Goal: Information Seeking & Learning: Check status

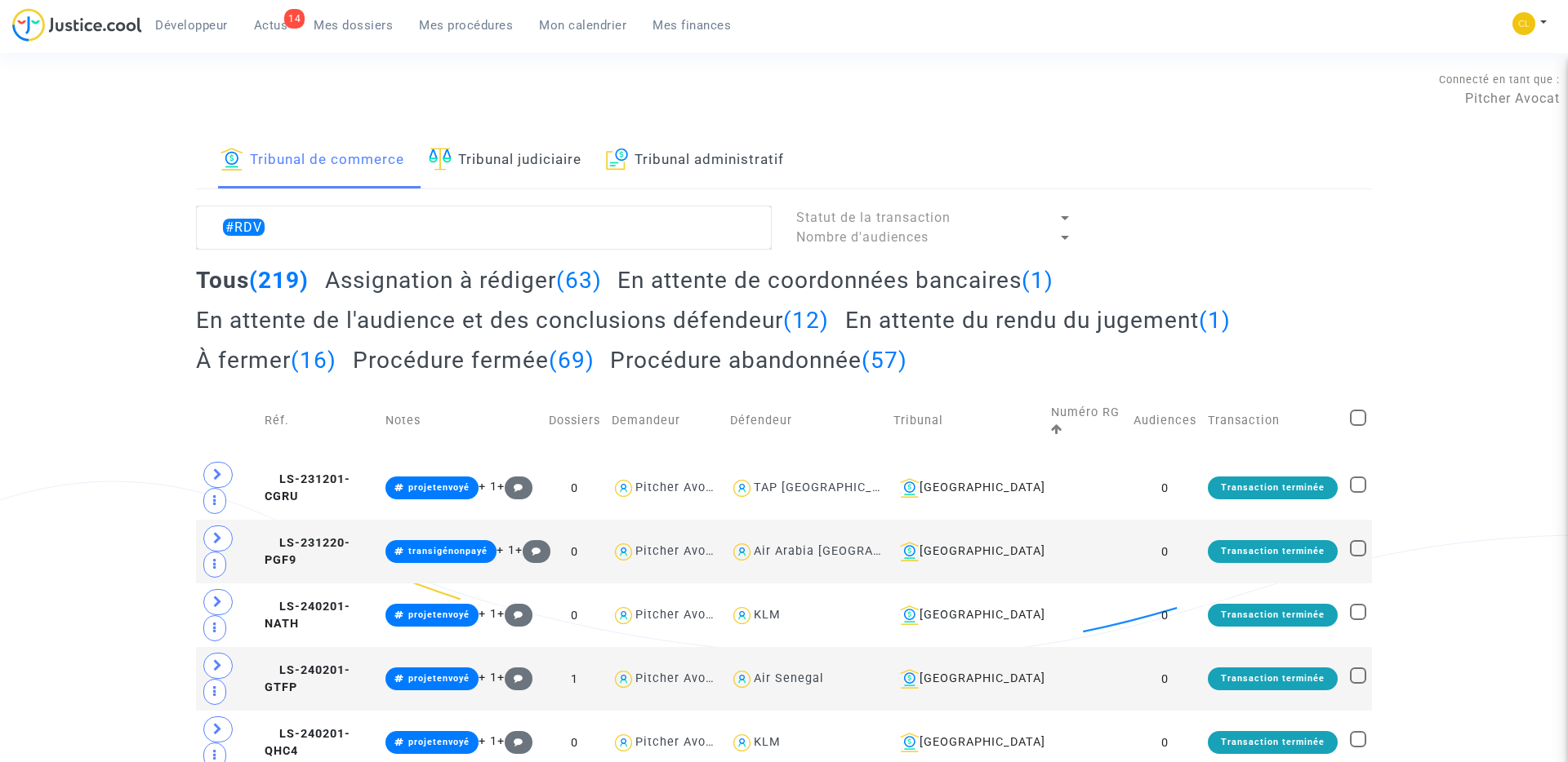
type textarea "#RDV"
click at [516, 276] on h2 "Assignation à rédiger (63)" at bounding box center [463, 280] width 277 height 29
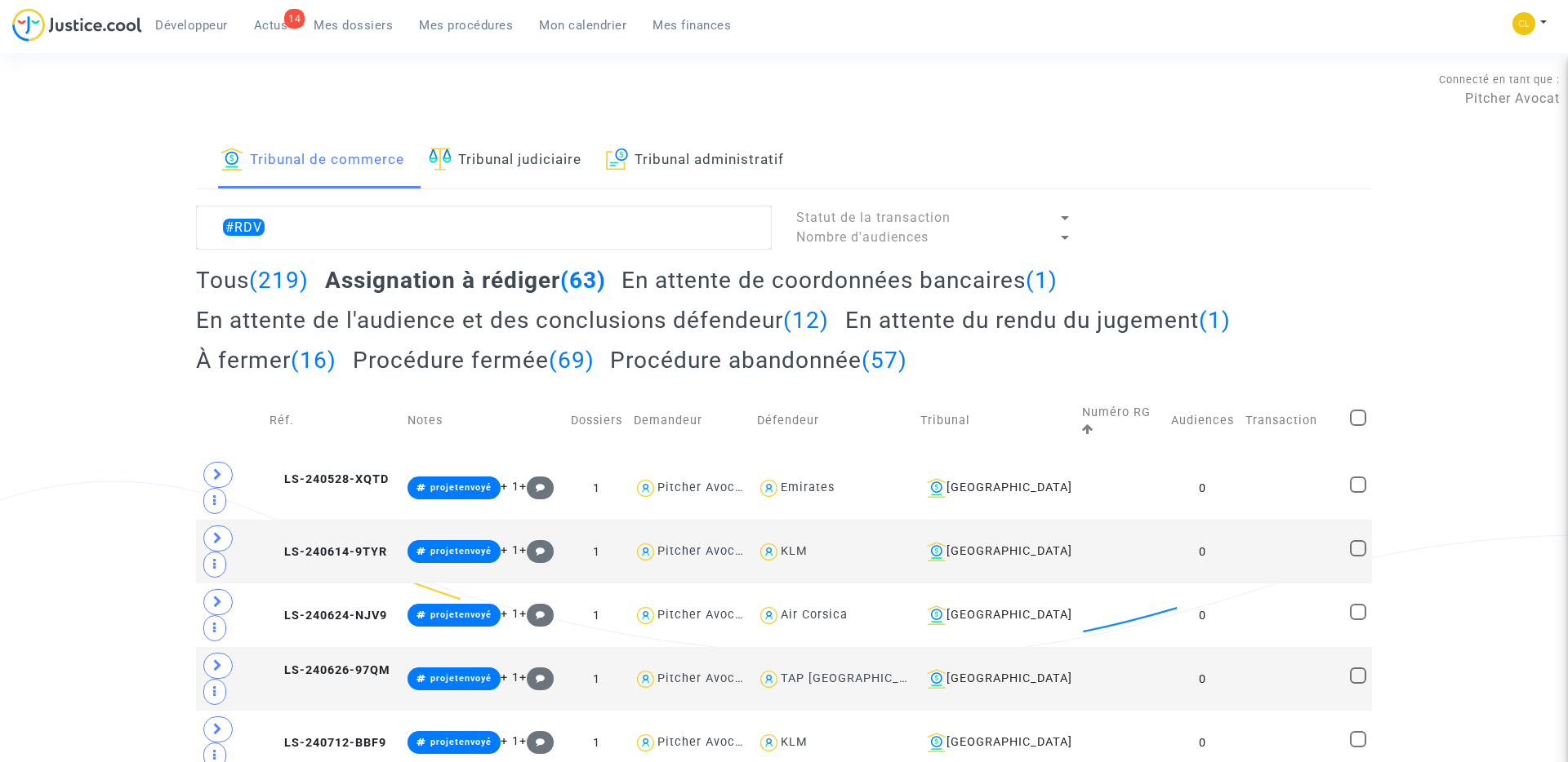
click at [674, 322] on h2 "En attente de l'audience et des conclusions défendeur (12)" at bounding box center [512, 321] width 633 height 29
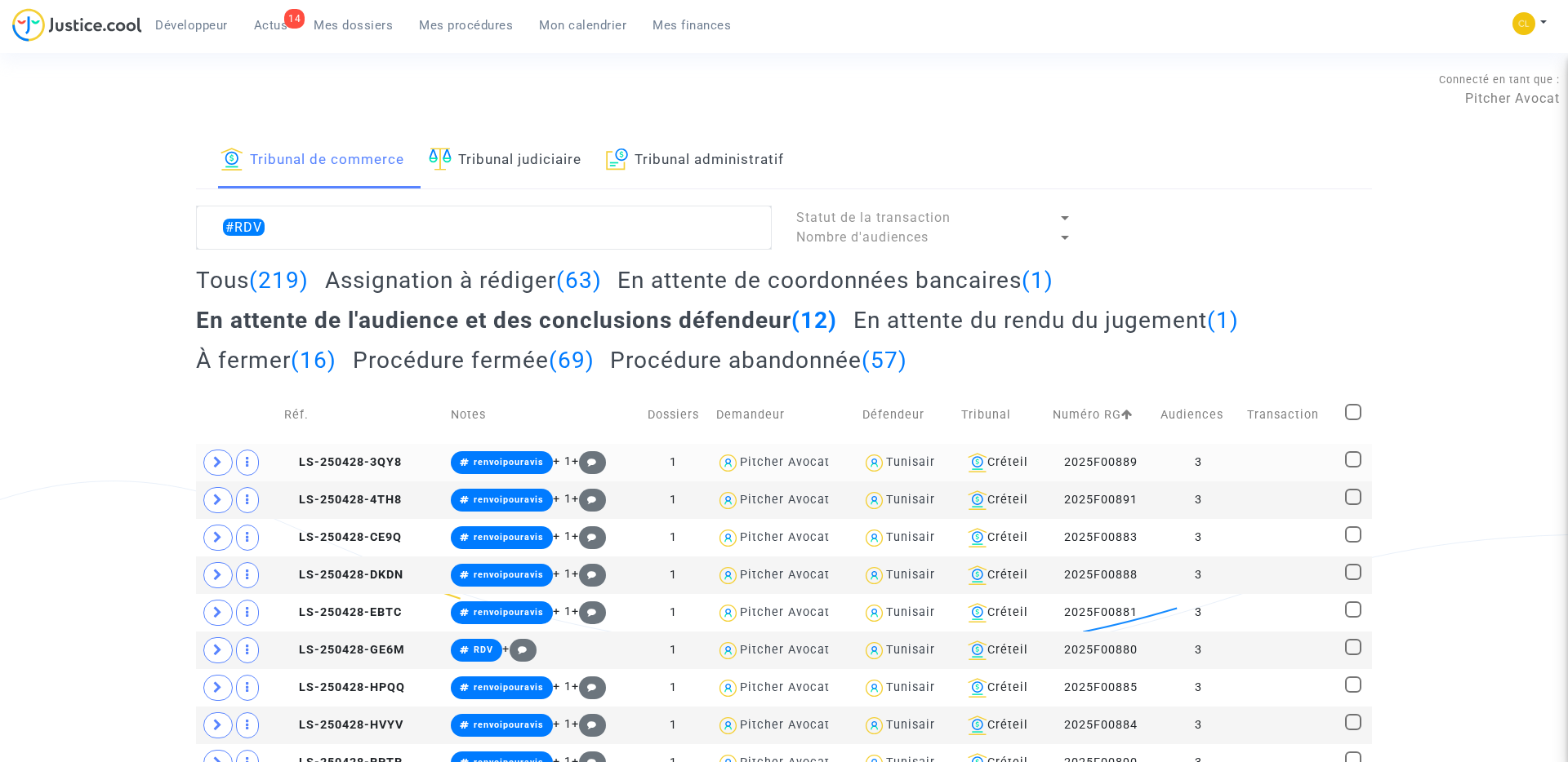
click at [325, 453] on td "LS-250428-3QY8" at bounding box center [361, 463] width 167 height 38
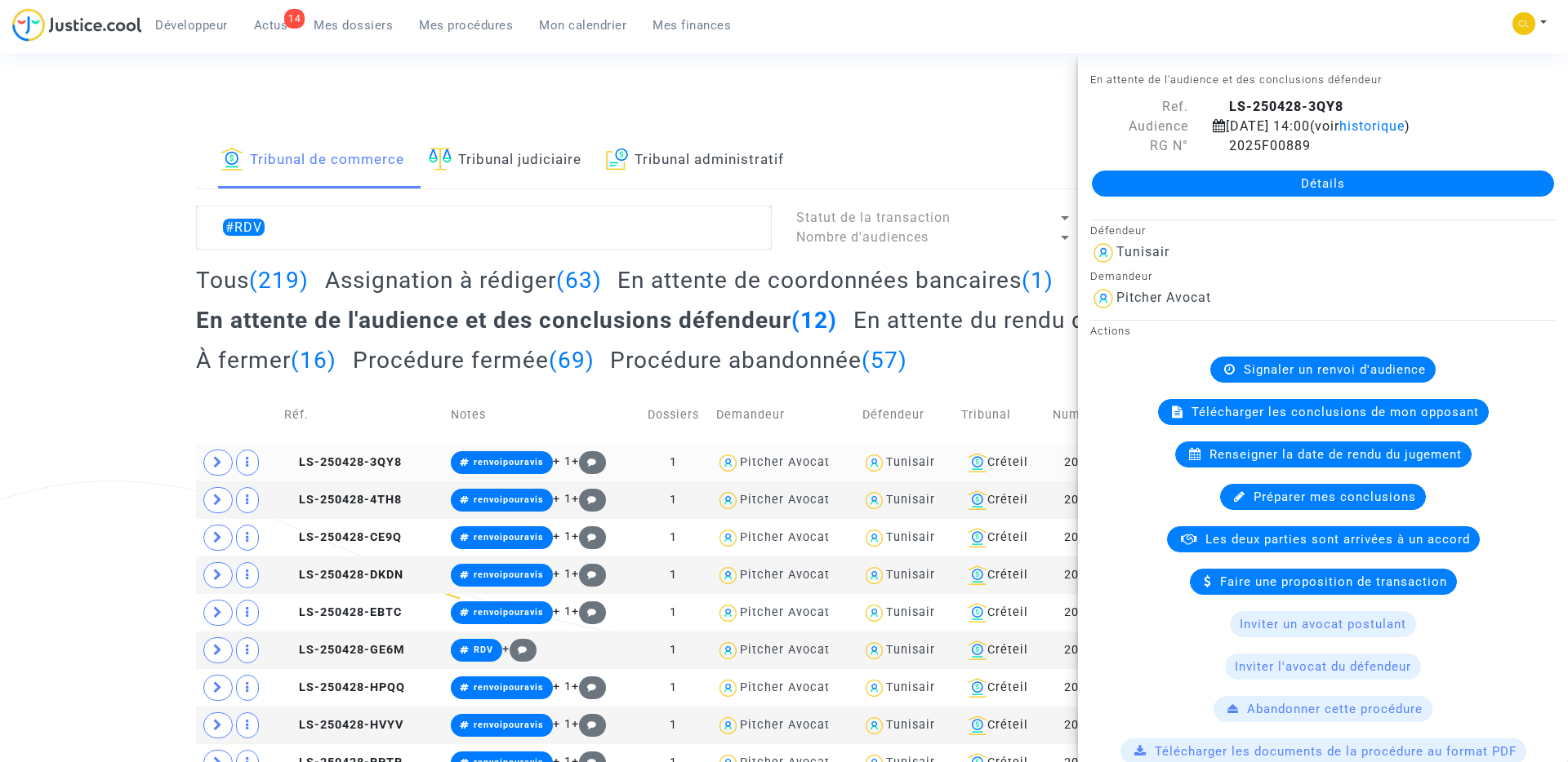
click at [226, 464] on span at bounding box center [218, 462] width 30 height 26
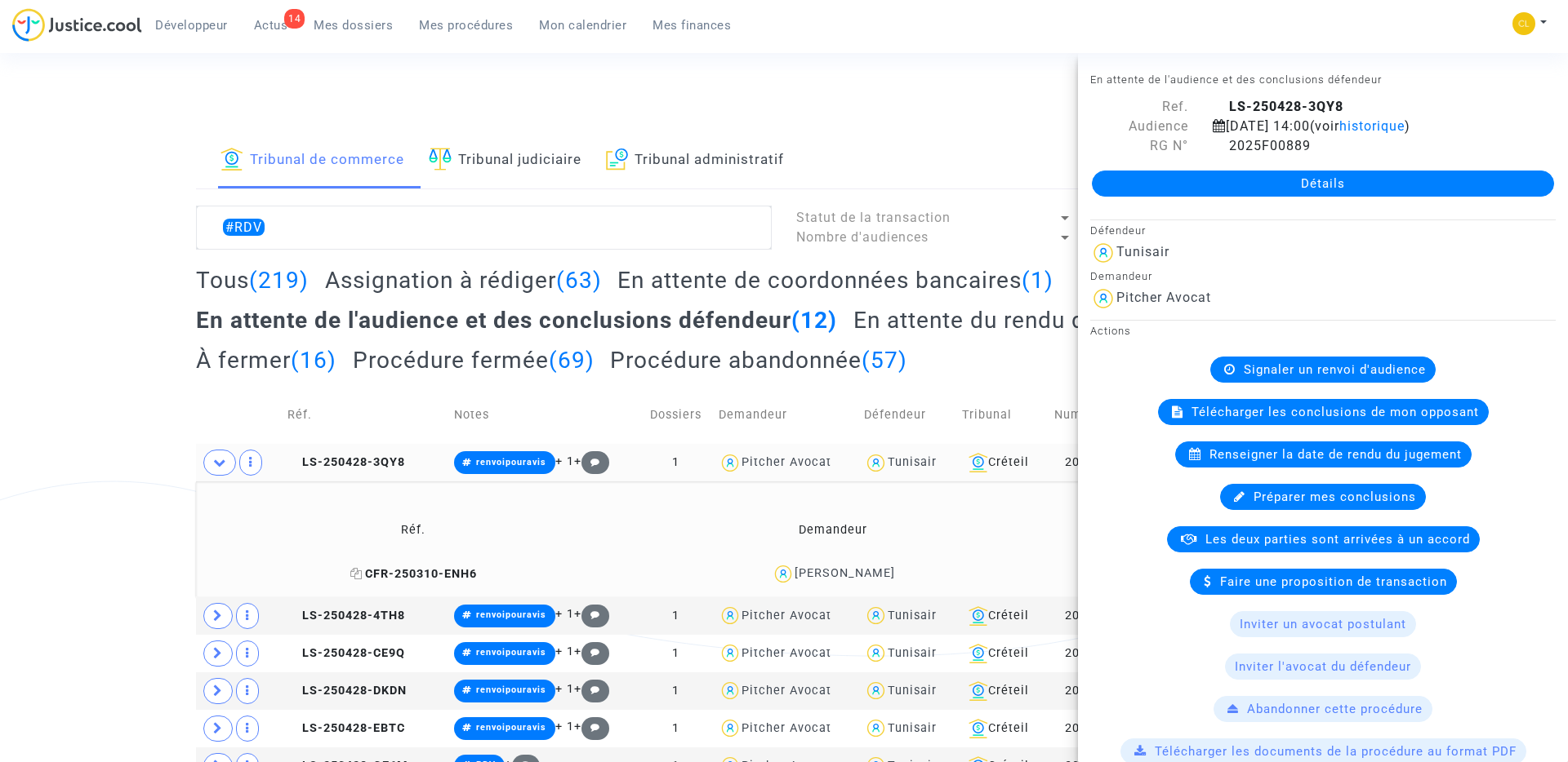
click at [398, 570] on span "CFR-250310-ENH6" at bounding box center [414, 574] width 126 height 14
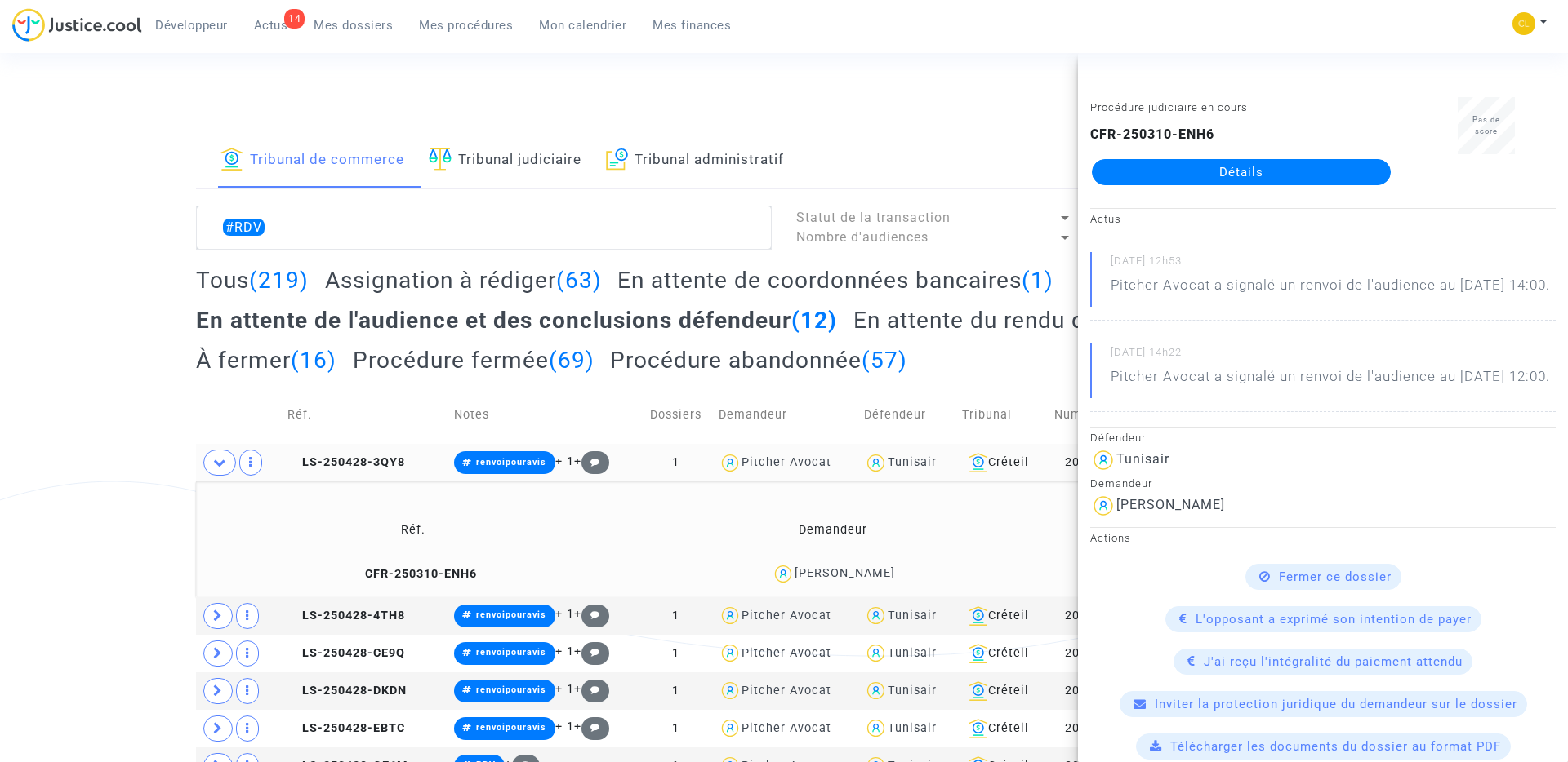
scroll to position [531, 0]
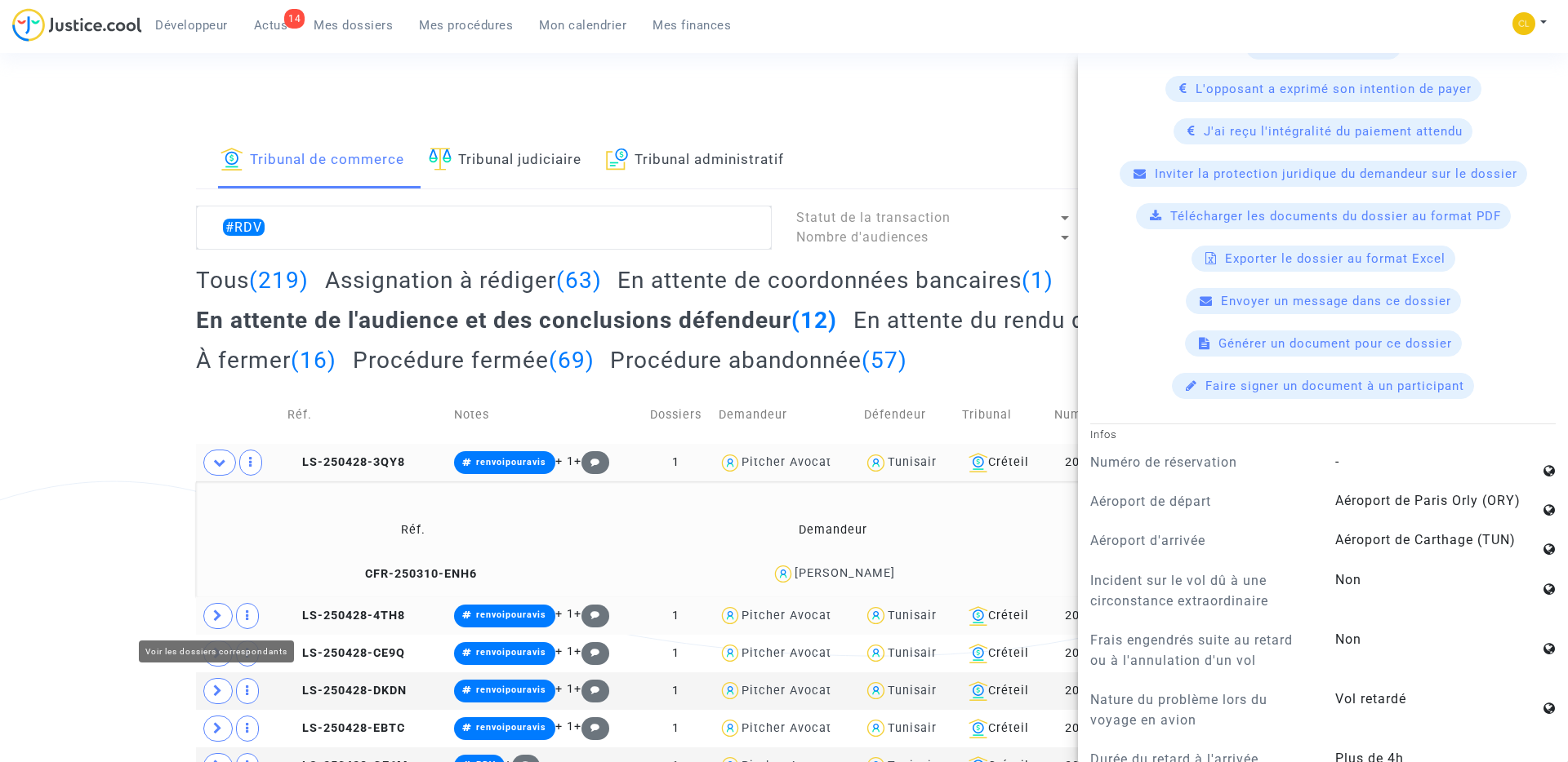
click at [215, 610] on icon at bounding box center [218, 616] width 10 height 13
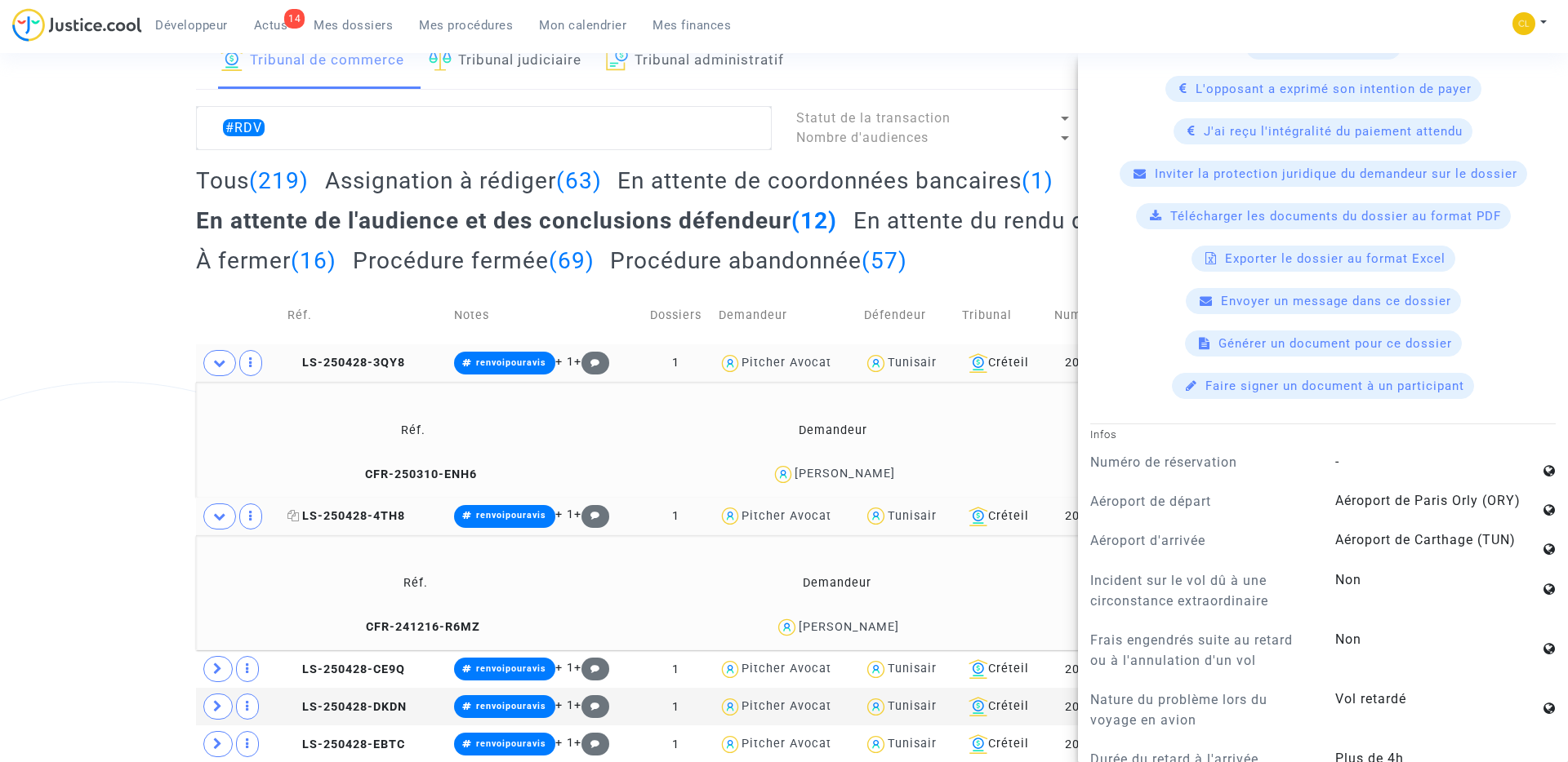
scroll to position [291, 0]
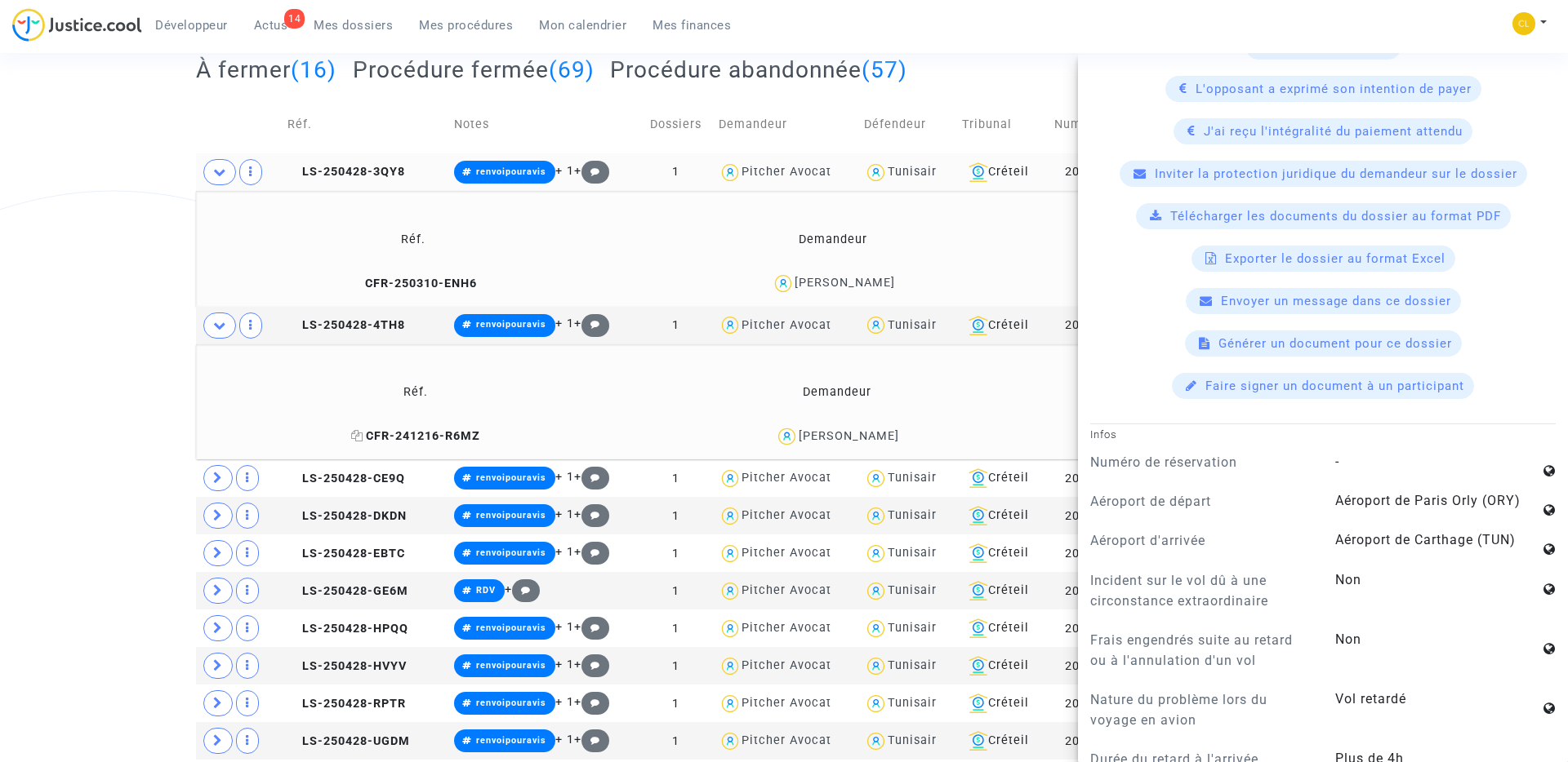
click at [424, 437] on span "CFR-241216-R6MZ" at bounding box center [415, 436] width 129 height 14
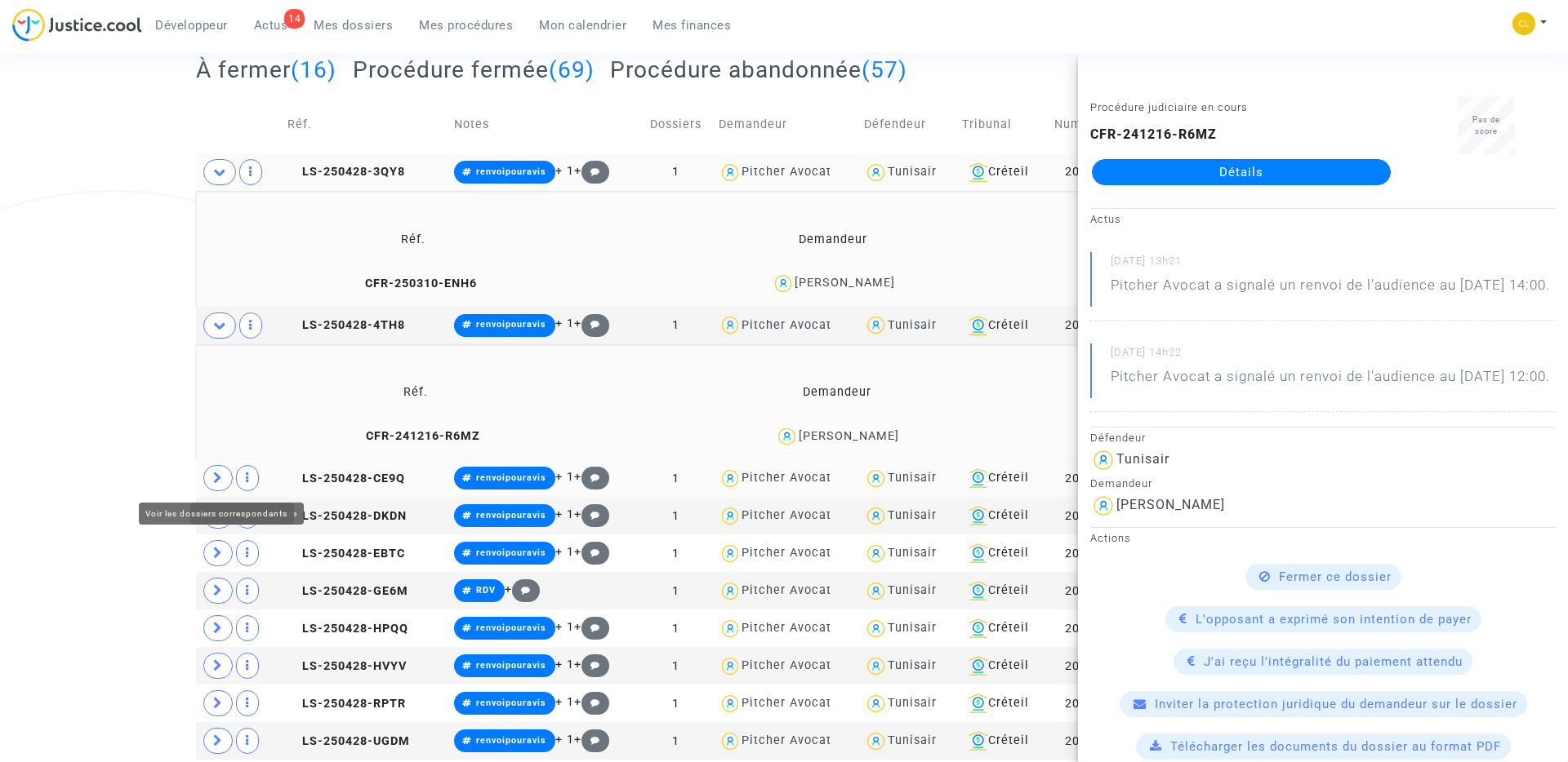
drag, startPoint x: 226, startPoint y: 476, endPoint x: 274, endPoint y: 494, distance: 51.3
click at [226, 476] on span at bounding box center [218, 478] width 30 height 26
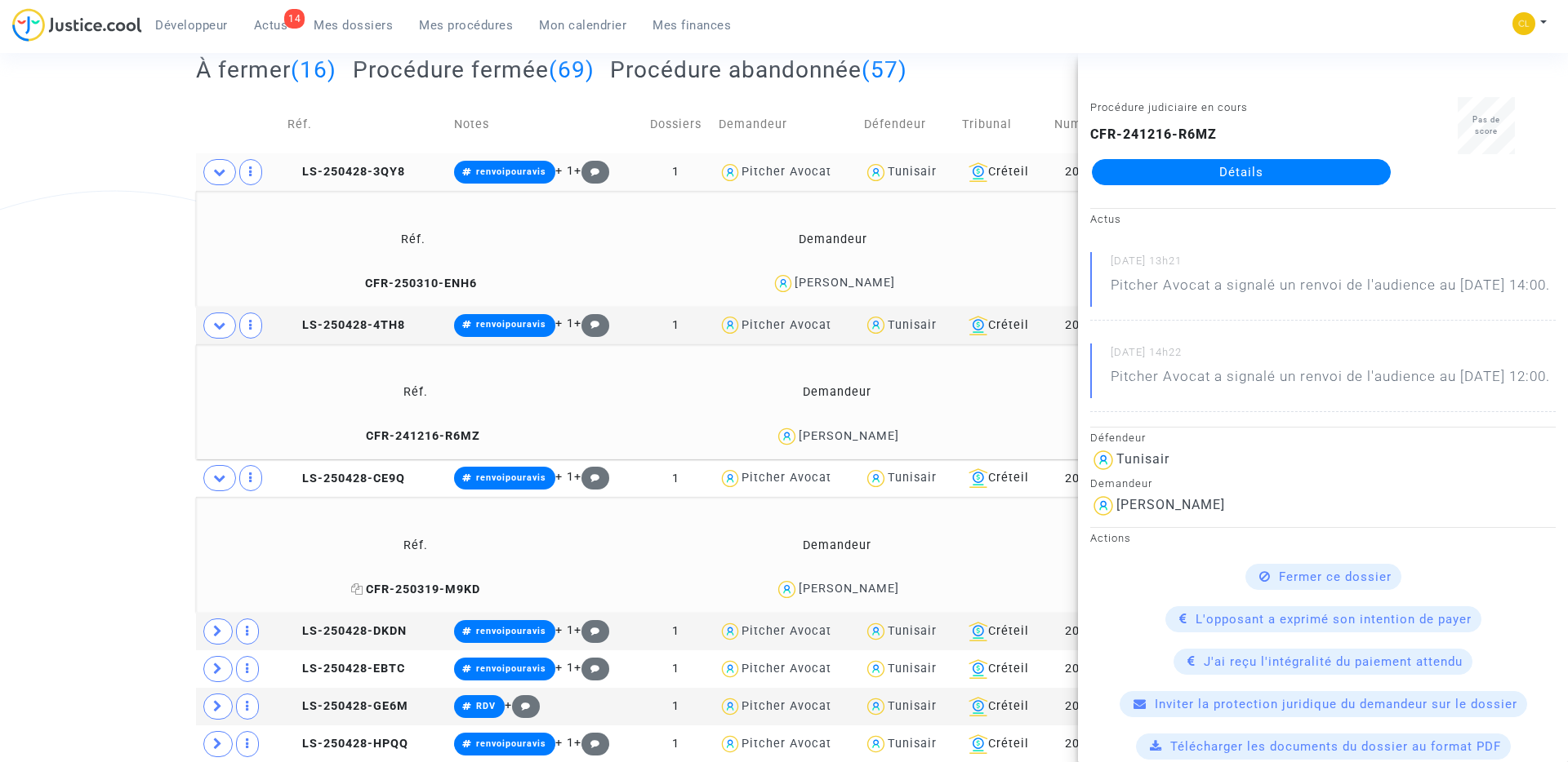
click at [391, 594] on span "CFR-250319-M9KD" at bounding box center [415, 589] width 129 height 14
click at [216, 625] on icon at bounding box center [218, 631] width 10 height 13
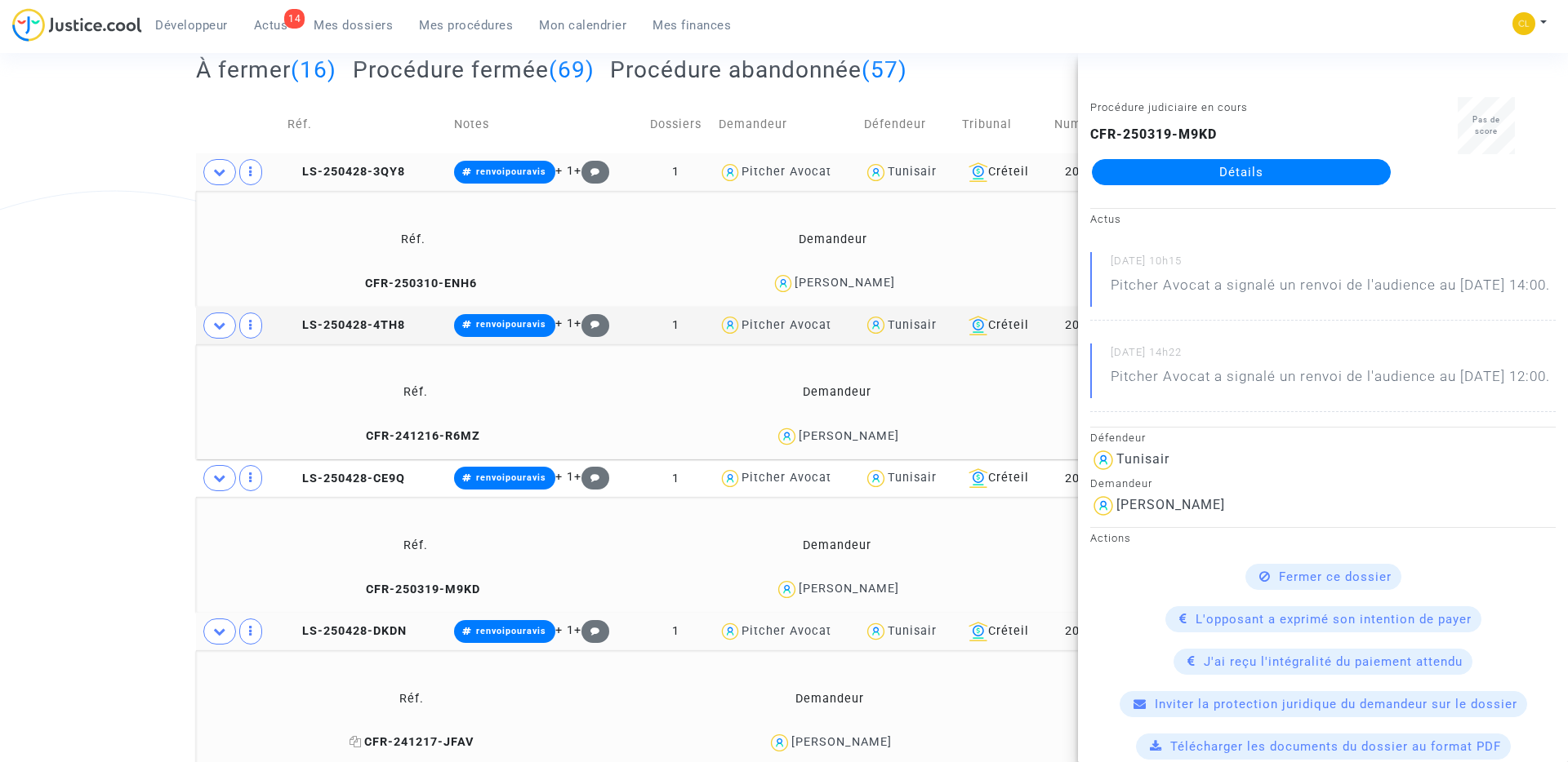
click at [391, 736] on span "CFR-241217-JFAV" at bounding box center [412, 742] width 124 height 14
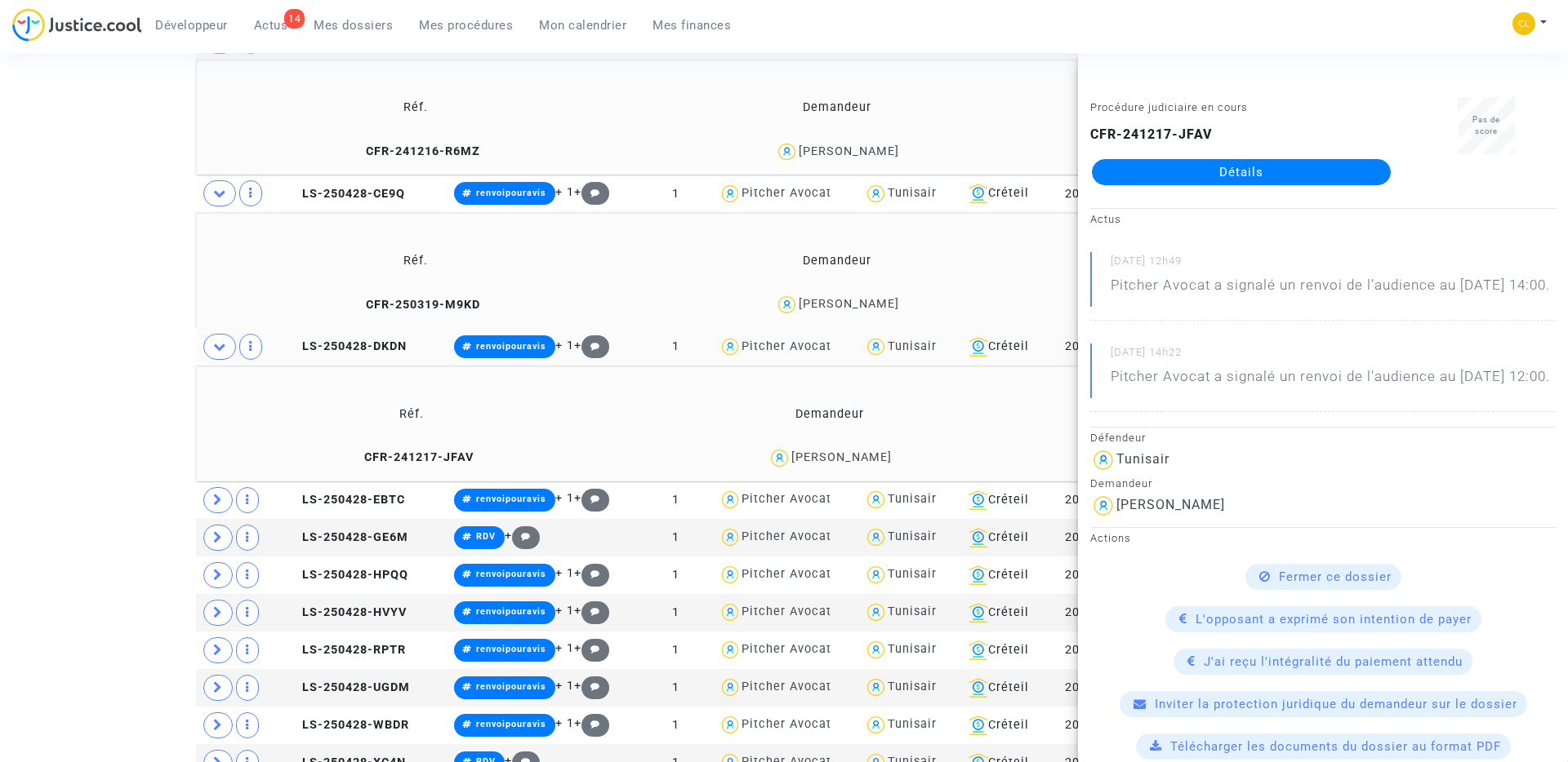
scroll to position [595, 0]
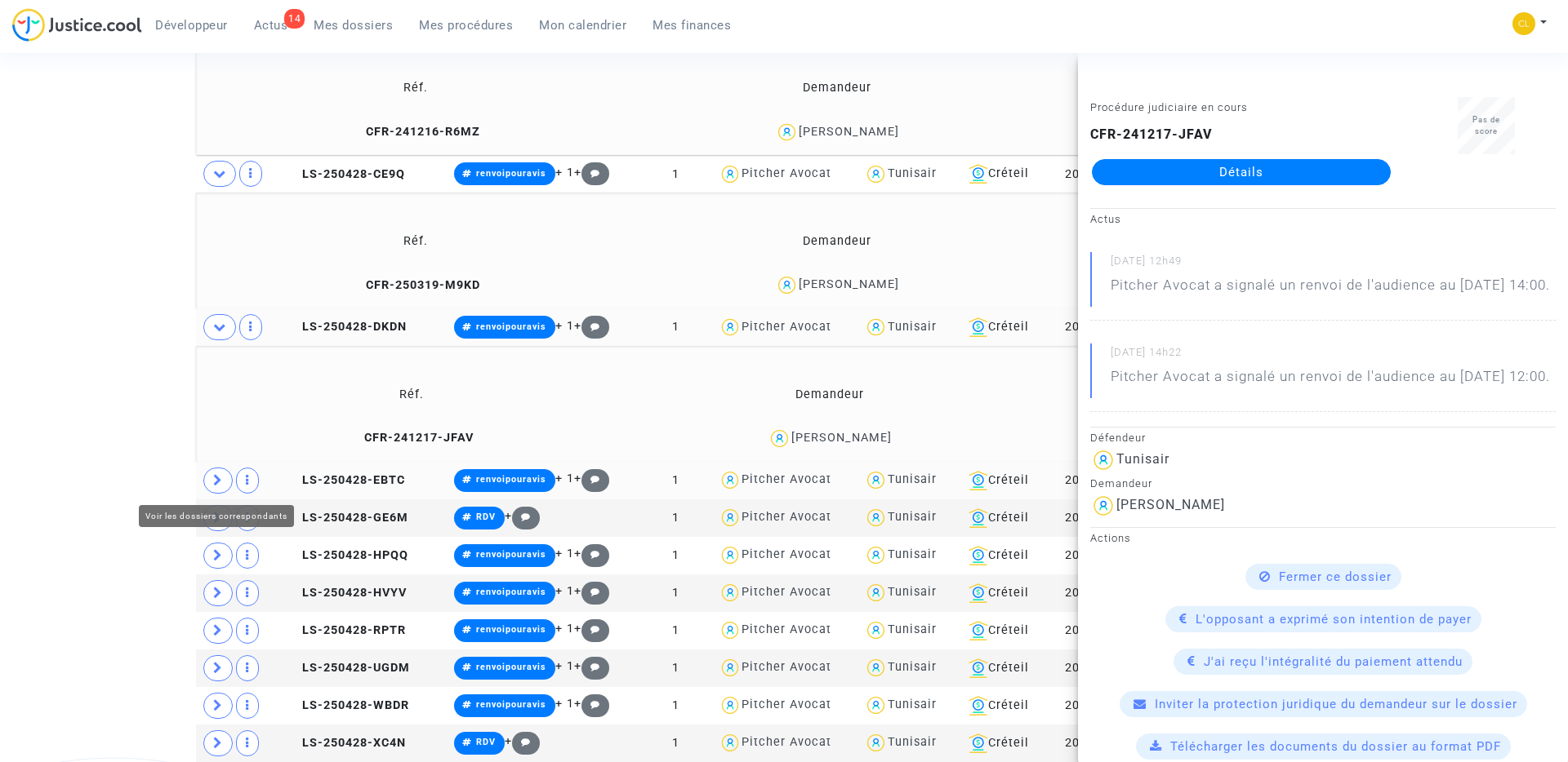
click at [218, 475] on icon at bounding box center [218, 481] width 10 height 13
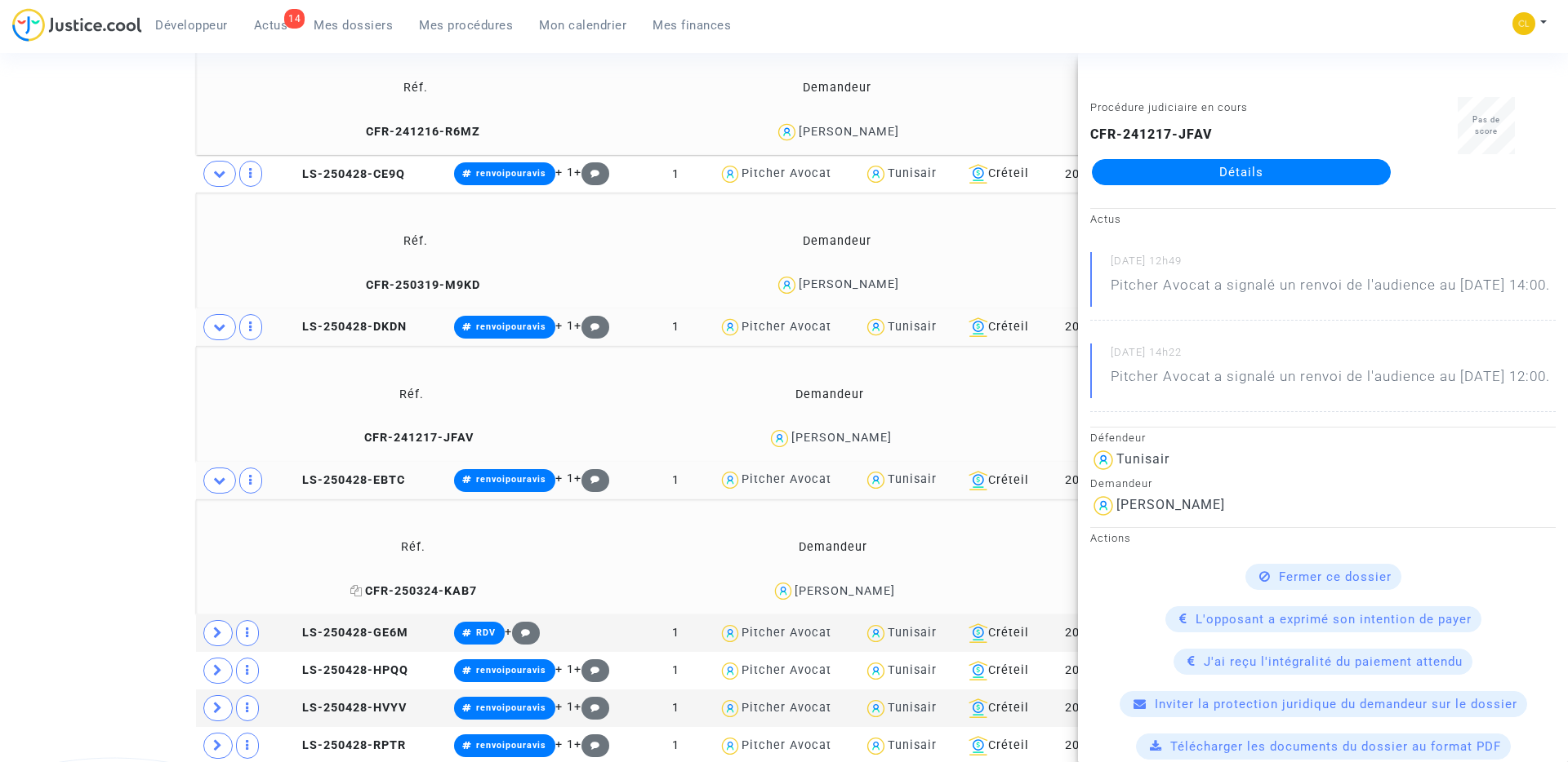
click at [396, 592] on span "CFR-250324-KAB7" at bounding box center [414, 591] width 126 height 14
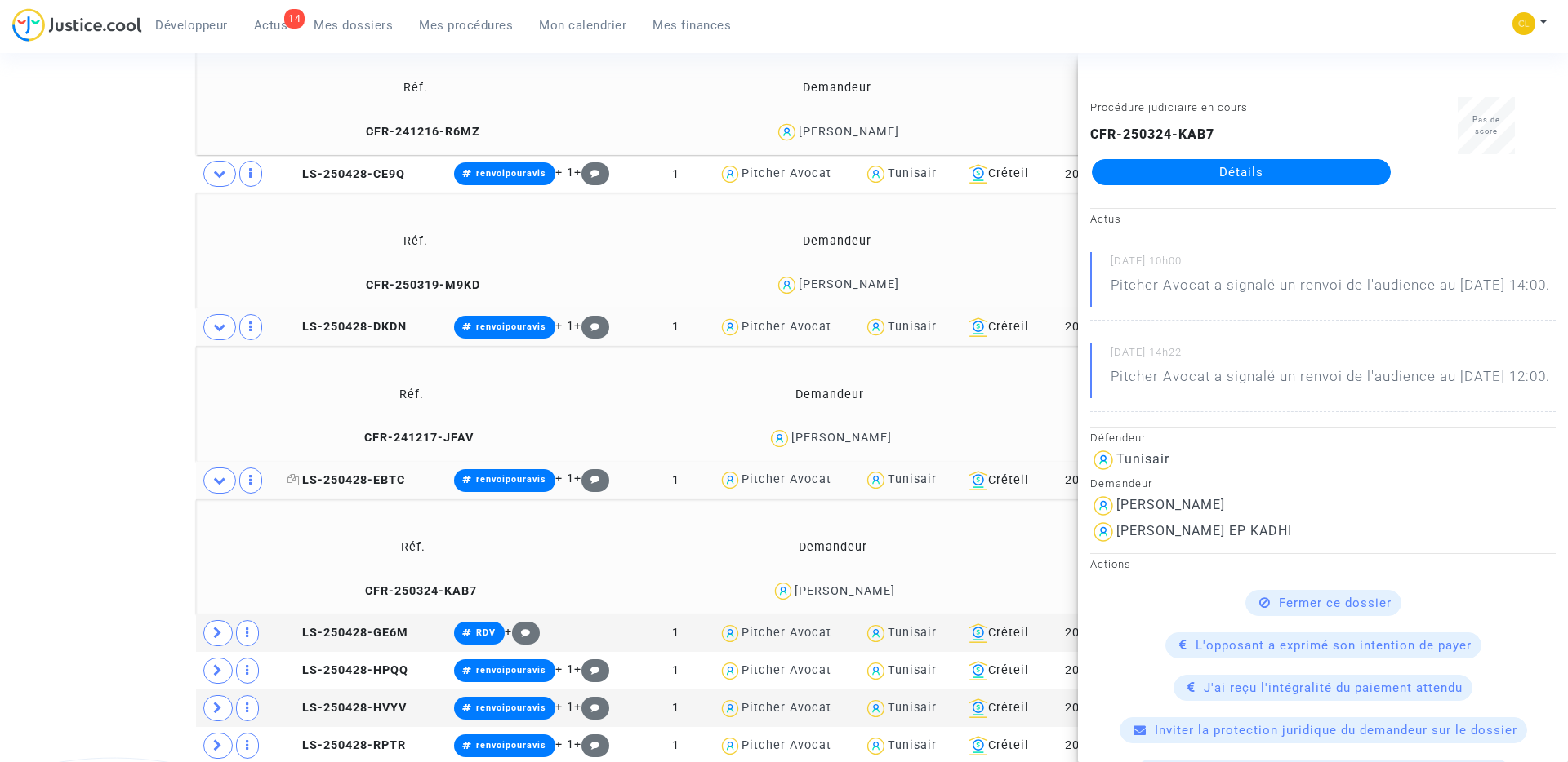
click at [350, 476] on span "LS-250428-EBTC" at bounding box center [346, 480] width 117 height 14
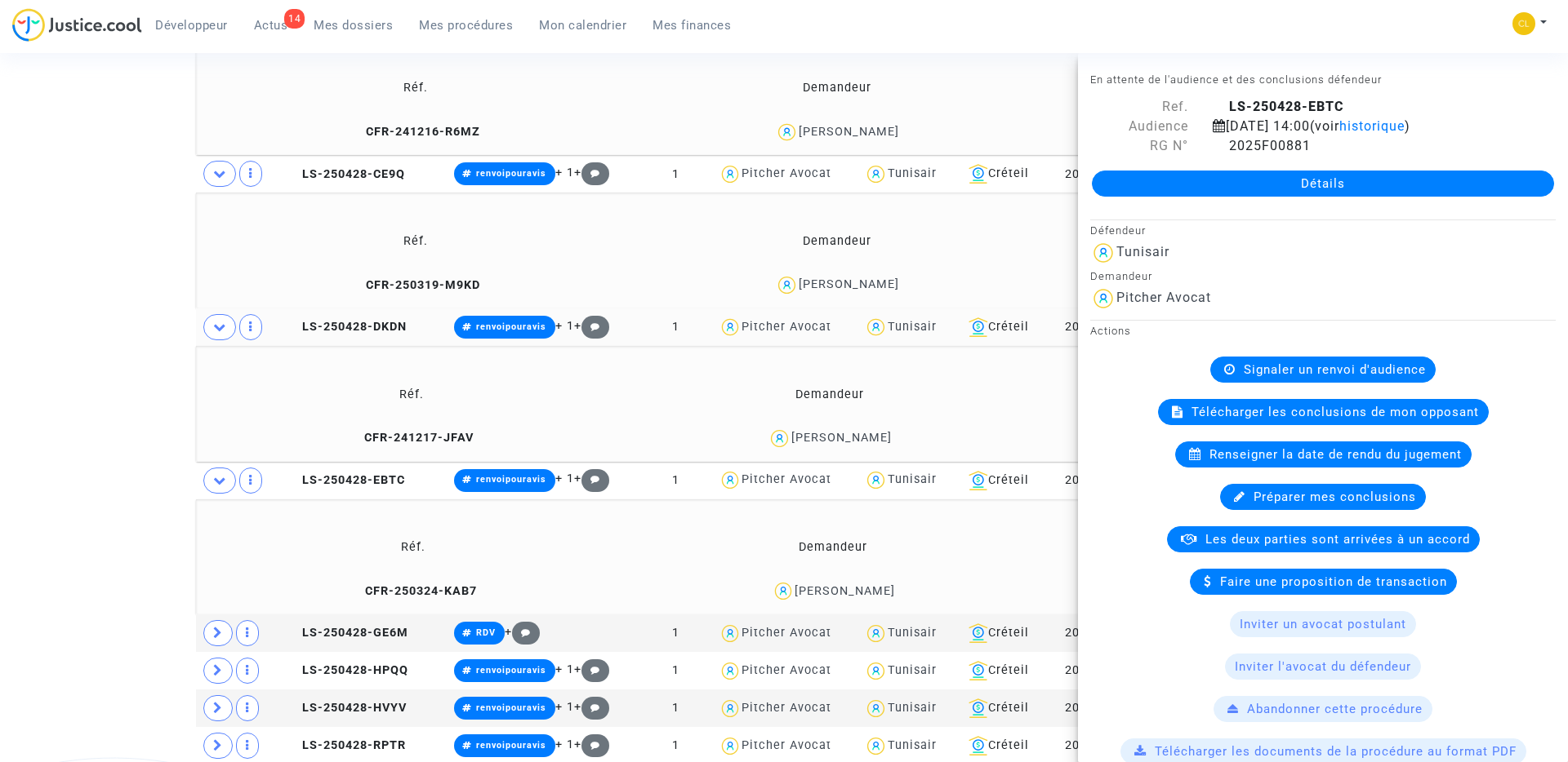
click at [1221, 188] on link "Détails" at bounding box center [1323, 183] width 462 height 26
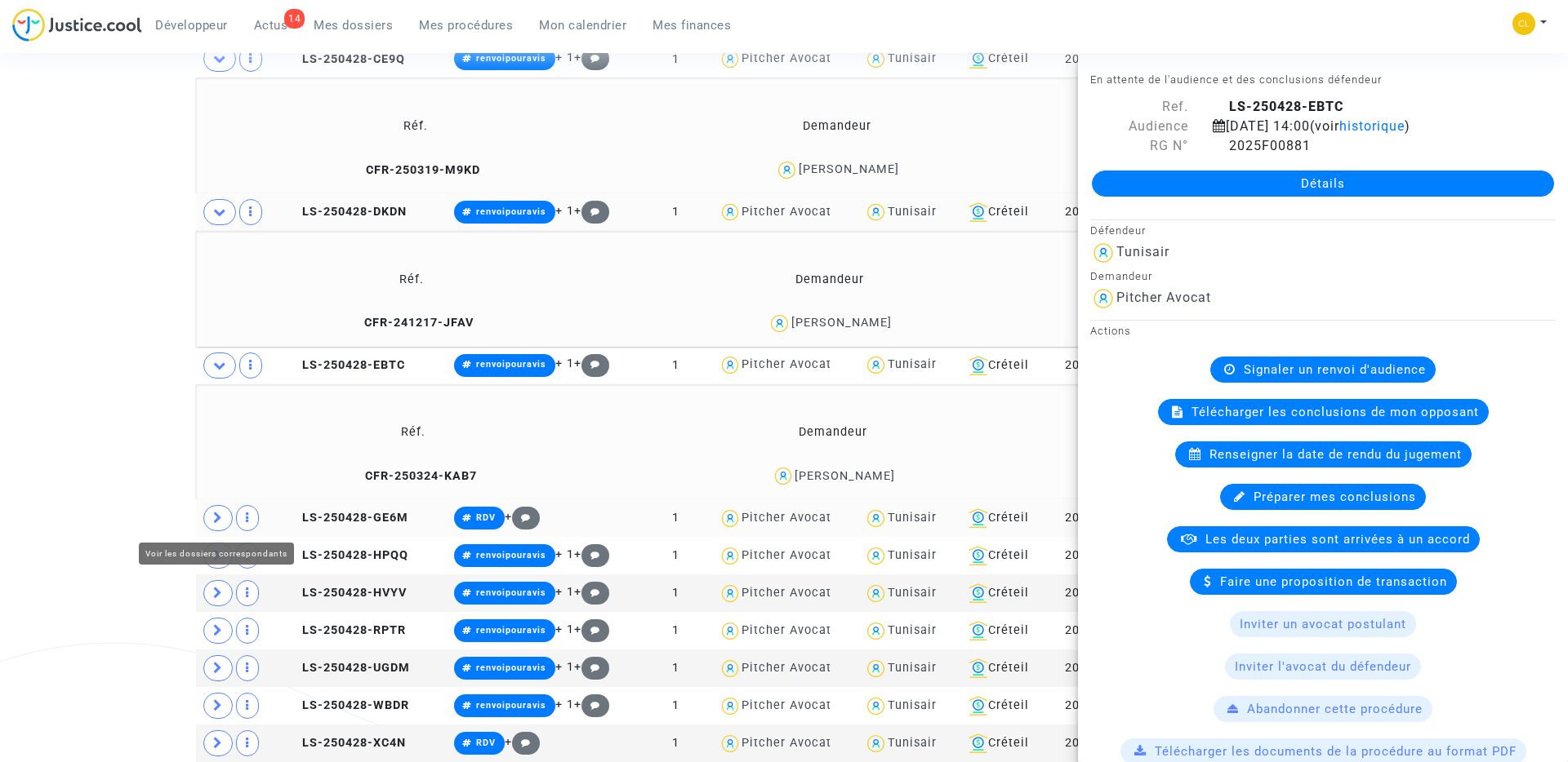
click at [219, 518] on icon at bounding box center [218, 518] width 10 height 13
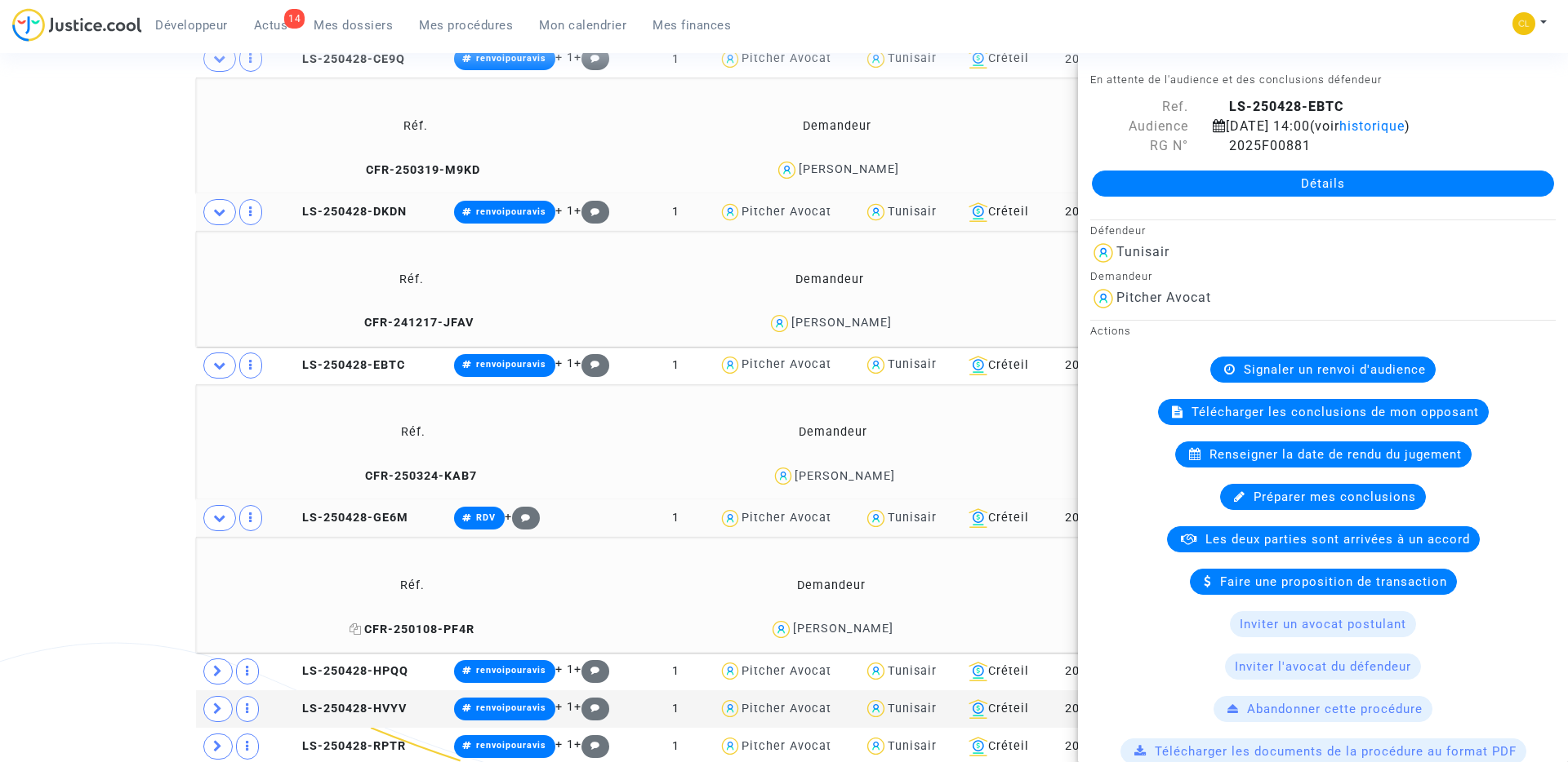
click at [389, 631] on span "CFR-250108-PF4R" at bounding box center [412, 629] width 125 height 14
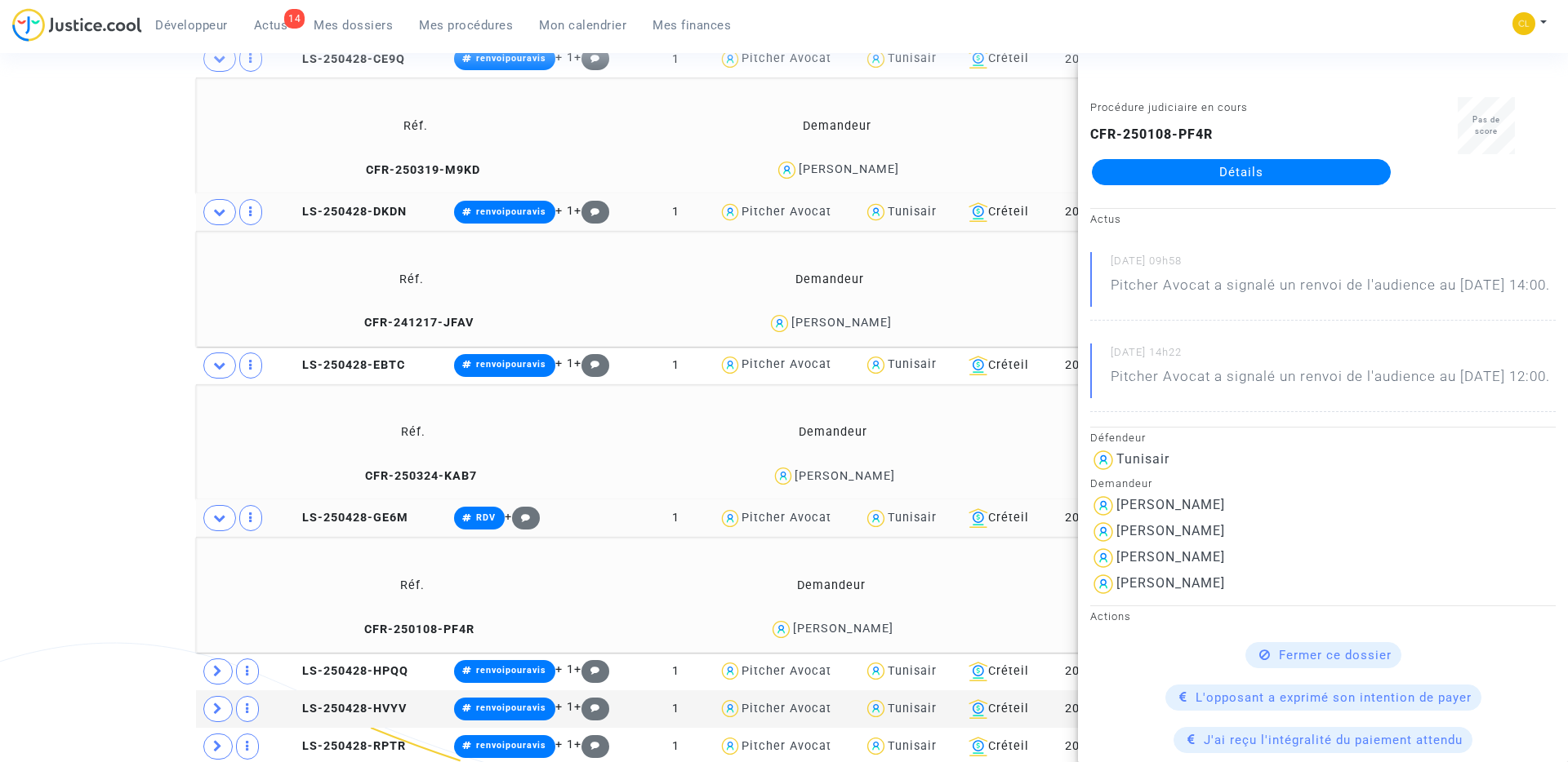
click at [1240, 168] on link "Détails" at bounding box center [1242, 172] width 299 height 26
click at [351, 513] on span "LS-250428-GE6M" at bounding box center [348, 517] width 121 height 14
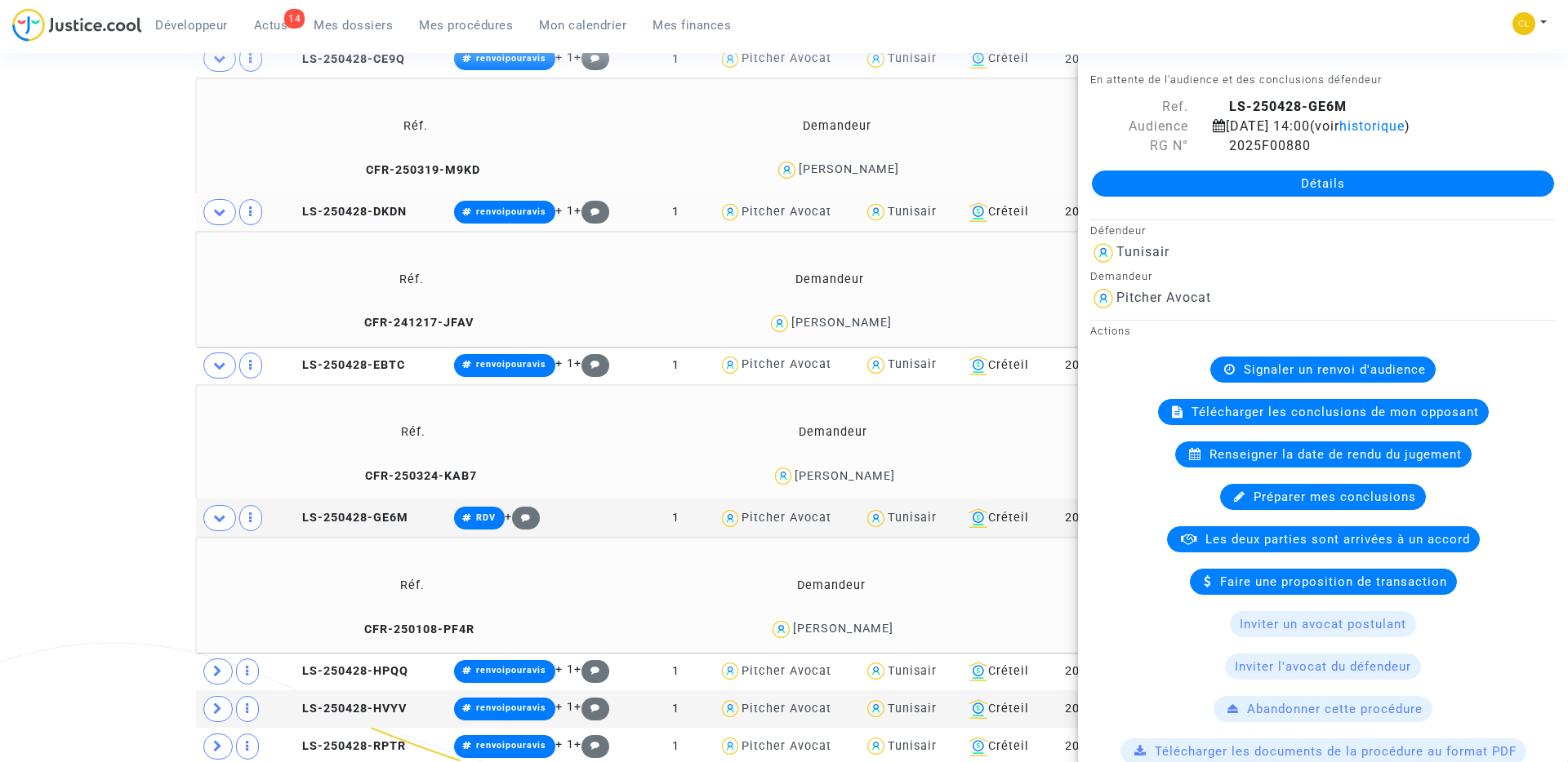
click at [1260, 190] on link "Détails" at bounding box center [1323, 183] width 462 height 26
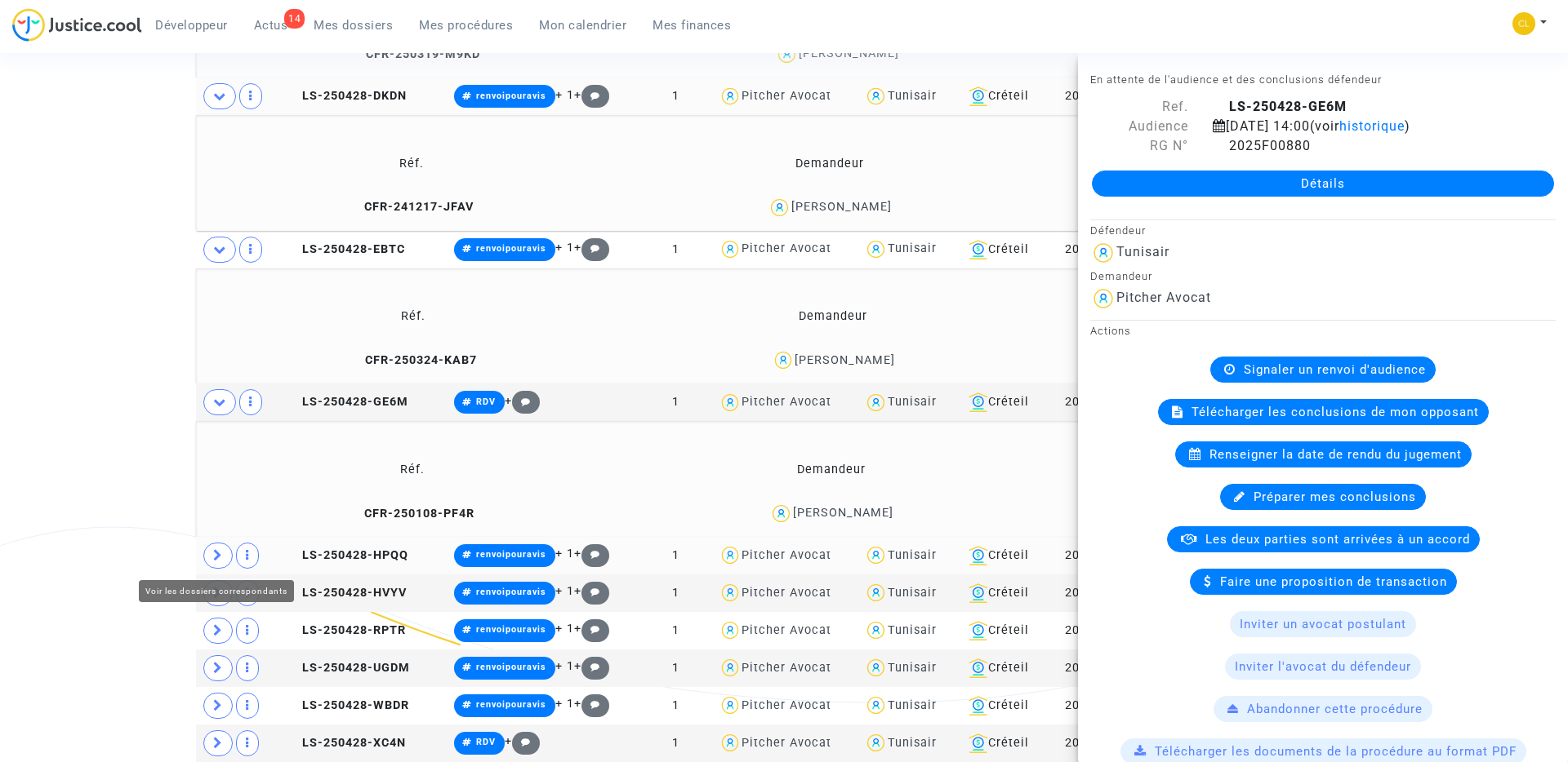
click at [218, 558] on icon at bounding box center [218, 556] width 10 height 13
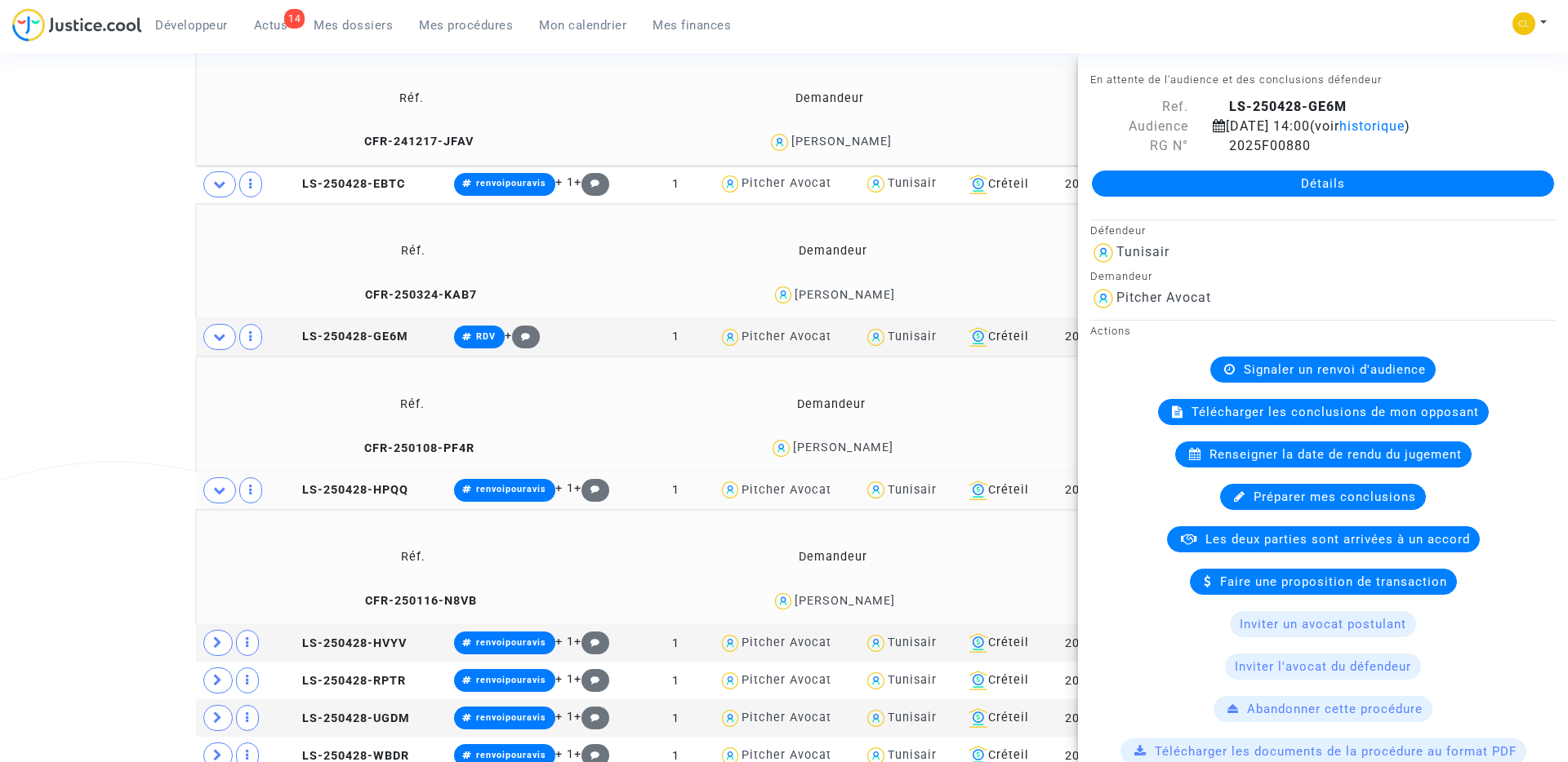
scroll to position [941, 0]
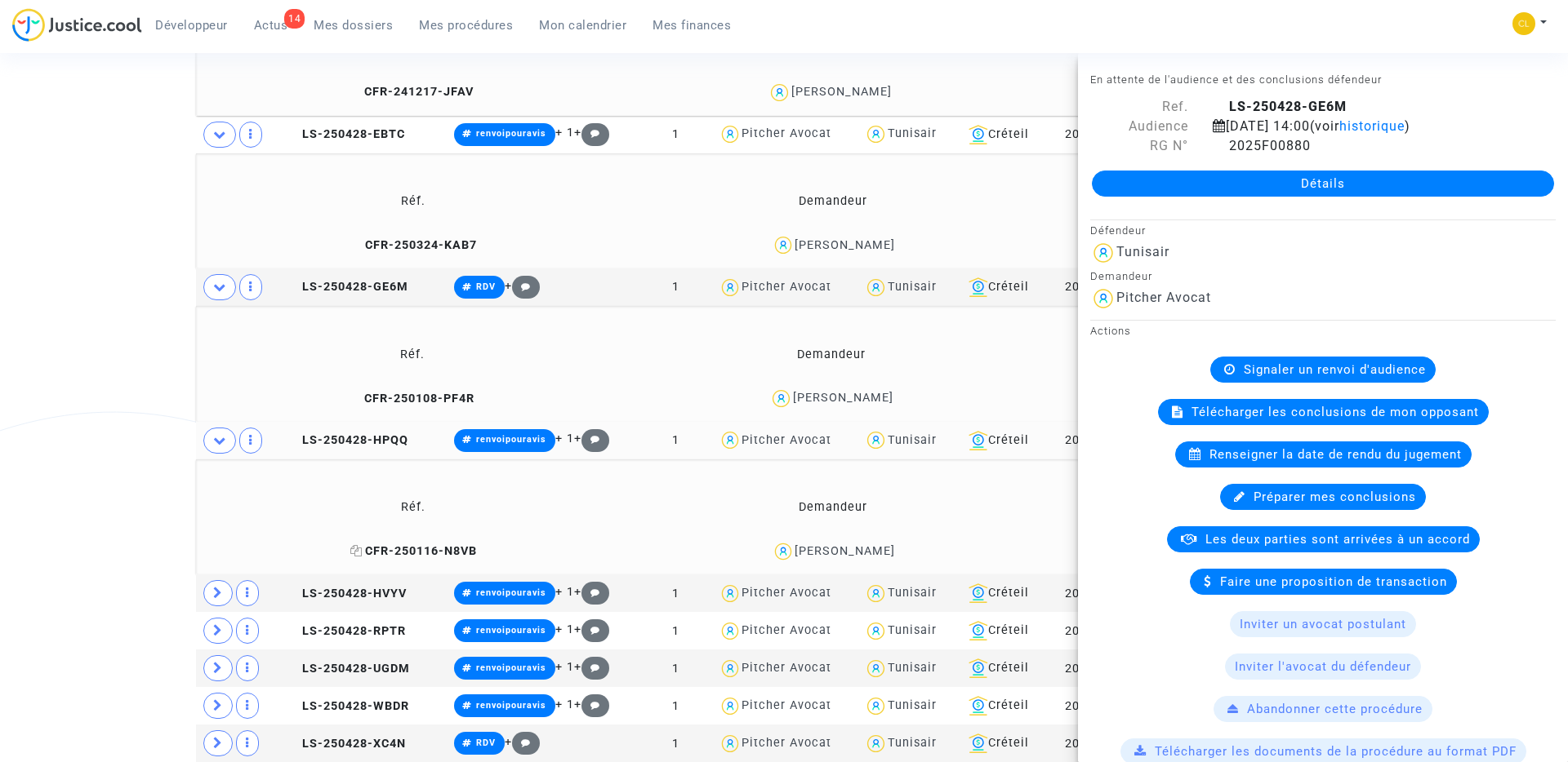
click at [451, 548] on span "CFR-250116-N8VB" at bounding box center [414, 550] width 126 height 14
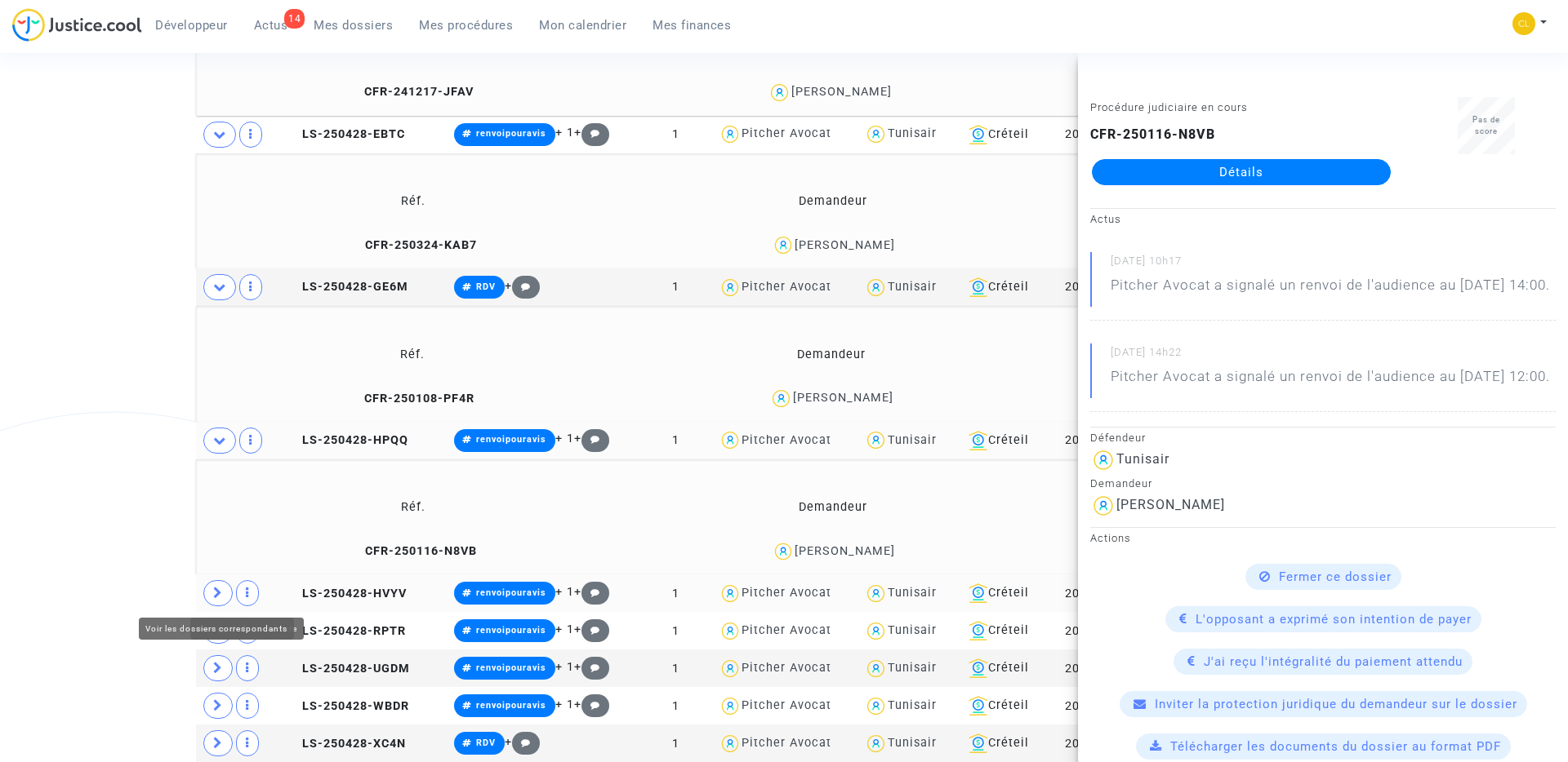
click at [206, 596] on span at bounding box center [218, 593] width 30 height 26
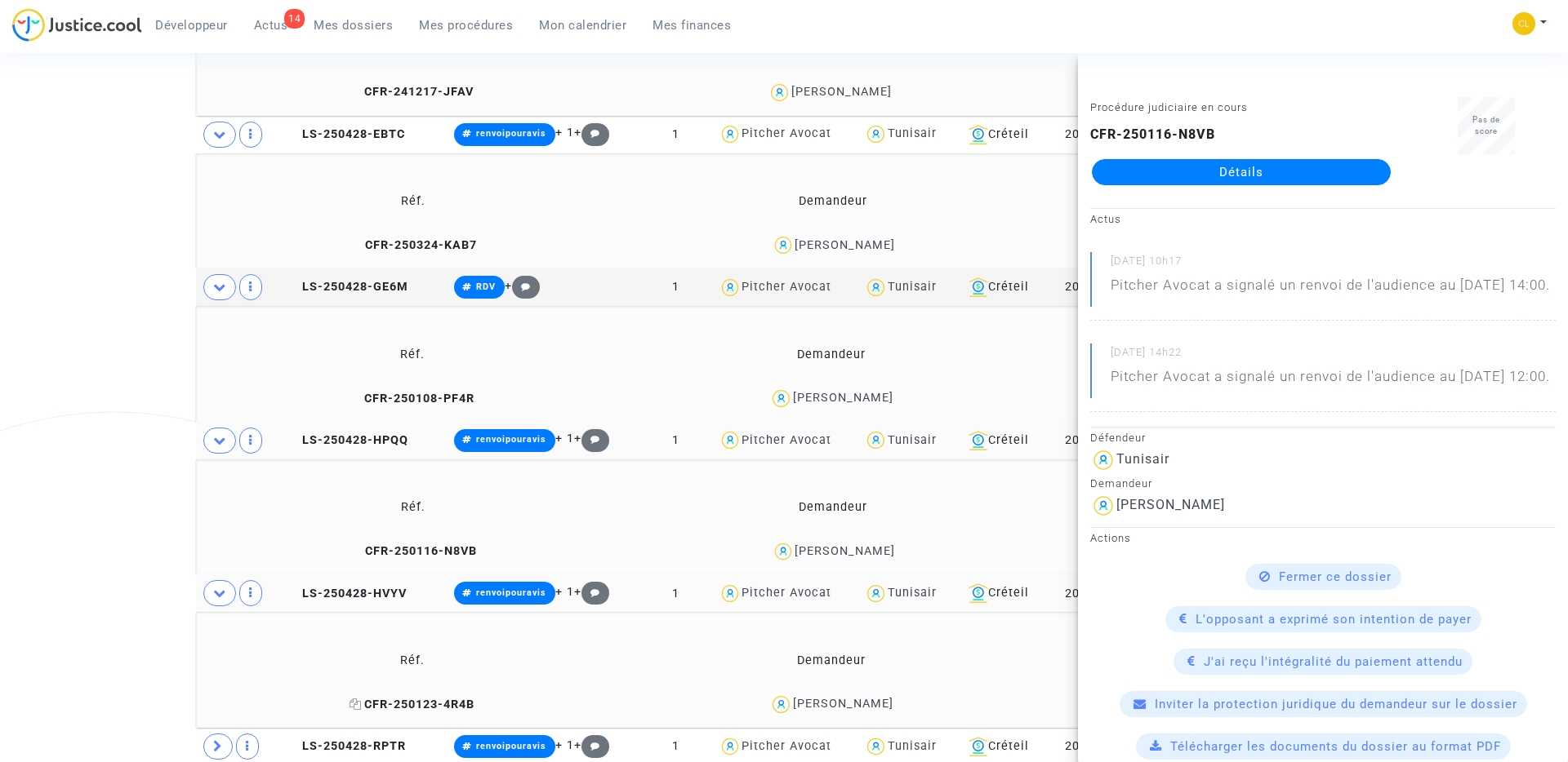
click at [387, 704] on span "CFR-250123-4R4B" at bounding box center [412, 704] width 125 height 14
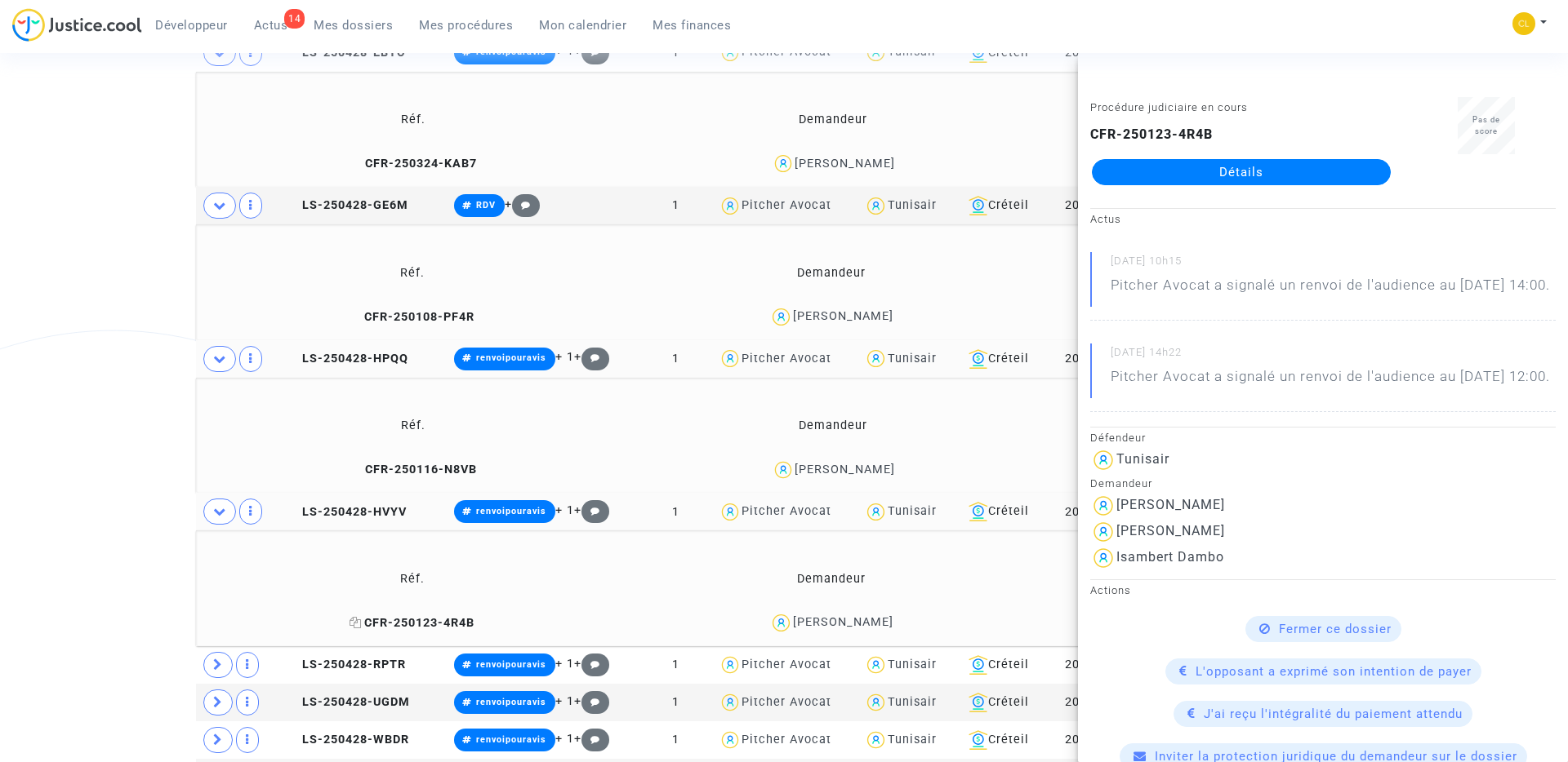
scroll to position [1057, 0]
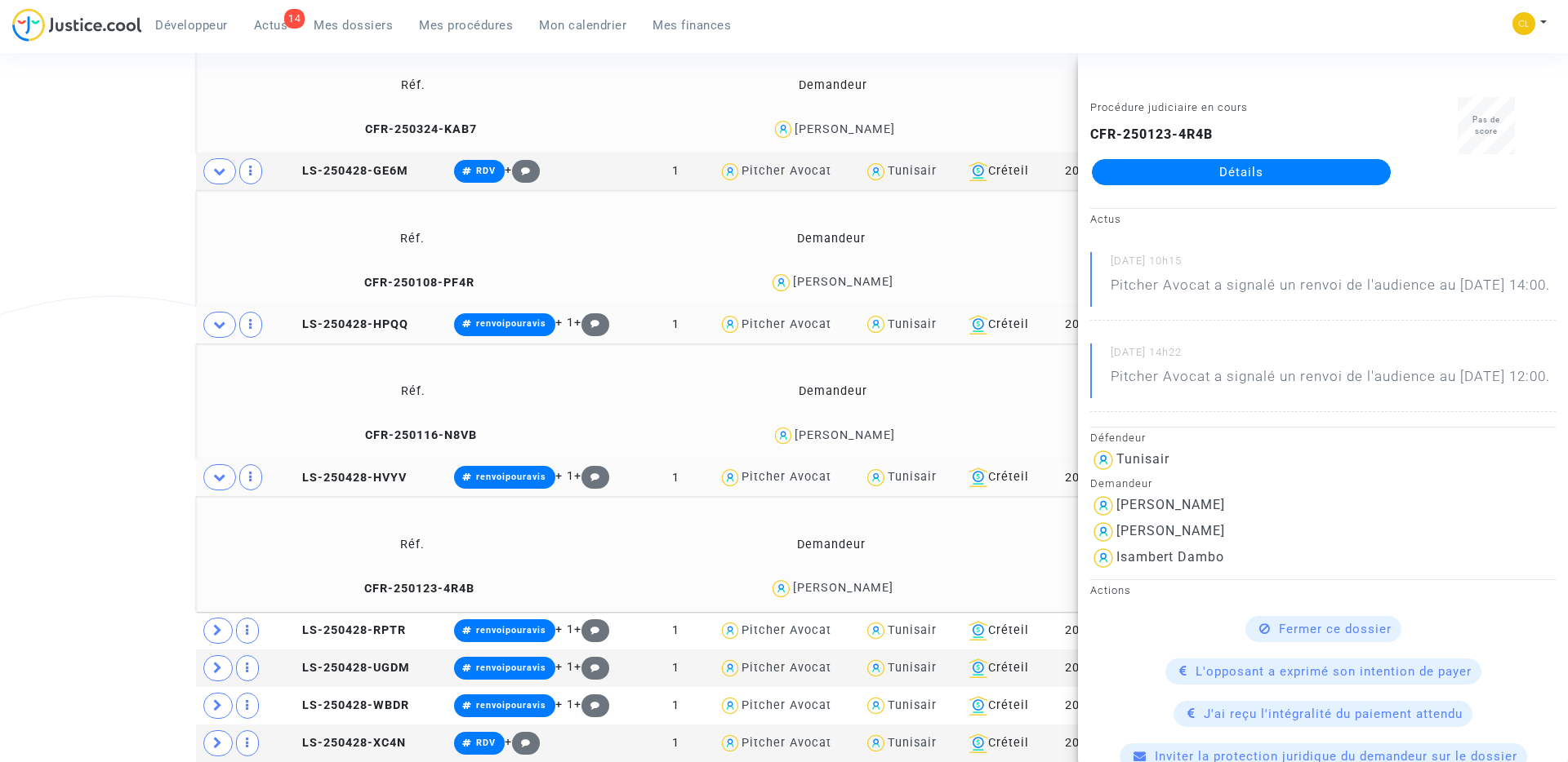
click at [1251, 168] on link "Détails" at bounding box center [1242, 172] width 299 height 26
click at [369, 479] on span "LS-250428-HVYV" at bounding box center [347, 477] width 119 height 14
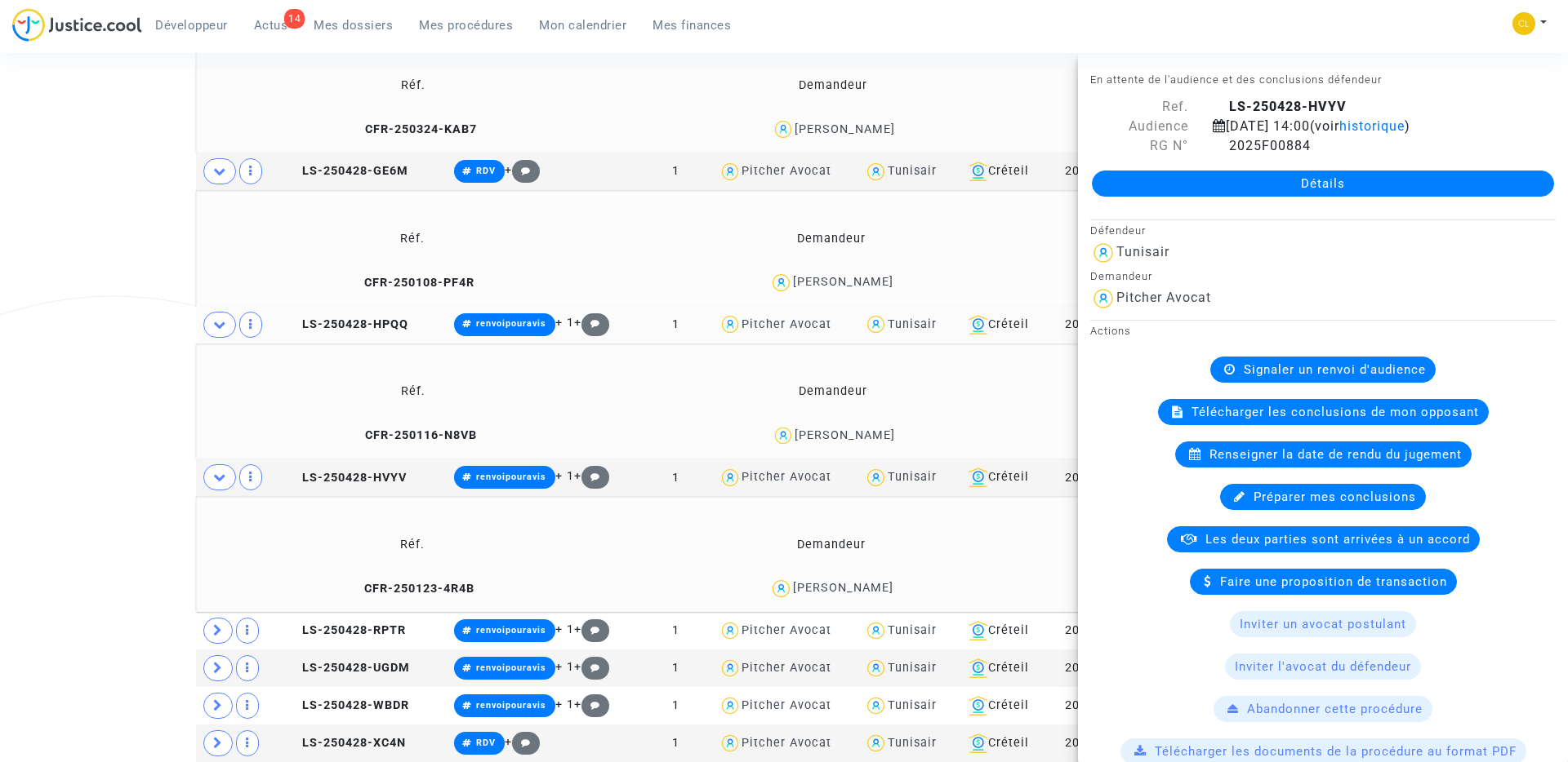
click at [1340, 173] on link "Détails" at bounding box center [1323, 183] width 462 height 26
click at [212, 632] on span at bounding box center [218, 630] width 30 height 26
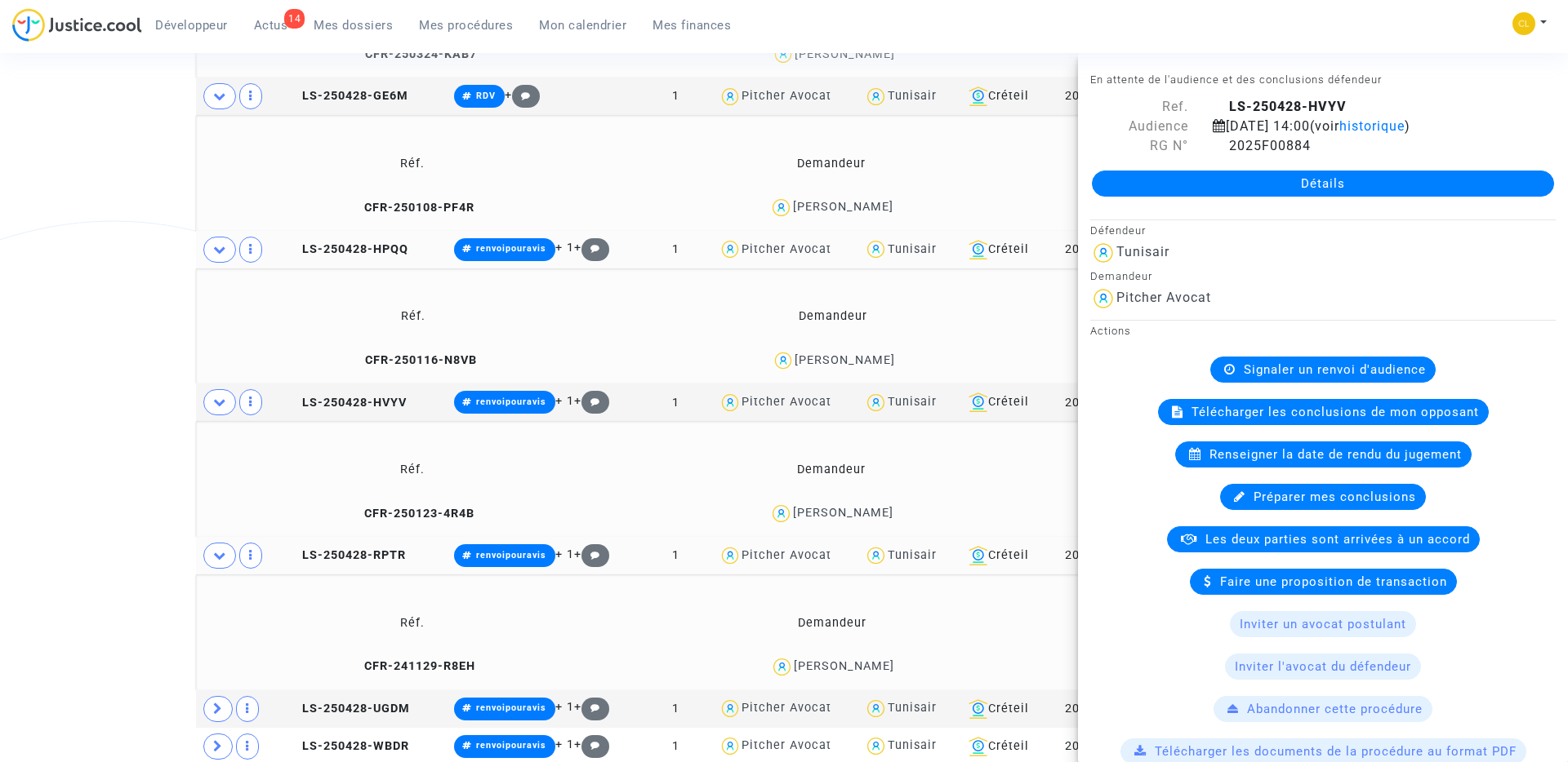
scroll to position [1173, 0]
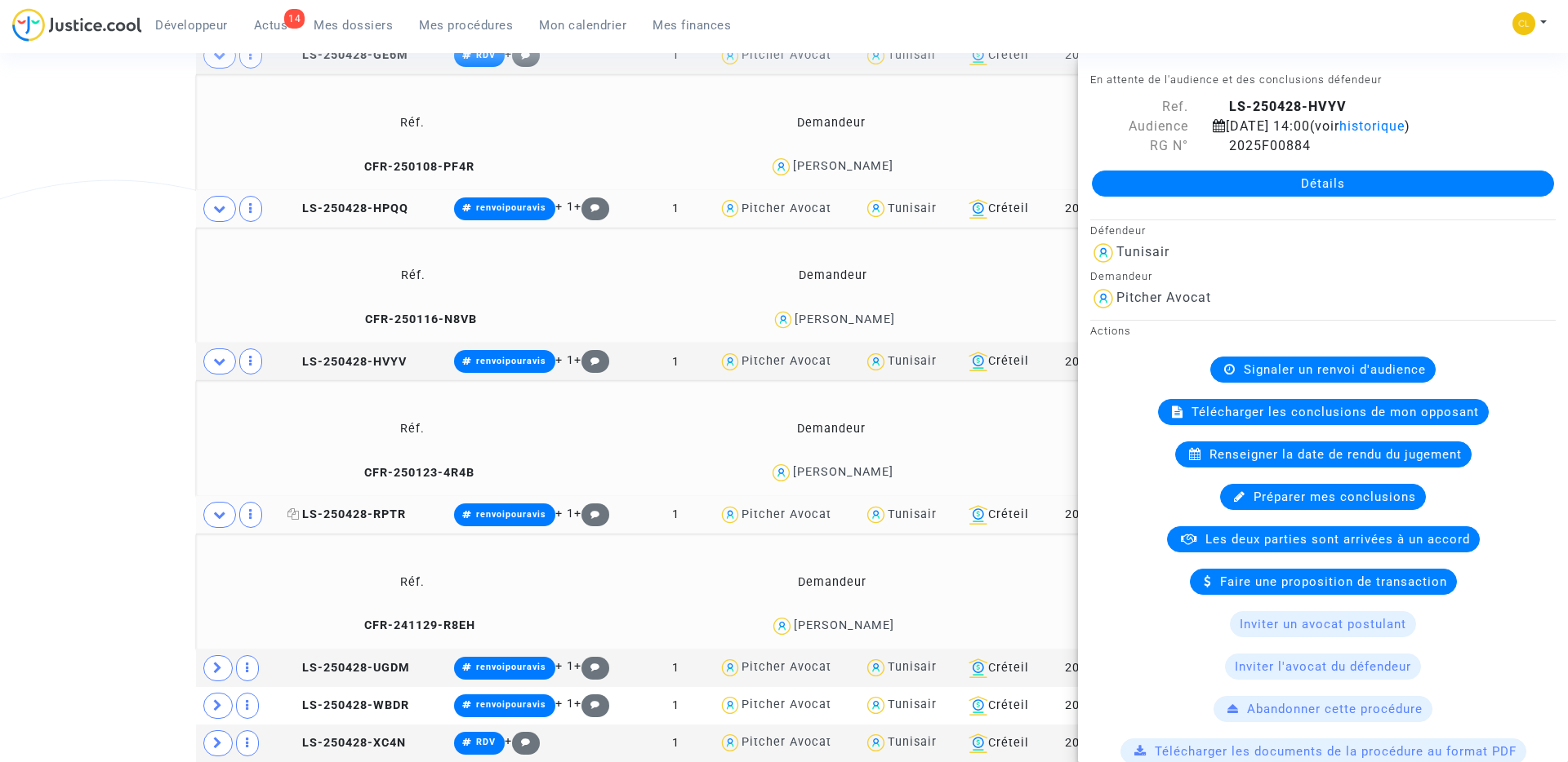
click at [369, 510] on span "LS-250428-RPTR" at bounding box center [346, 514] width 118 height 14
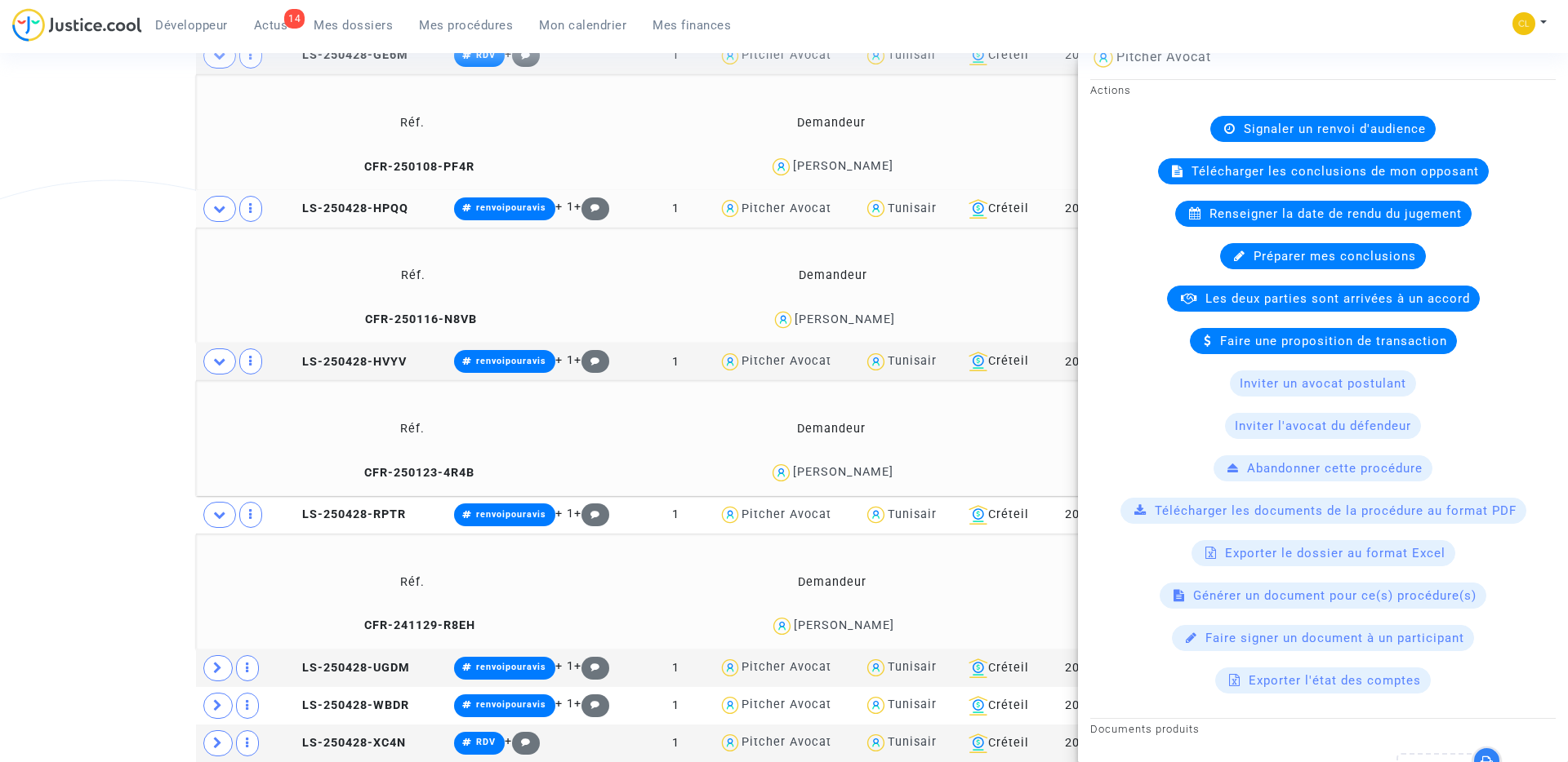
scroll to position [349, 0]
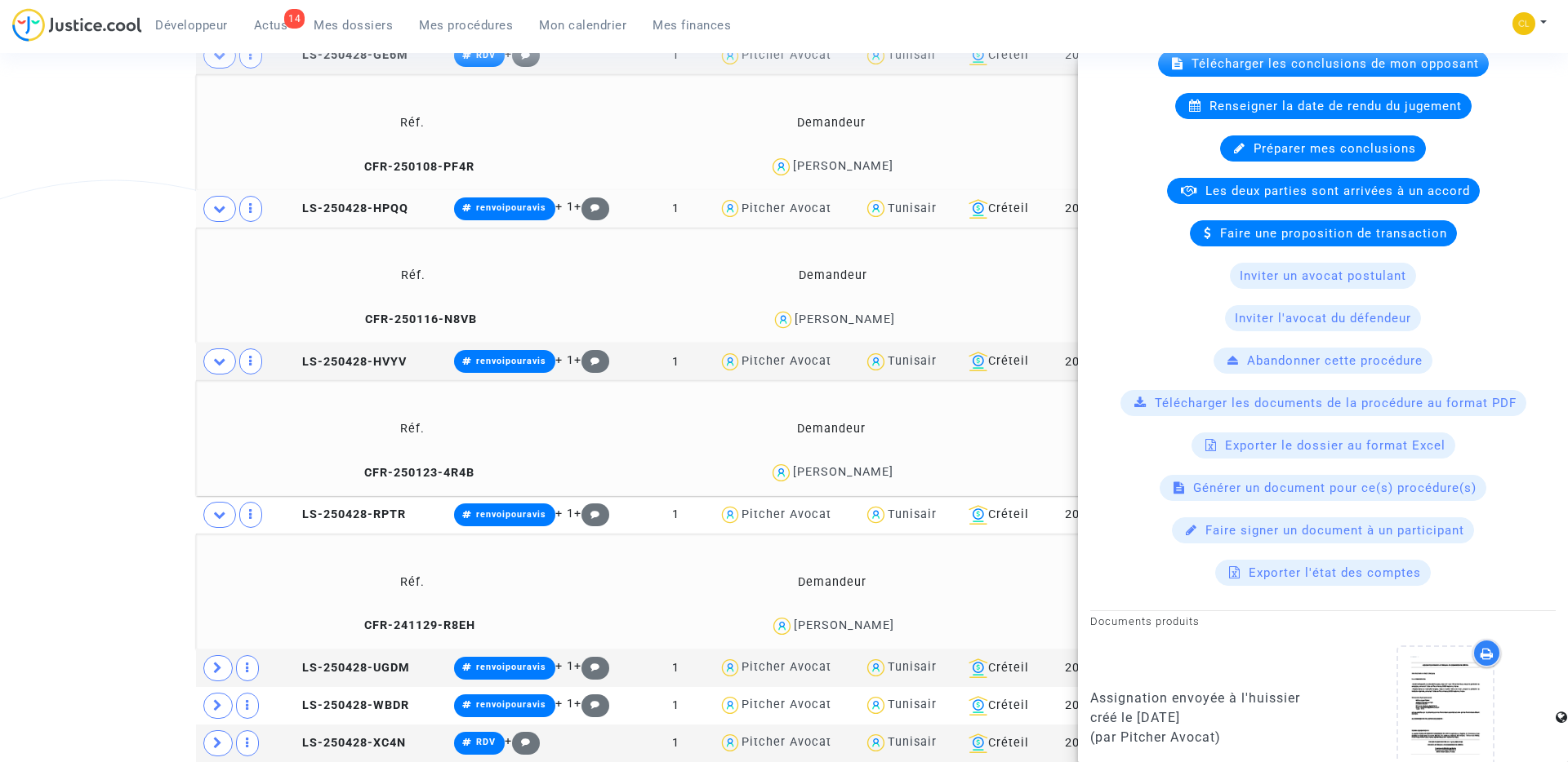
click at [407, 633] on td "CFR-241129-R8EH" at bounding box center [413, 626] width 423 height 35
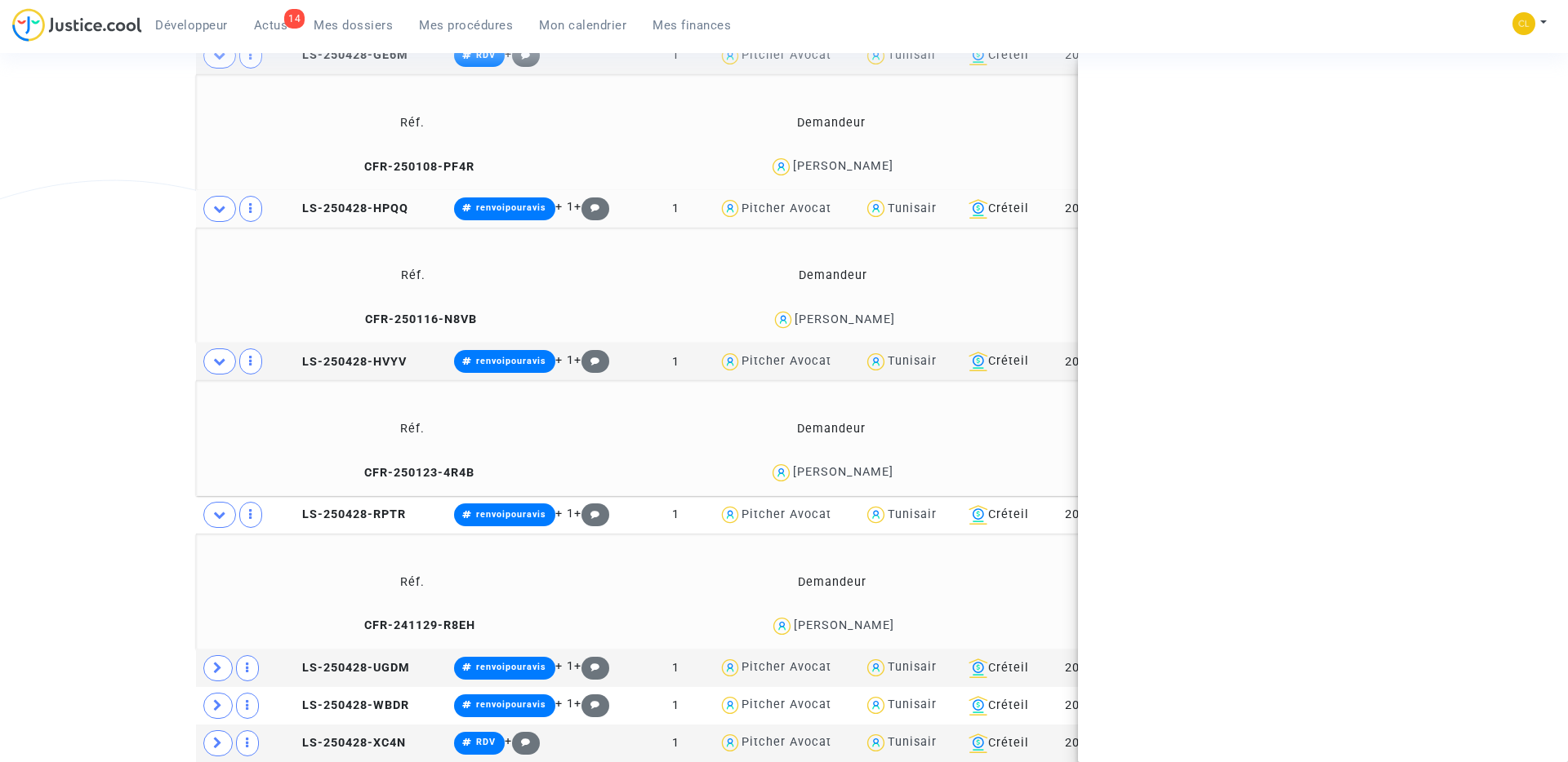
scroll to position [0, 0]
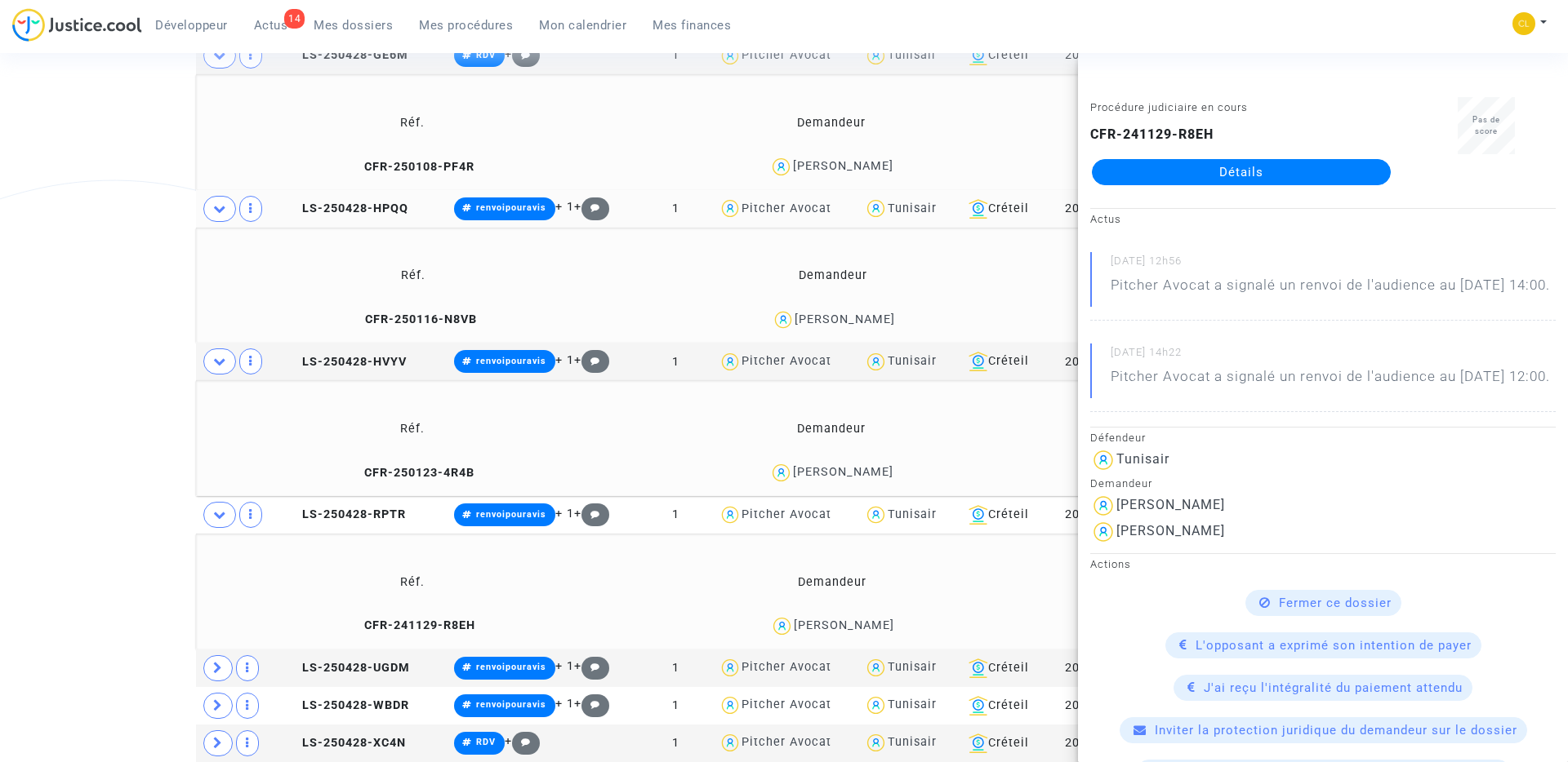
click at [1252, 169] on link "Détails" at bounding box center [1242, 172] width 299 height 26
click at [1232, 169] on link "Détails" at bounding box center [1242, 172] width 299 height 26
click at [214, 673] on icon at bounding box center [218, 668] width 10 height 13
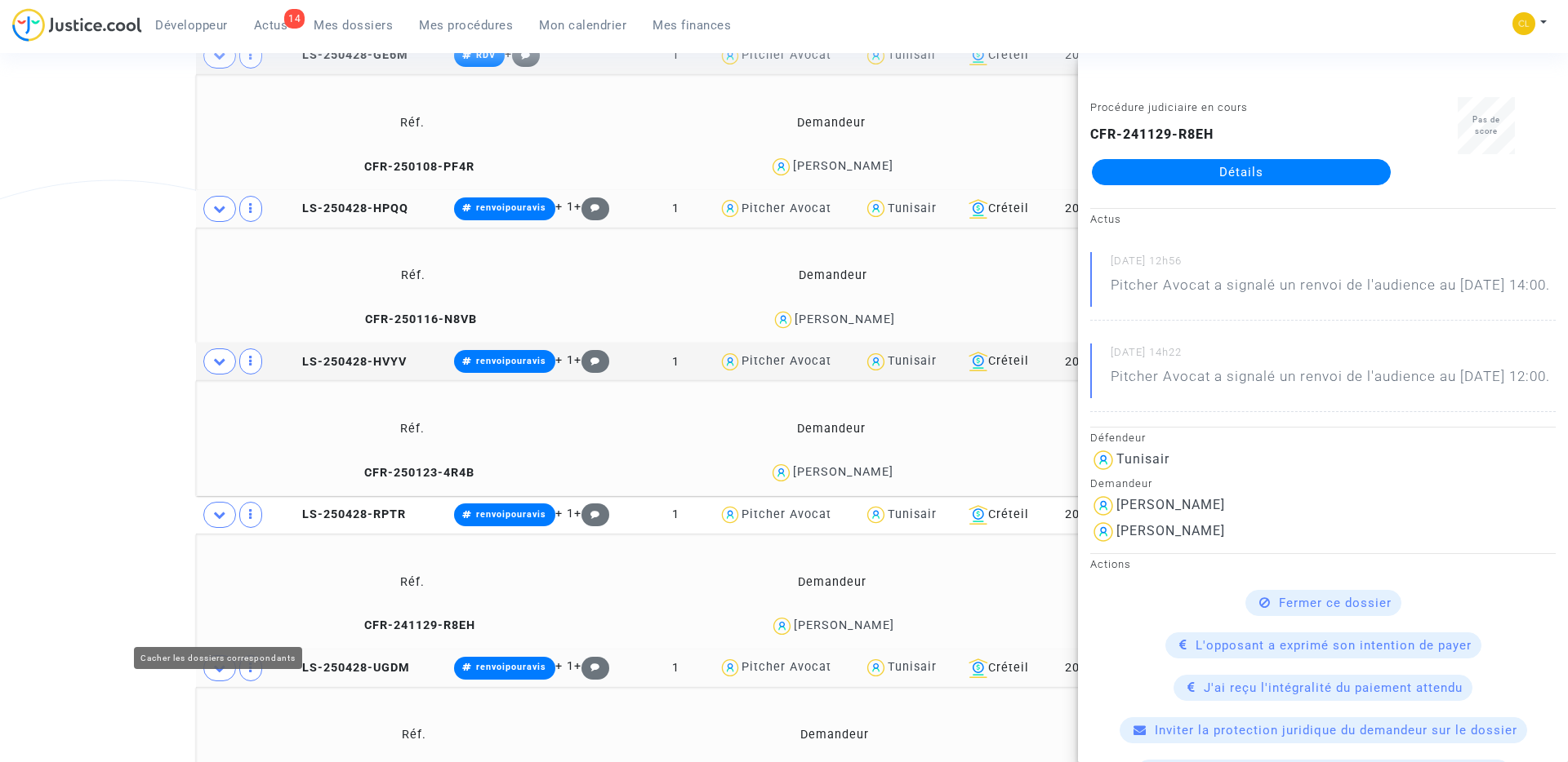
scroll to position [1288, 0]
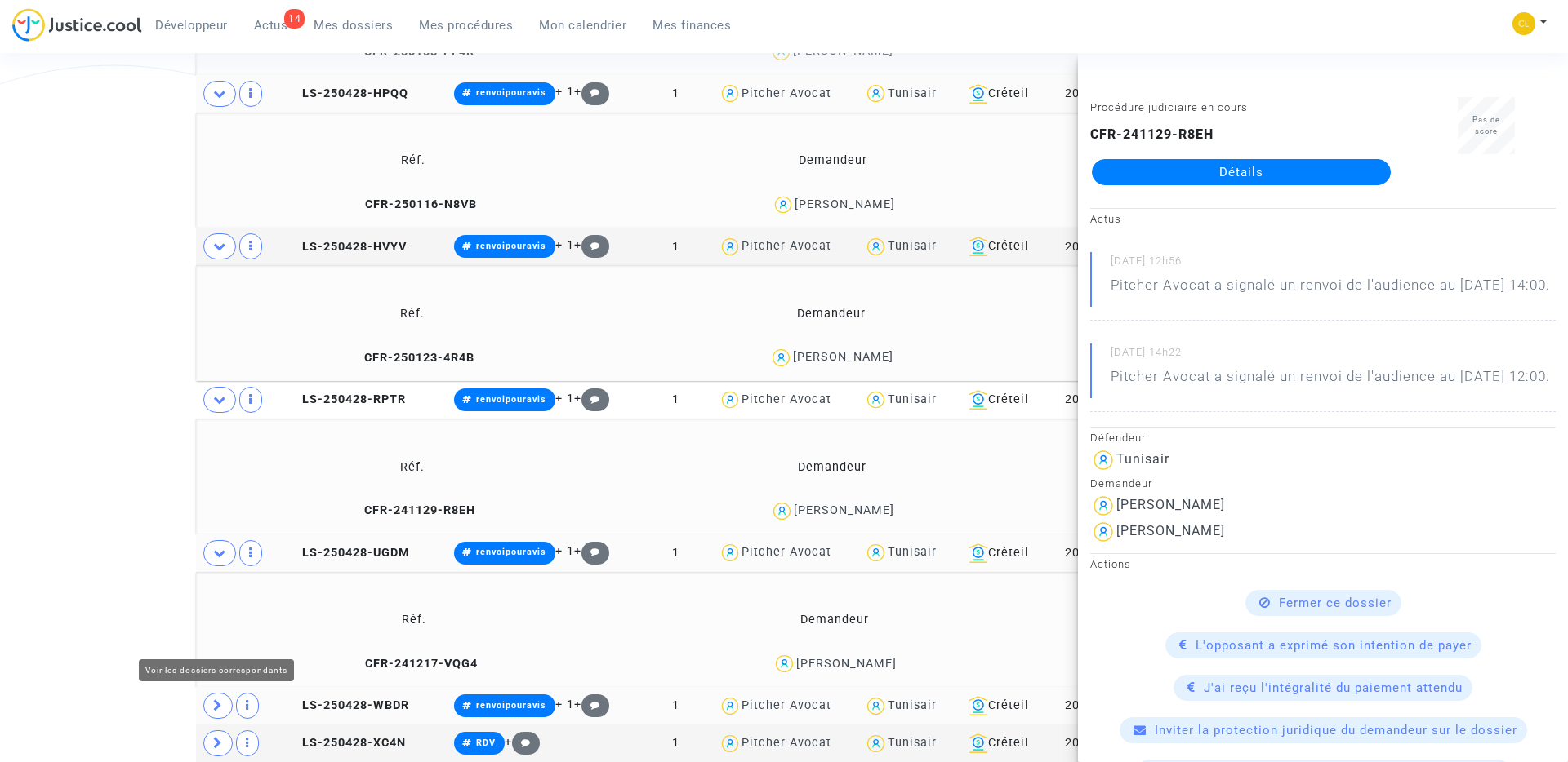
click at [216, 703] on icon at bounding box center [218, 706] width 10 height 13
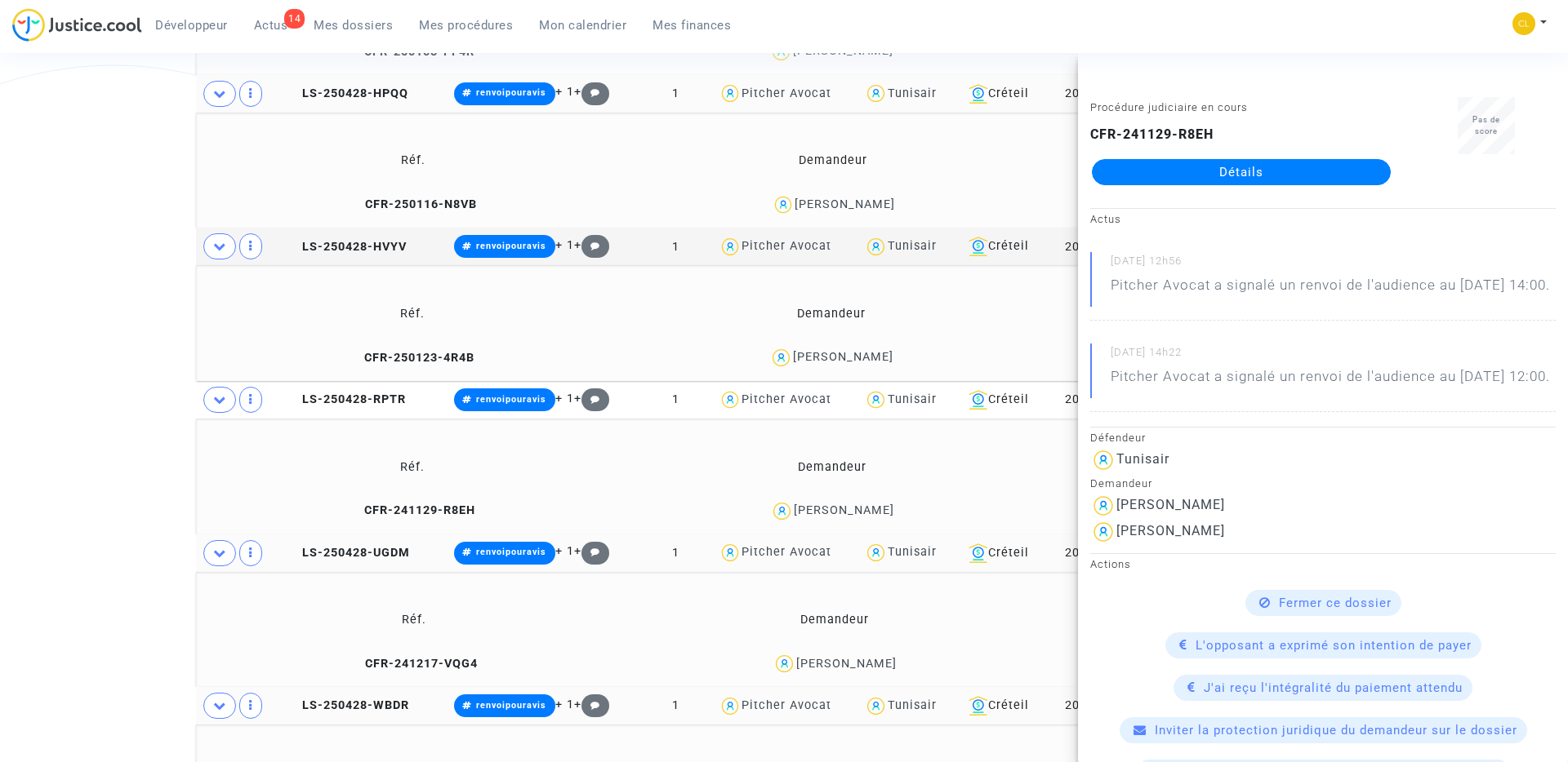
scroll to position [1404, 0]
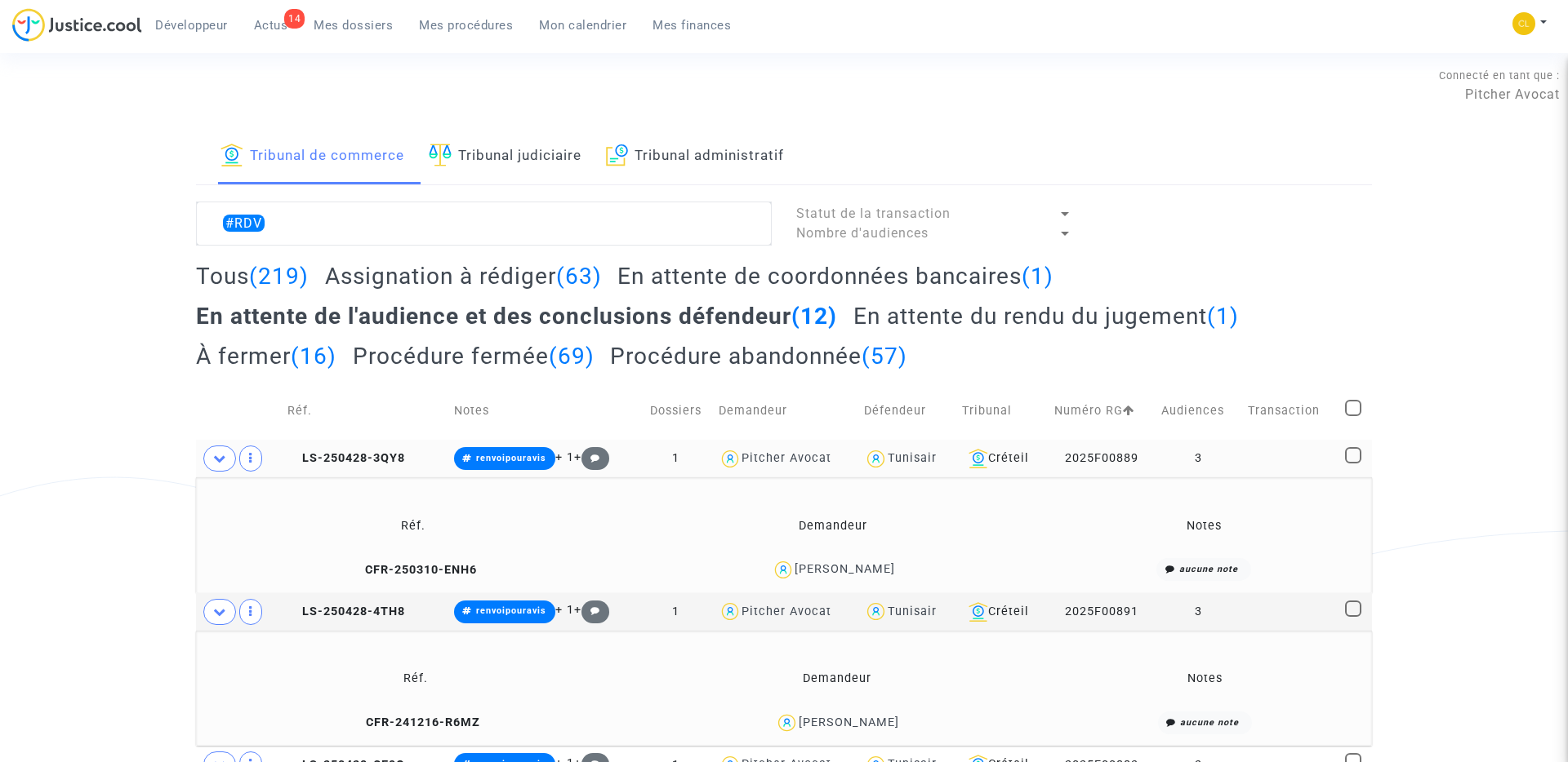
scroll to position [0, 0]
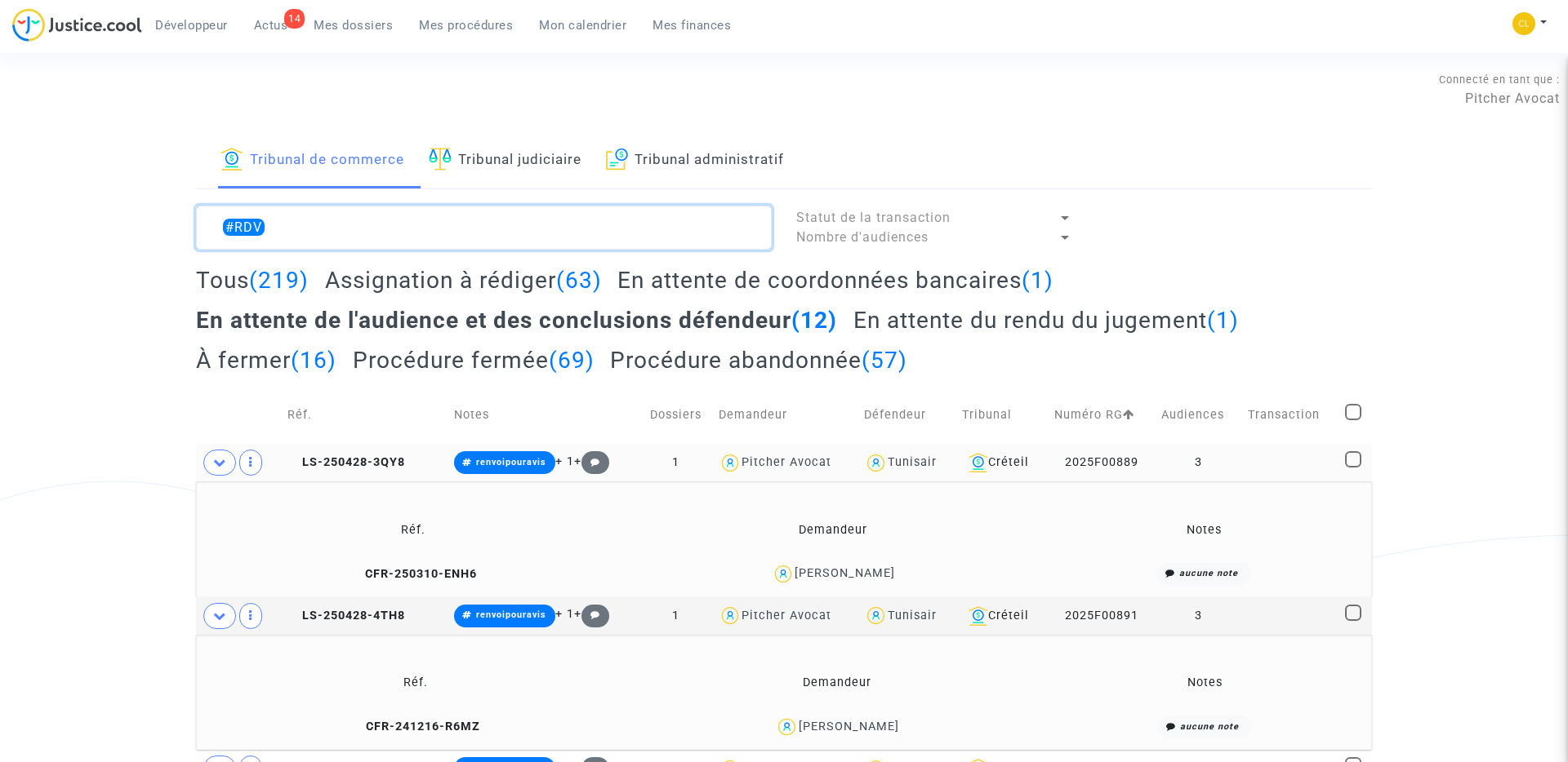
click at [290, 220] on textarea at bounding box center [483, 227] width 576 height 44
type textarea "@"
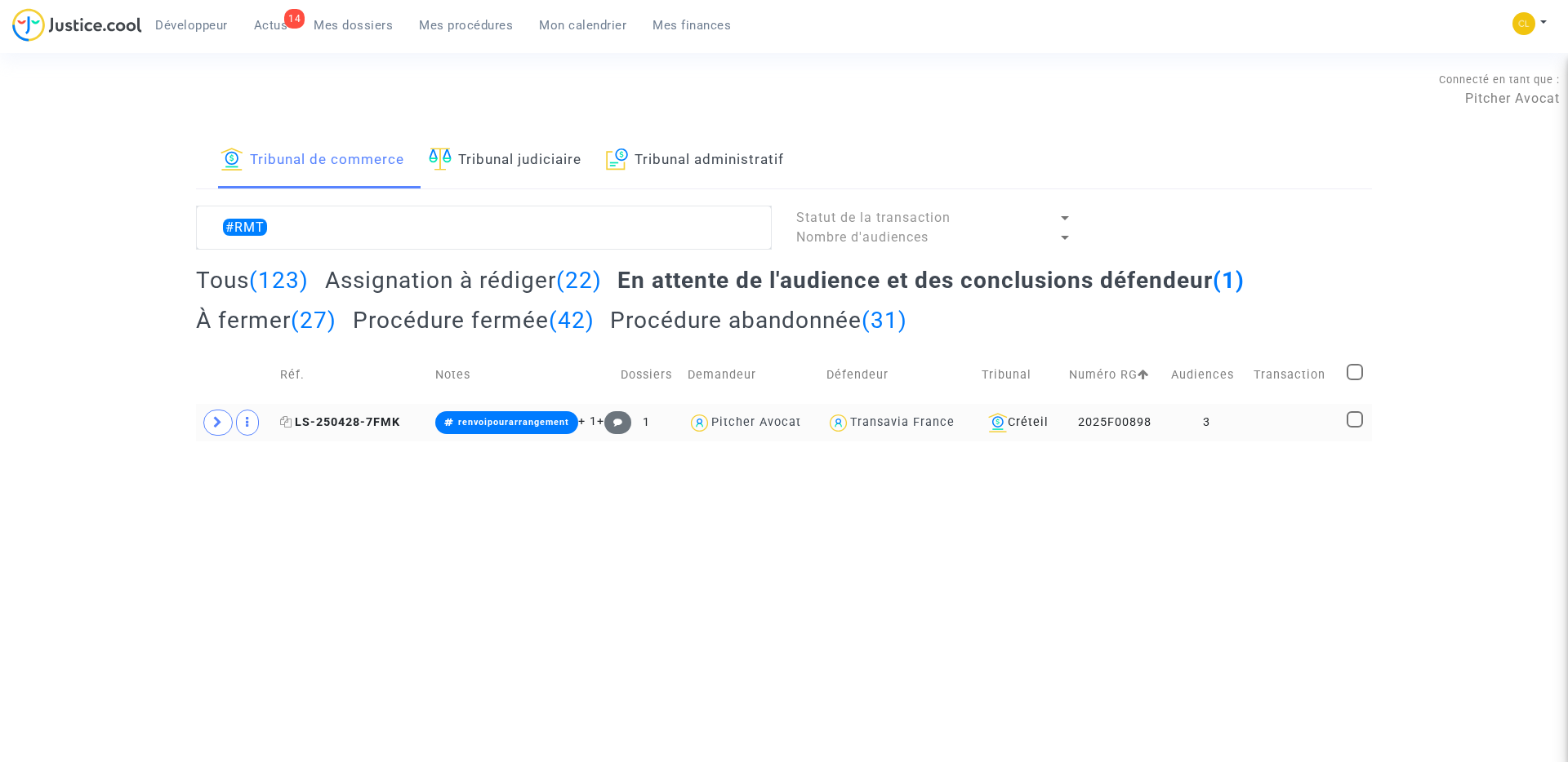
click at [357, 425] on span "LS-250428-7FMK" at bounding box center [340, 422] width 120 height 14
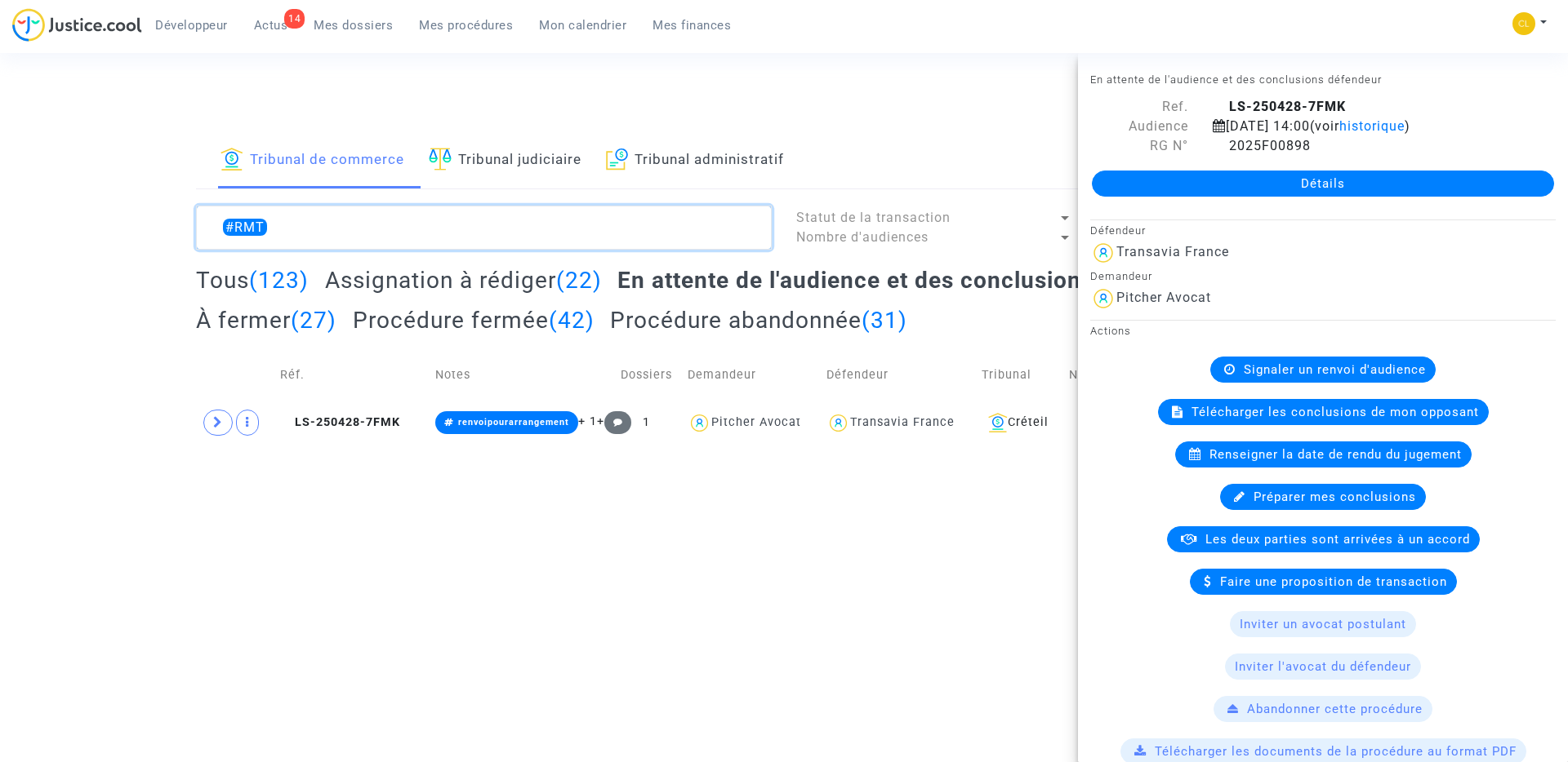
click at [293, 227] on textarea at bounding box center [483, 227] width 576 height 44
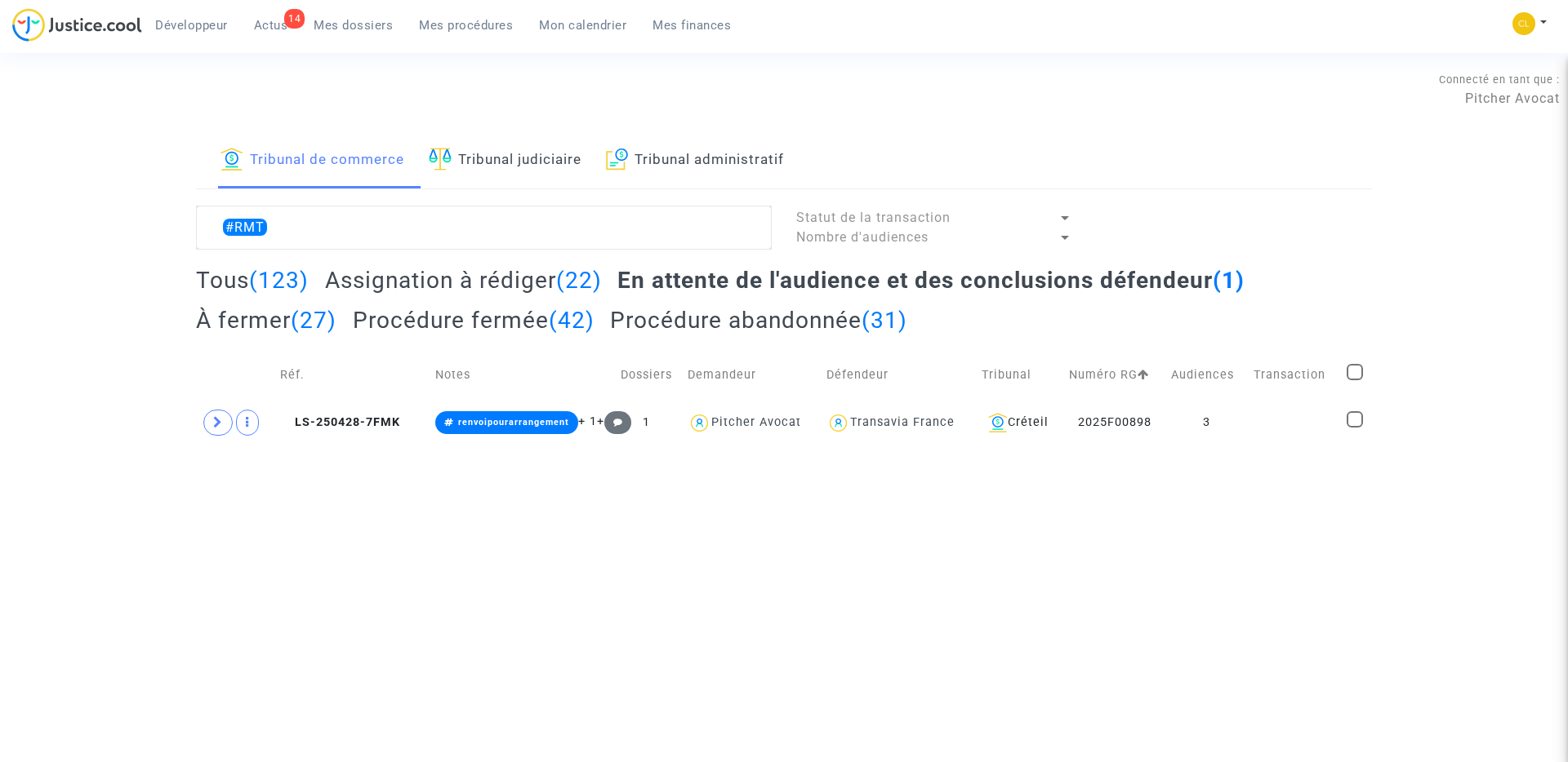
click at [240, 276] on h2 "Tous (123)" at bounding box center [251, 280] width 113 height 29
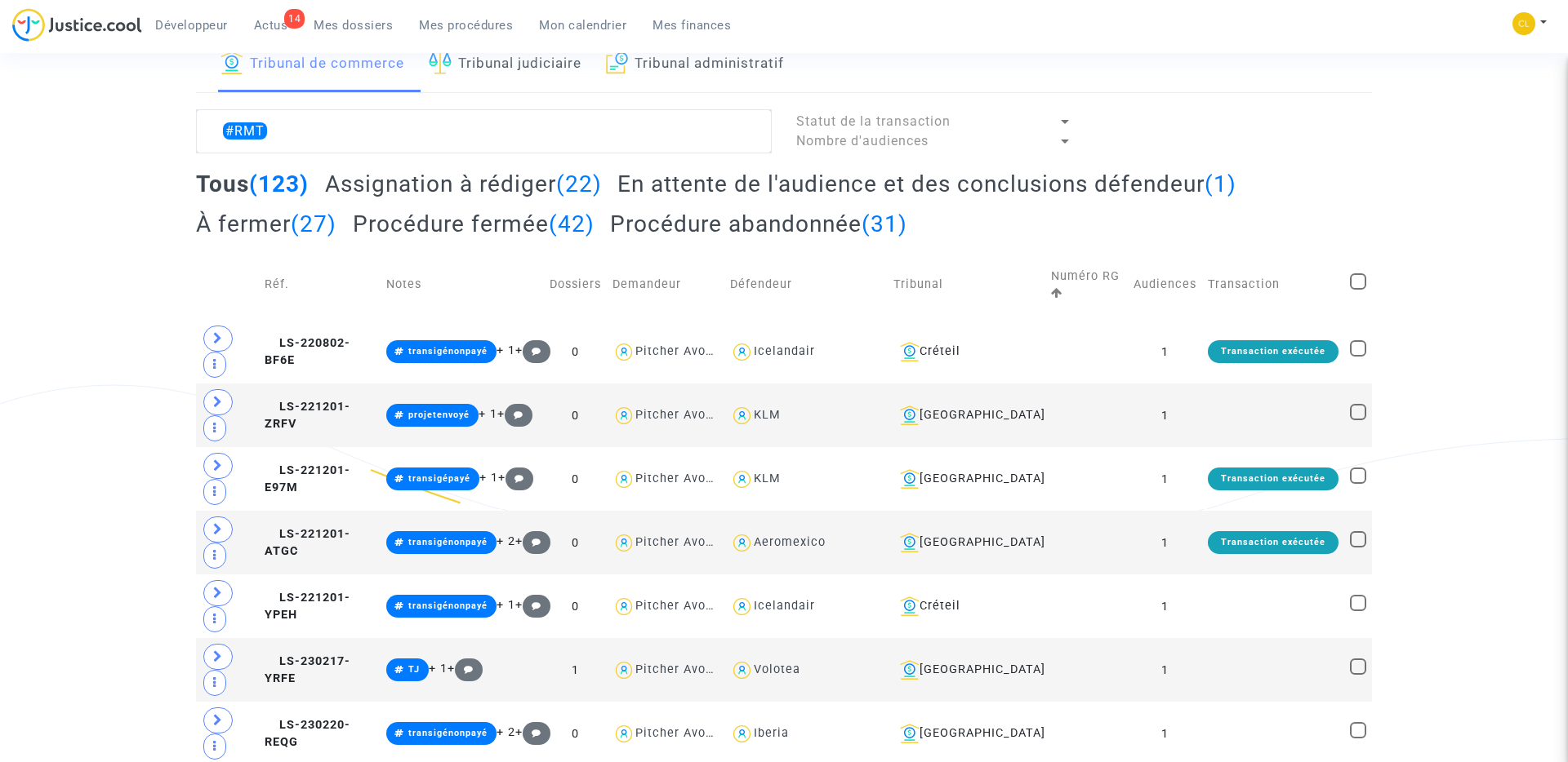
scroll to position [49, 0]
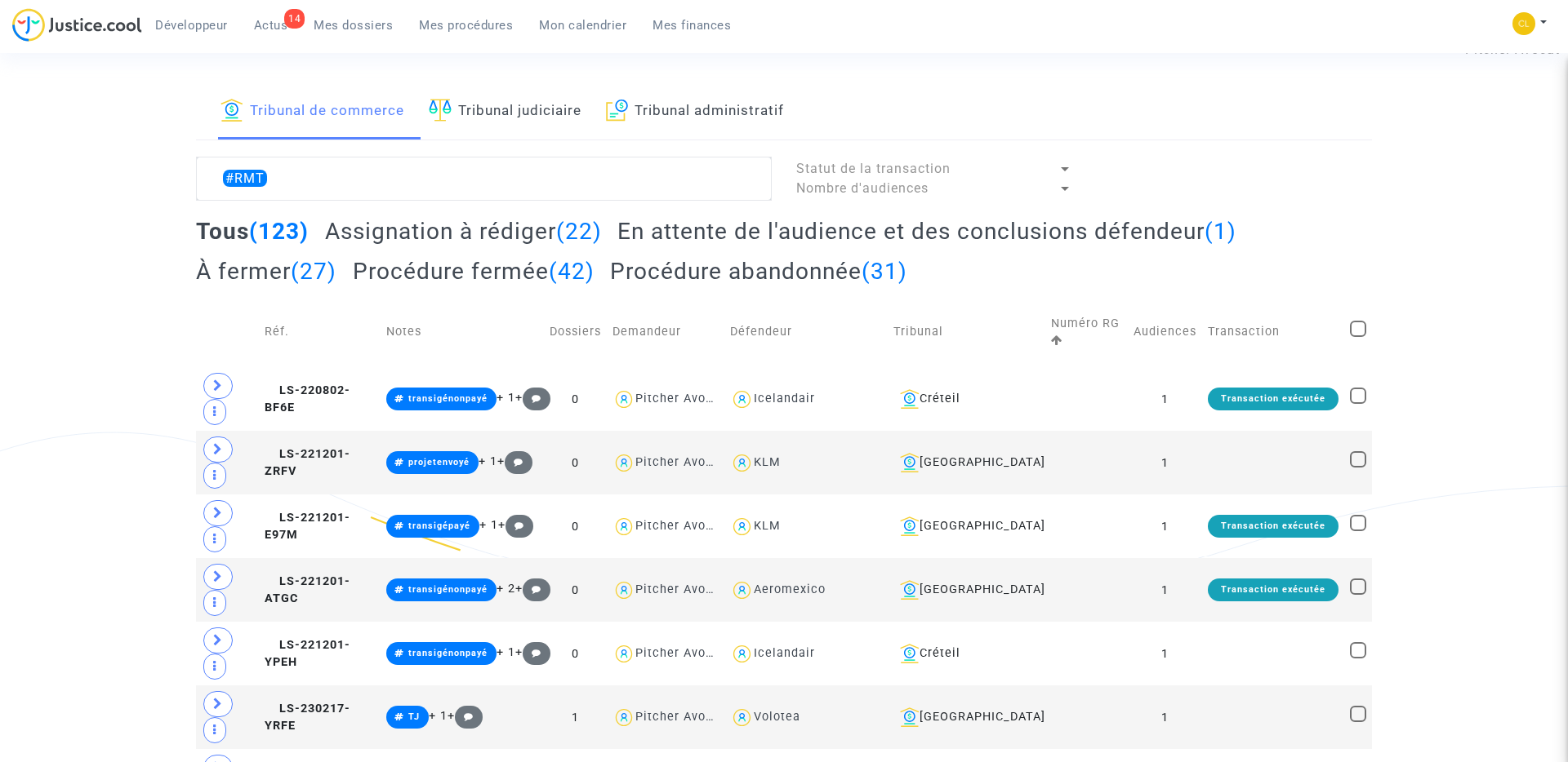
click at [324, 191] on textarea at bounding box center [483, 178] width 576 height 44
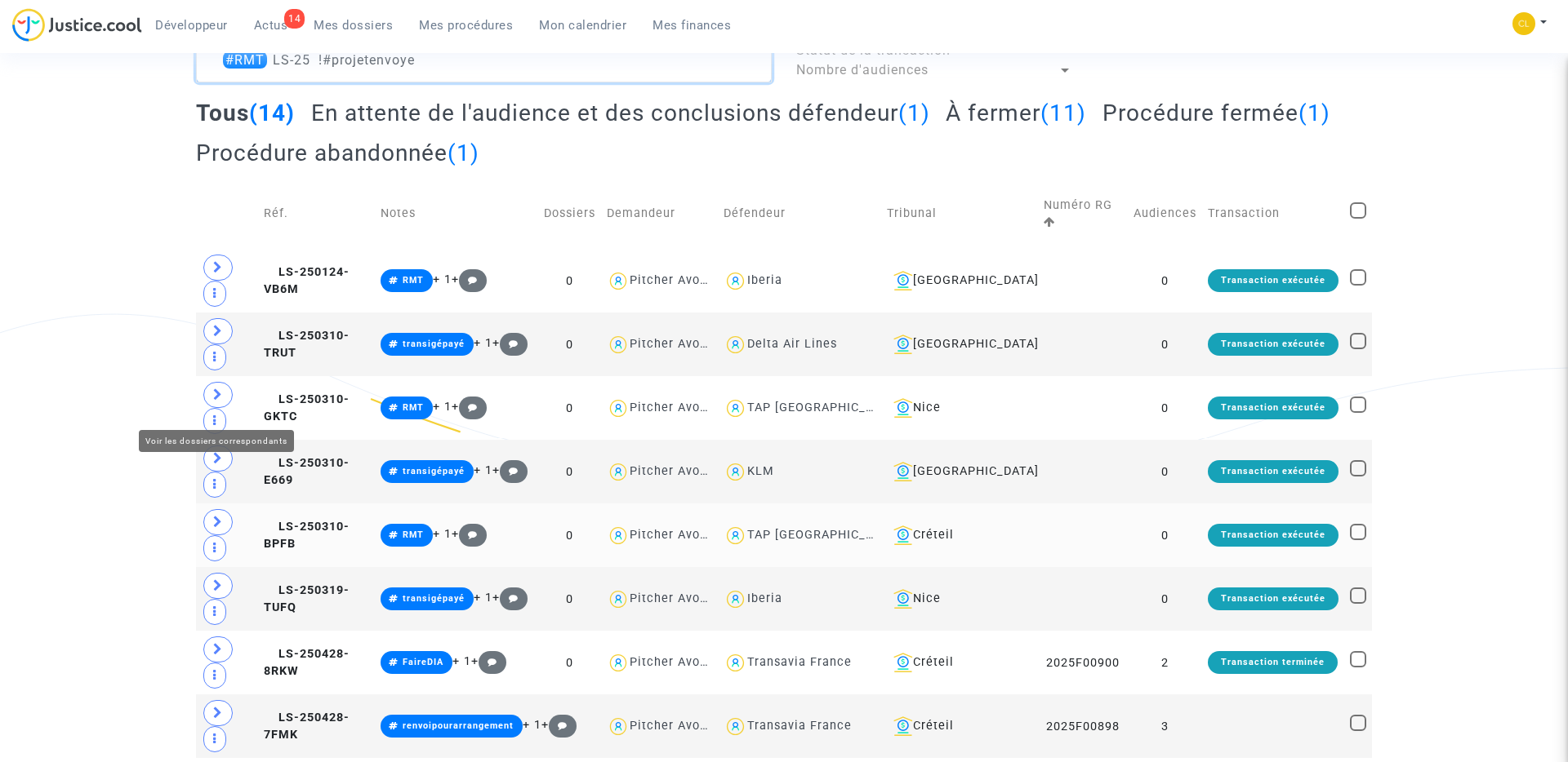
type textarea "#RMT LS-25 !#projetenvoye"
click at [222, 516] on icon at bounding box center [218, 522] width 10 height 13
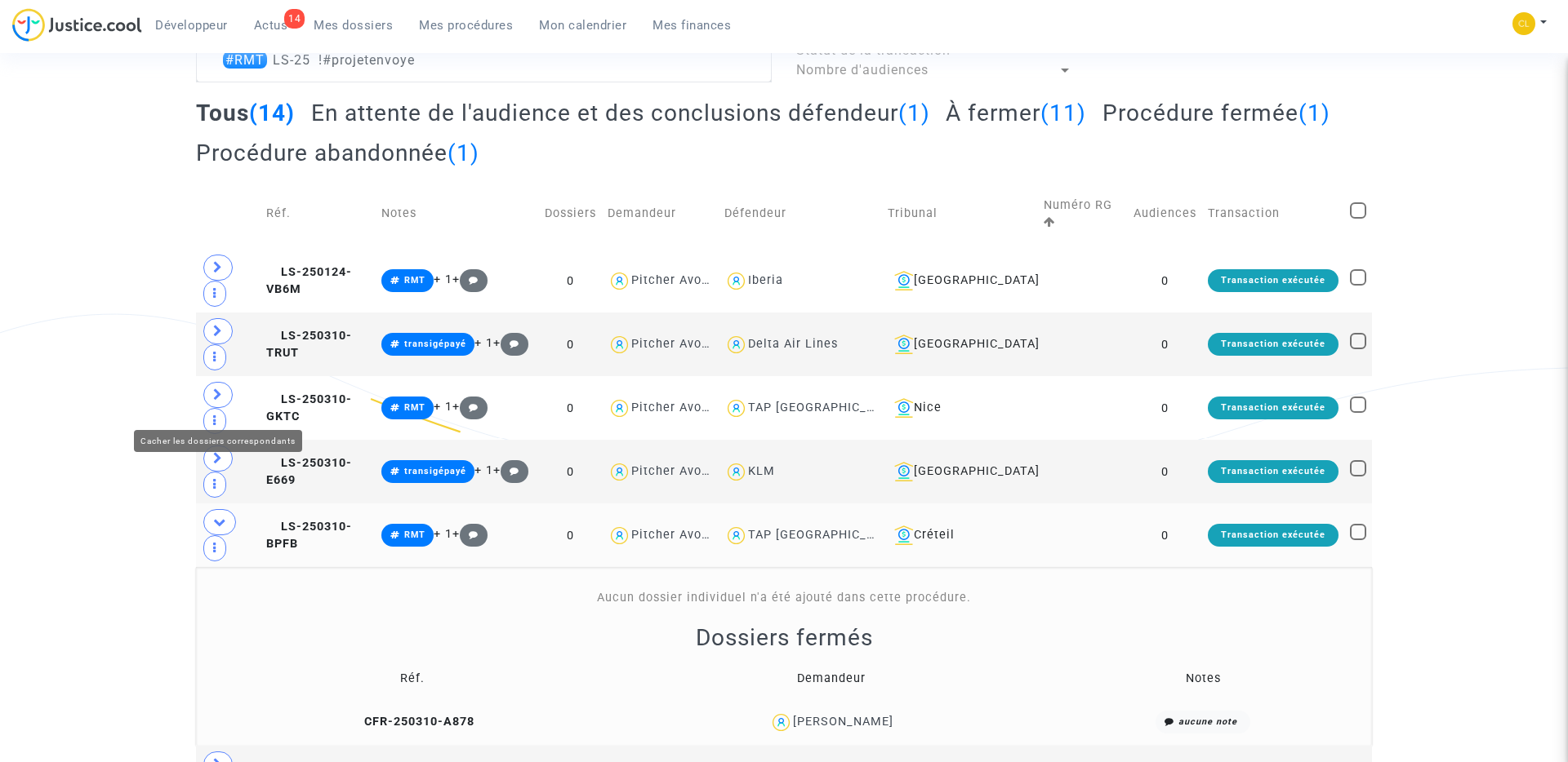
click at [222, 516] on icon at bounding box center [220, 522] width 13 height 13
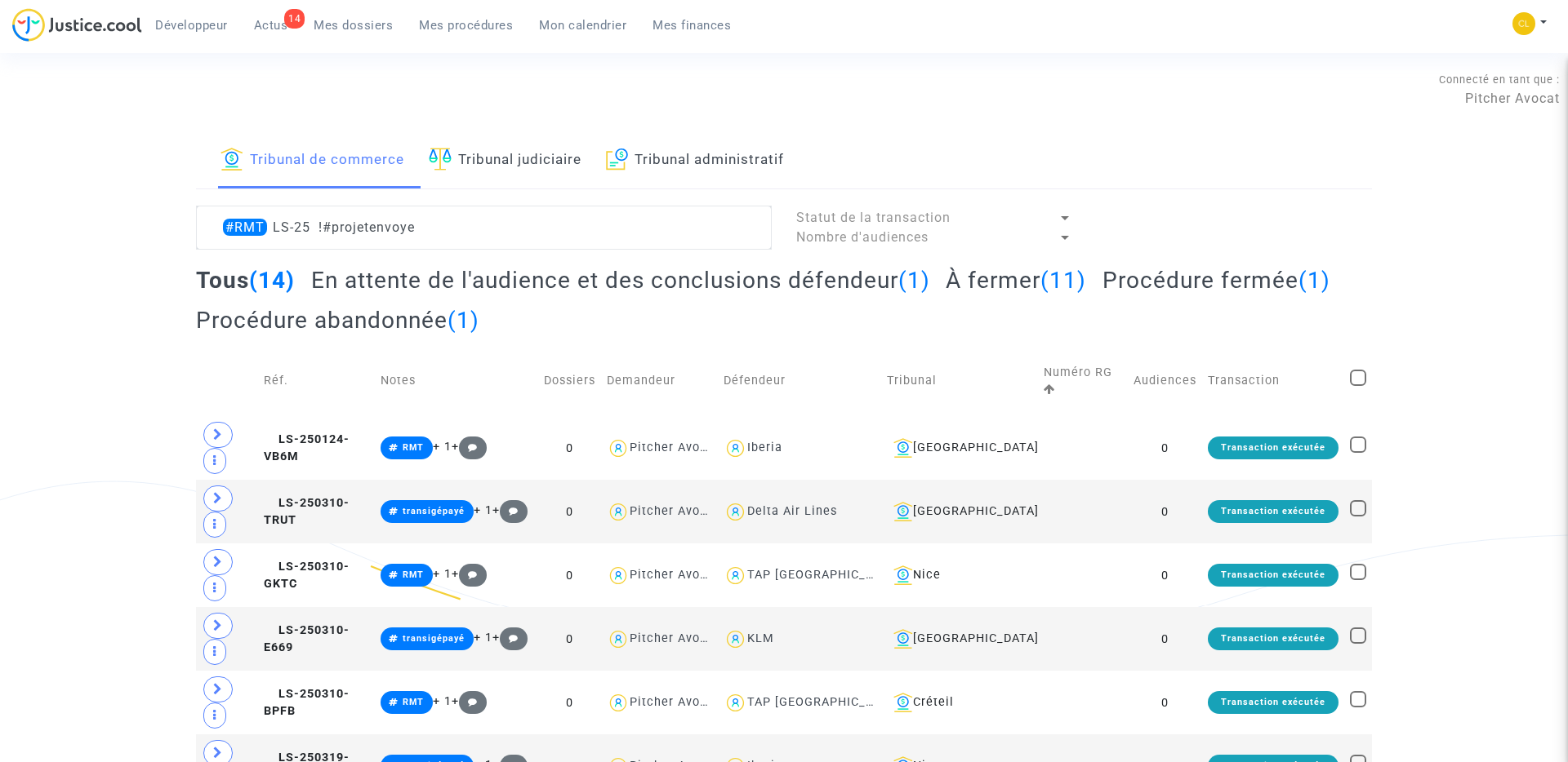
click at [601, 276] on h2 "En attente de l'audience et des conclusions défendeur (1)" at bounding box center [620, 280] width 619 height 29
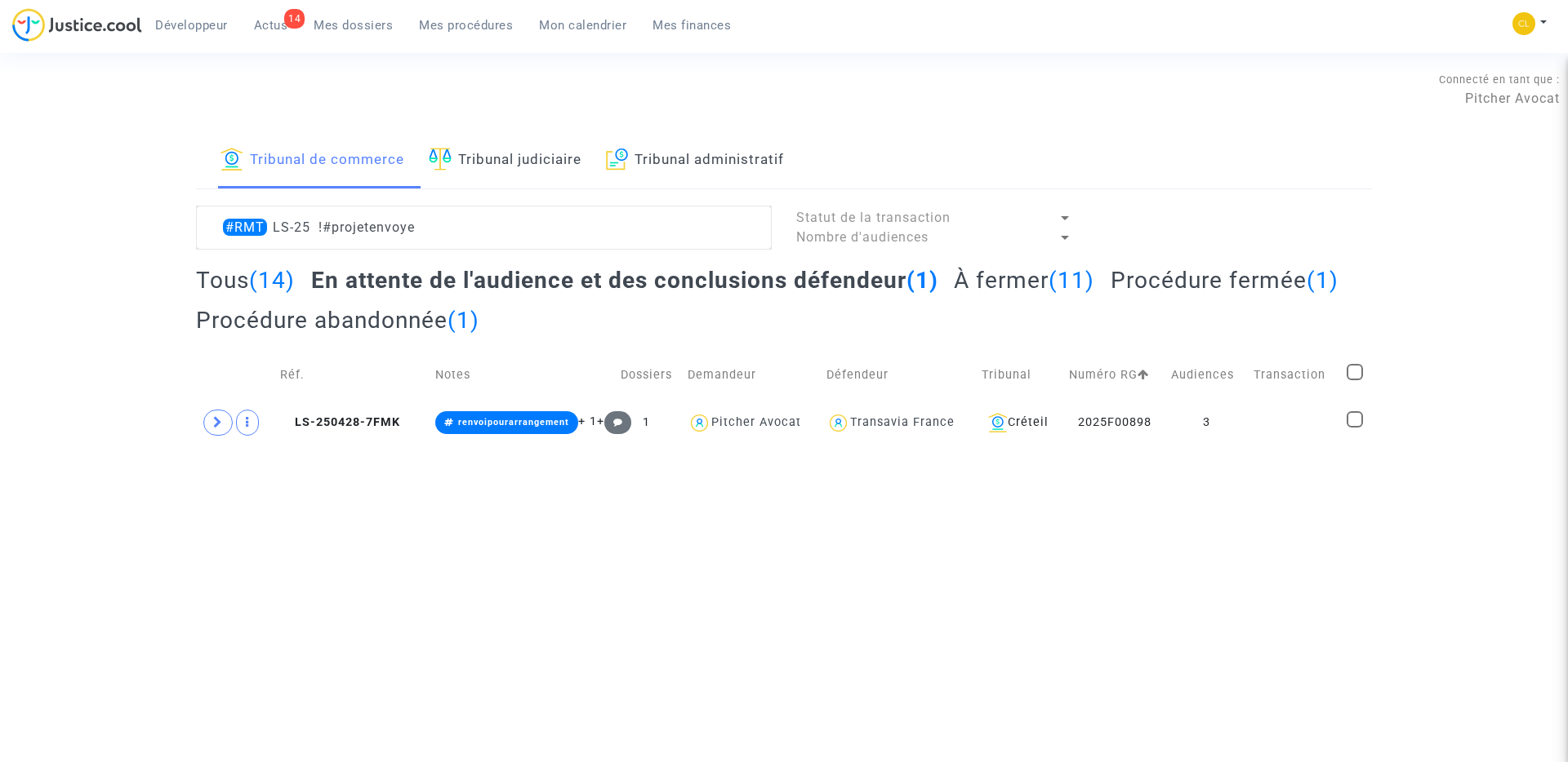
click at [469, 441] on html "Développeur 14 Actus Mes dossiers Mes procédures Mon calendrier Mes finances Mo…" at bounding box center [784, 221] width 1568 height 441
click at [328, 421] on span "LS-250428-7FMK" at bounding box center [340, 422] width 120 height 14
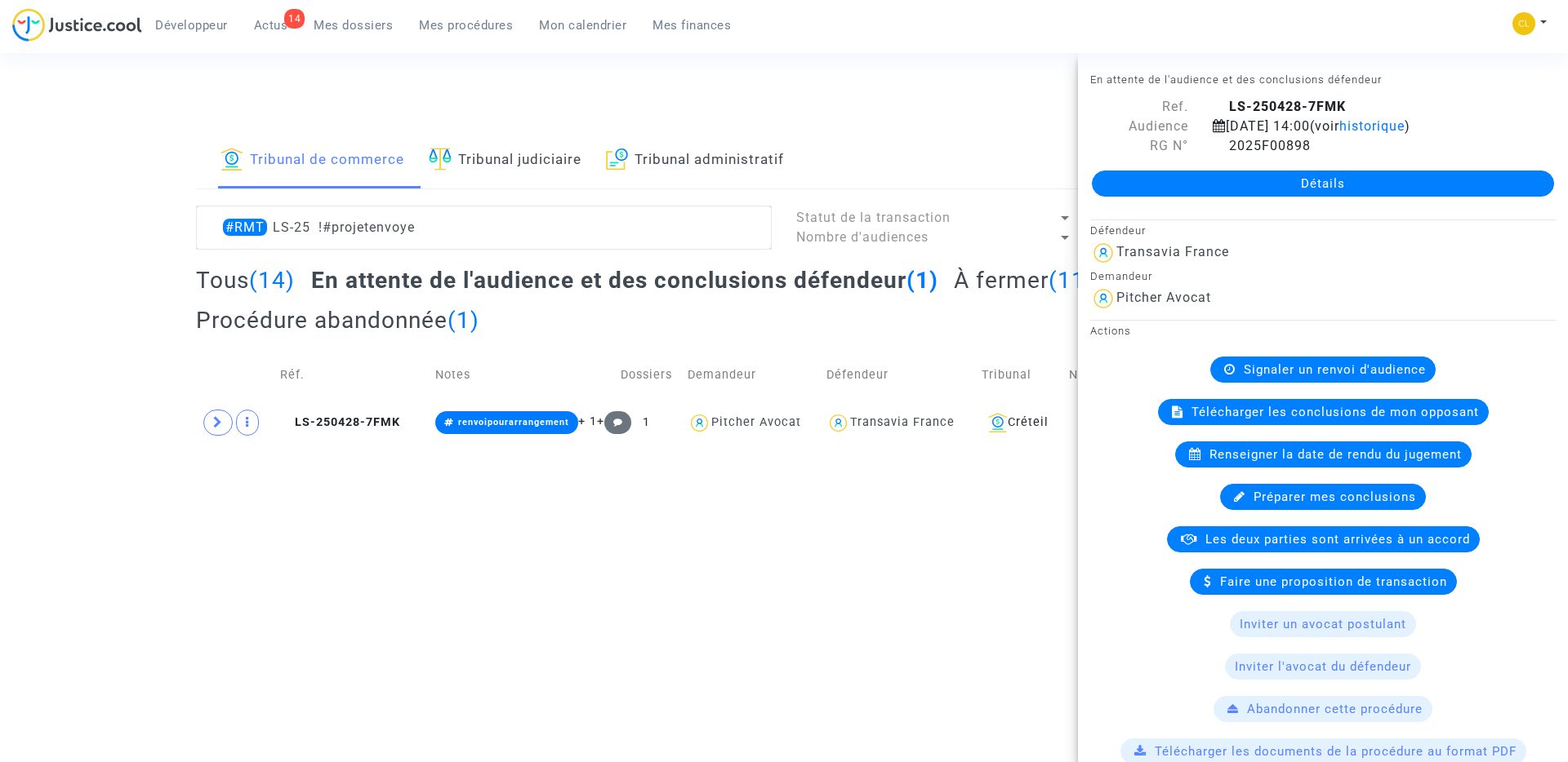
click at [1261, 186] on link "Détails" at bounding box center [1323, 183] width 462 height 26
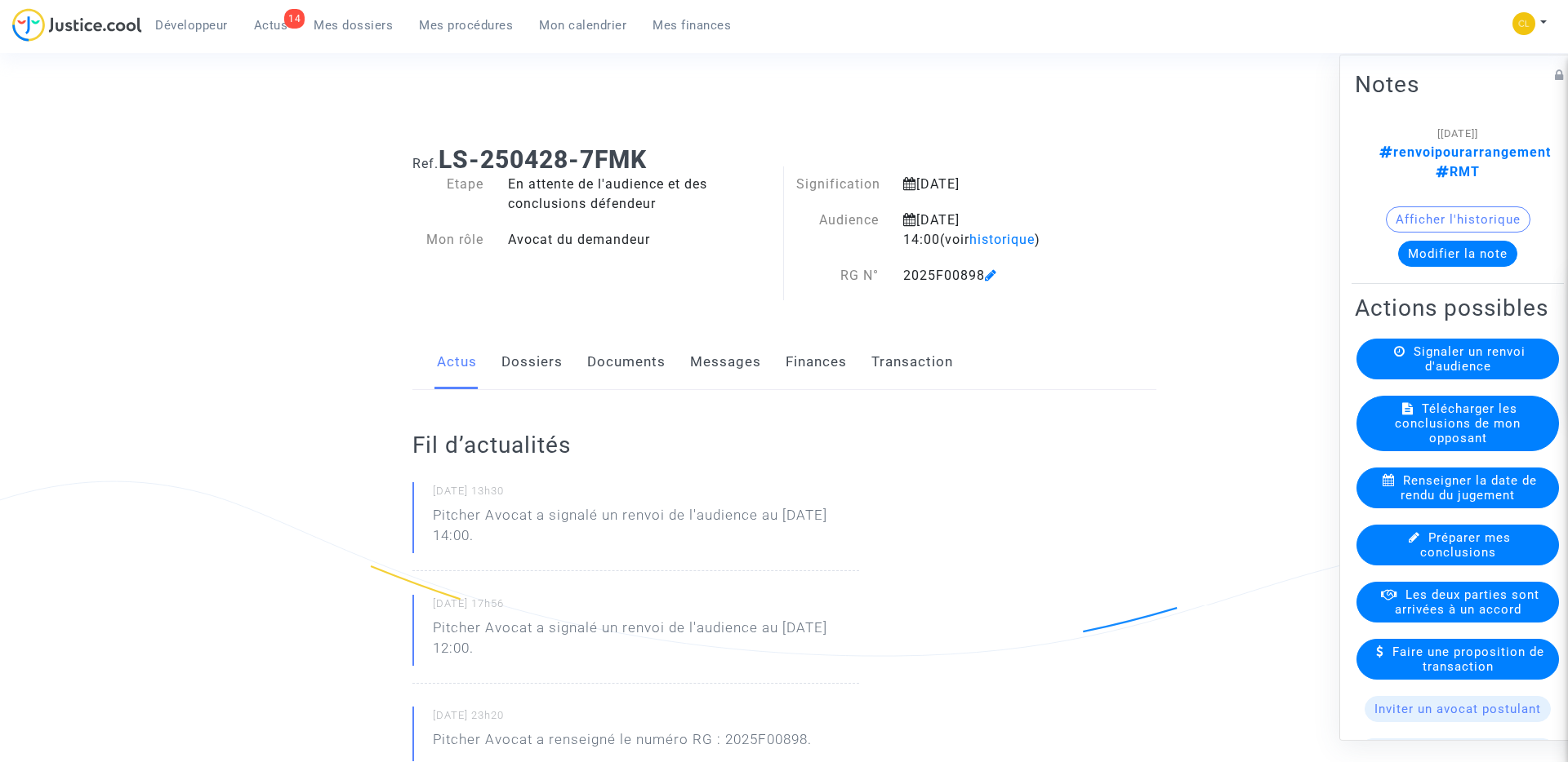
click at [942, 362] on link "Transaction" at bounding box center [912, 362] width 82 height 54
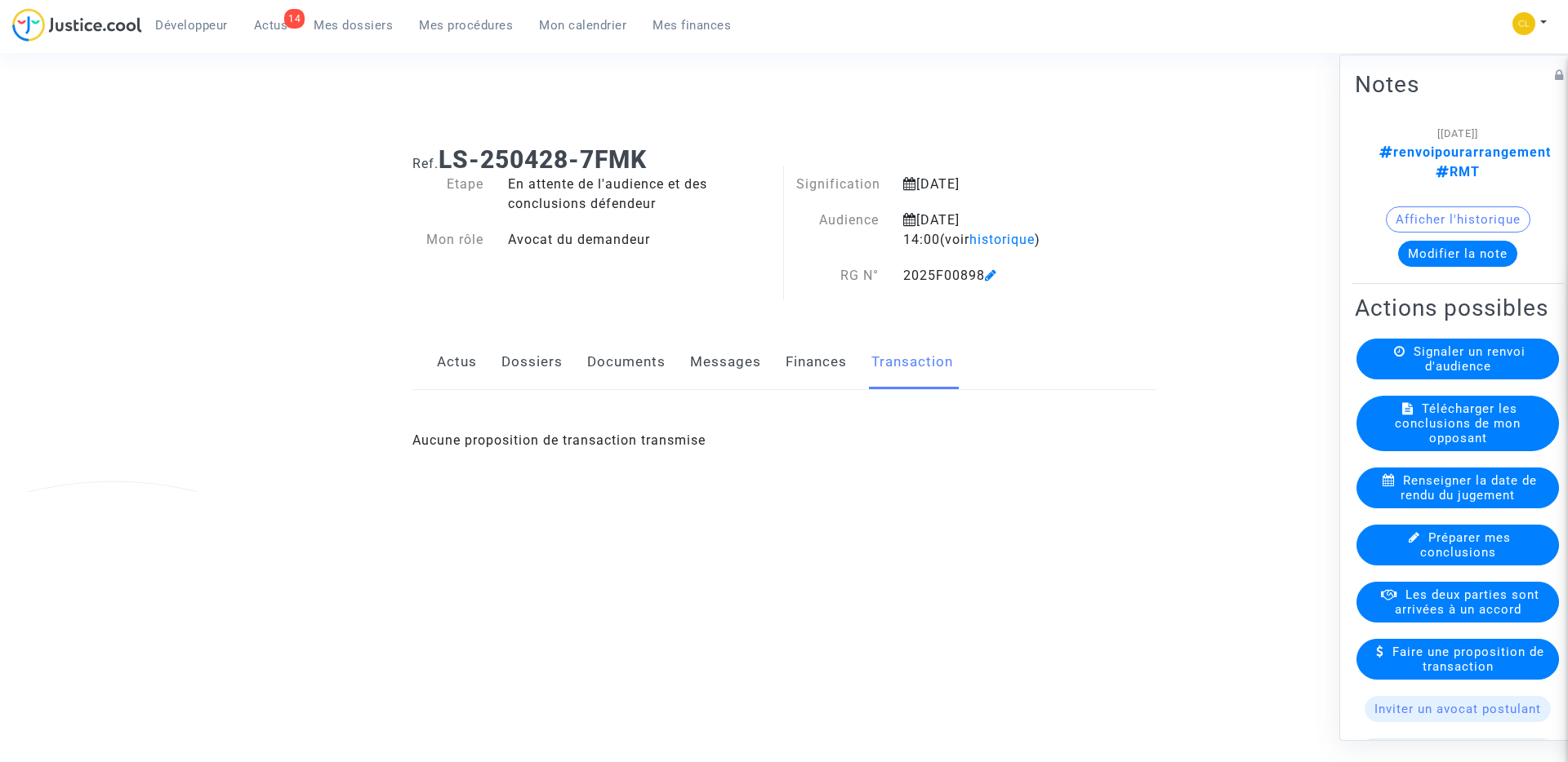
click at [814, 357] on link "Finances" at bounding box center [816, 362] width 61 height 54
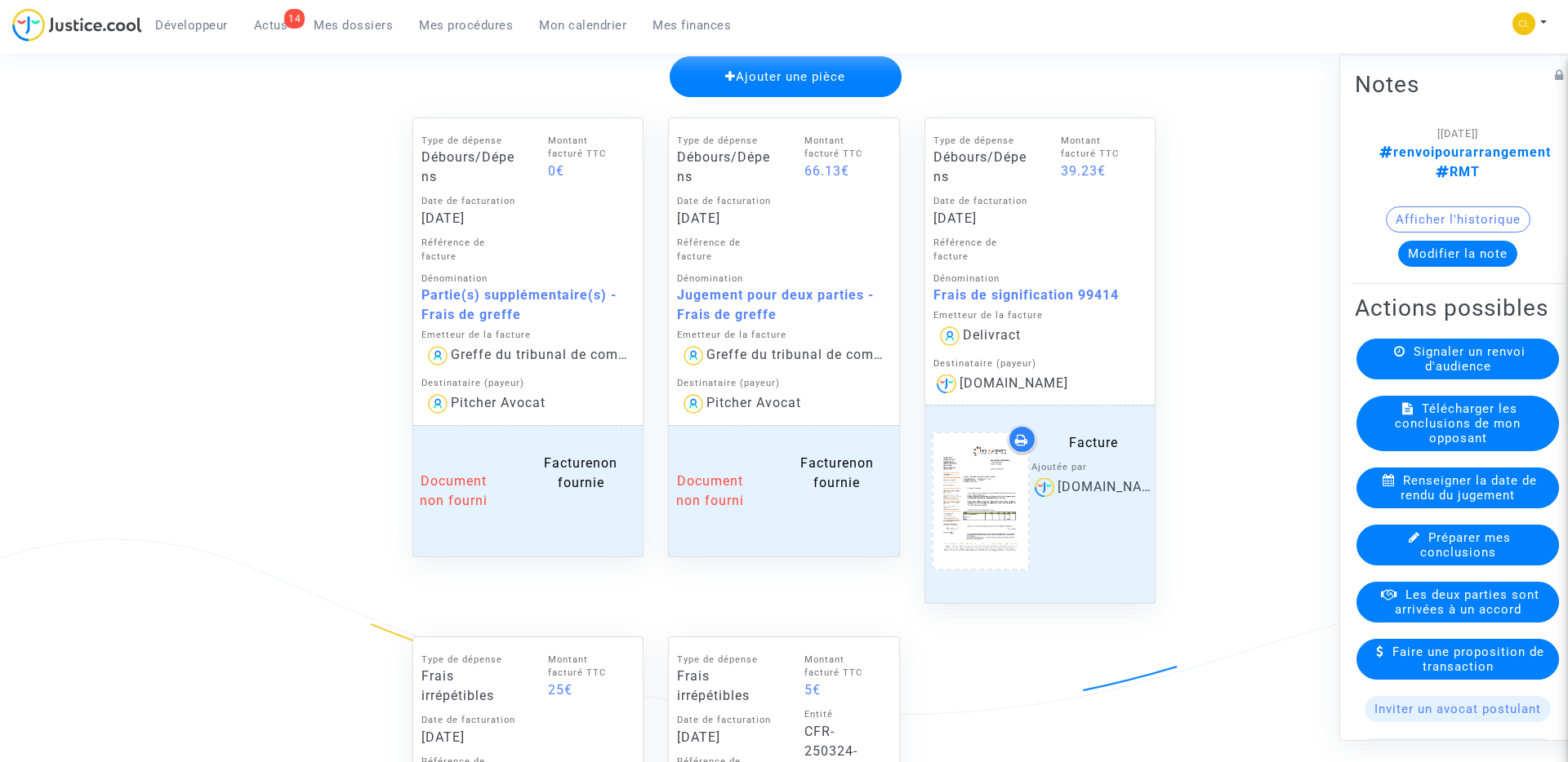
scroll to position [601, 0]
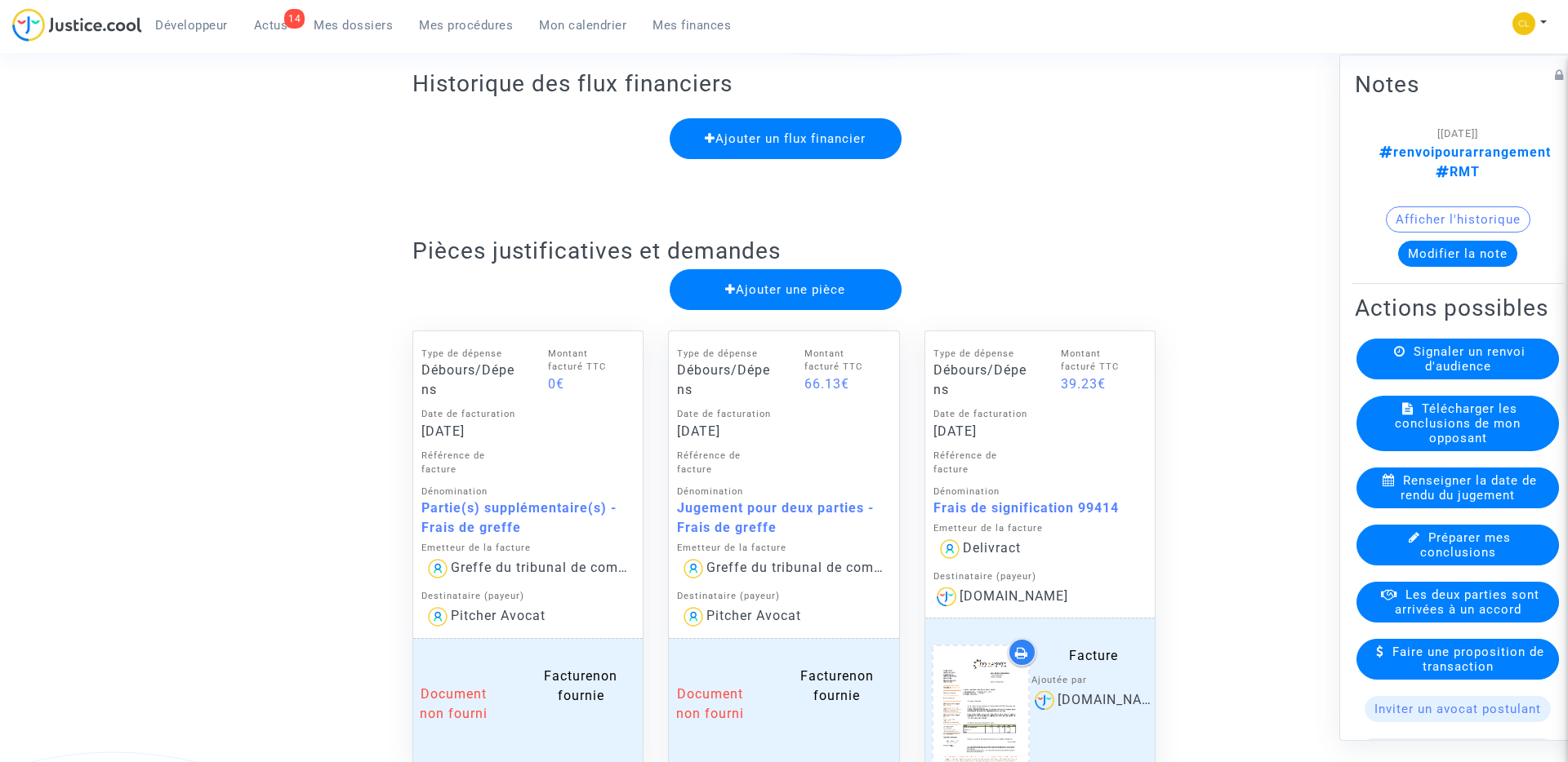
drag, startPoint x: 679, startPoint y: 509, endPoint x: 826, endPoint y: 531, distance: 148.6
click at [826, 531] on div "Jugement pour deux parties - Frais de greffe" at bounding box center [783, 518] width 214 height 39
click at [779, 519] on div "Jugement pour deux parties - Frais de greffe" at bounding box center [783, 518] width 214 height 39
drag, startPoint x: 681, startPoint y: 508, endPoint x: 859, endPoint y: 507, distance: 178.0
click at [859, 507] on div "Jugement pour deux parties - Frais de greffe" at bounding box center [783, 518] width 214 height 39
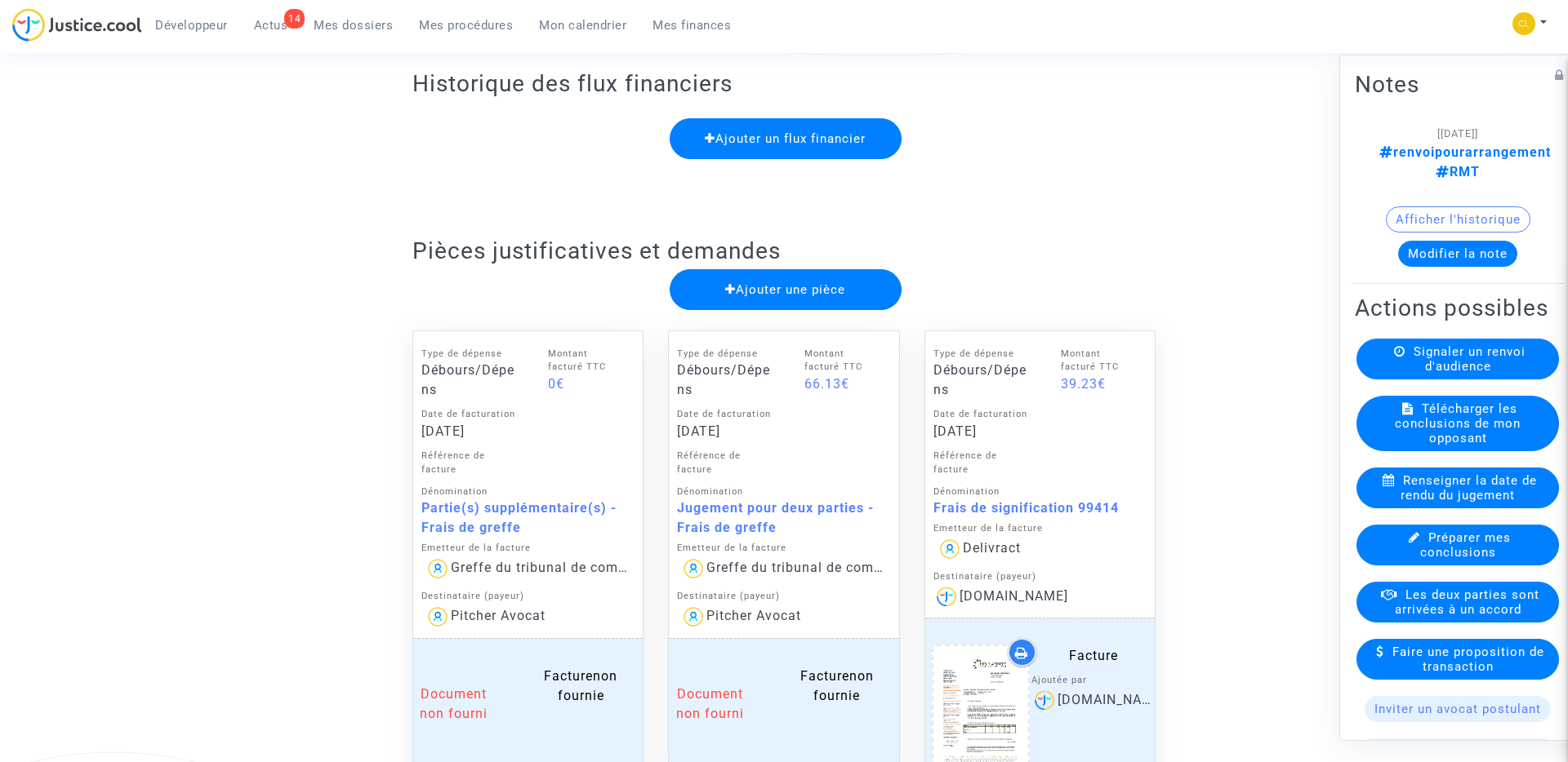
drag, startPoint x: 859, startPoint y: 507, endPoint x: 754, endPoint y: 507, distance: 105.0
click at [754, 507] on div "Jugement pour deux parties - Frais de greffe" at bounding box center [783, 518] width 214 height 39
click at [848, 456] on div "Montant facturé TTC 66.13€" at bounding box center [843, 408] width 119 height 138
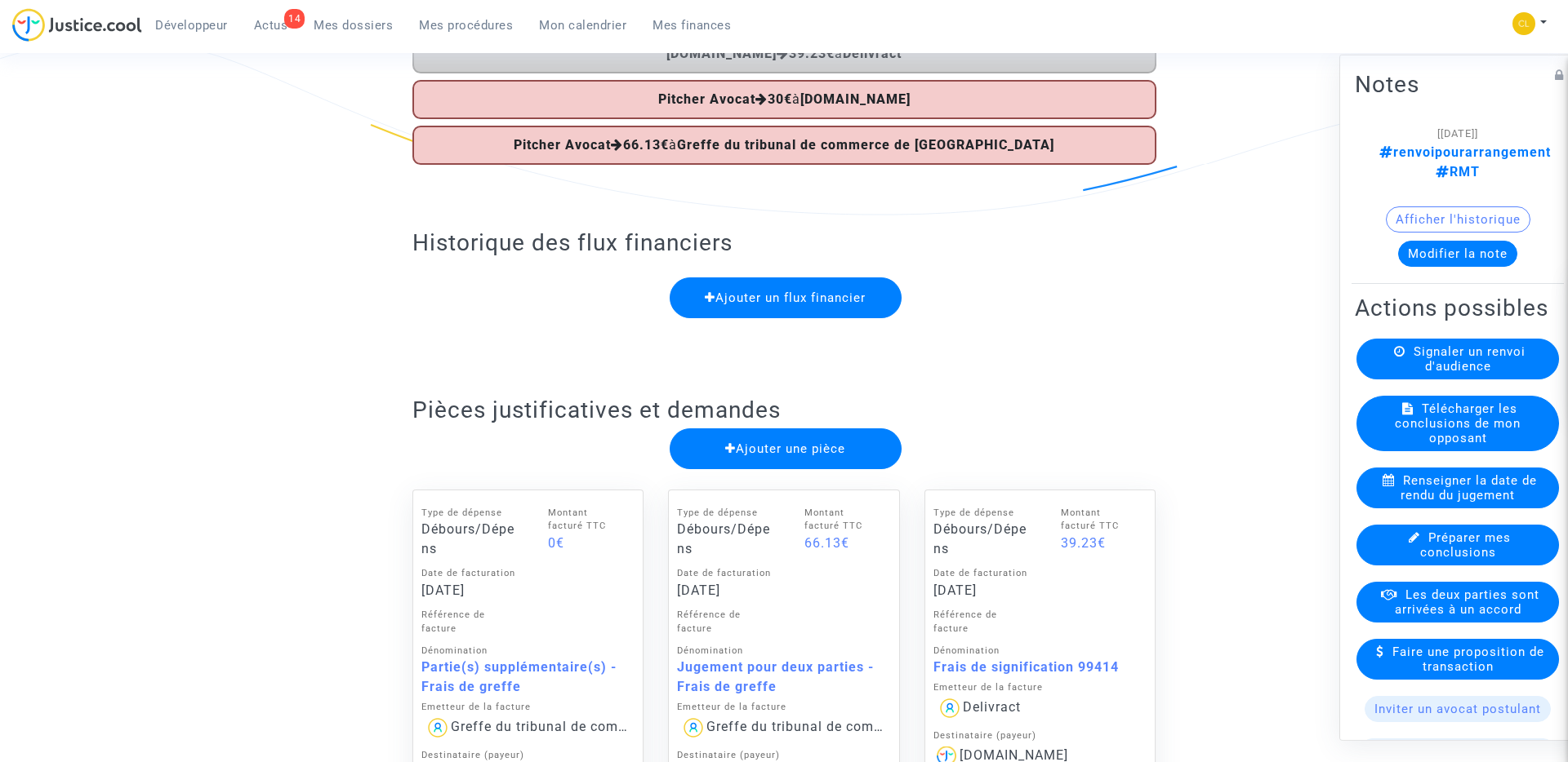
scroll to position [0, 0]
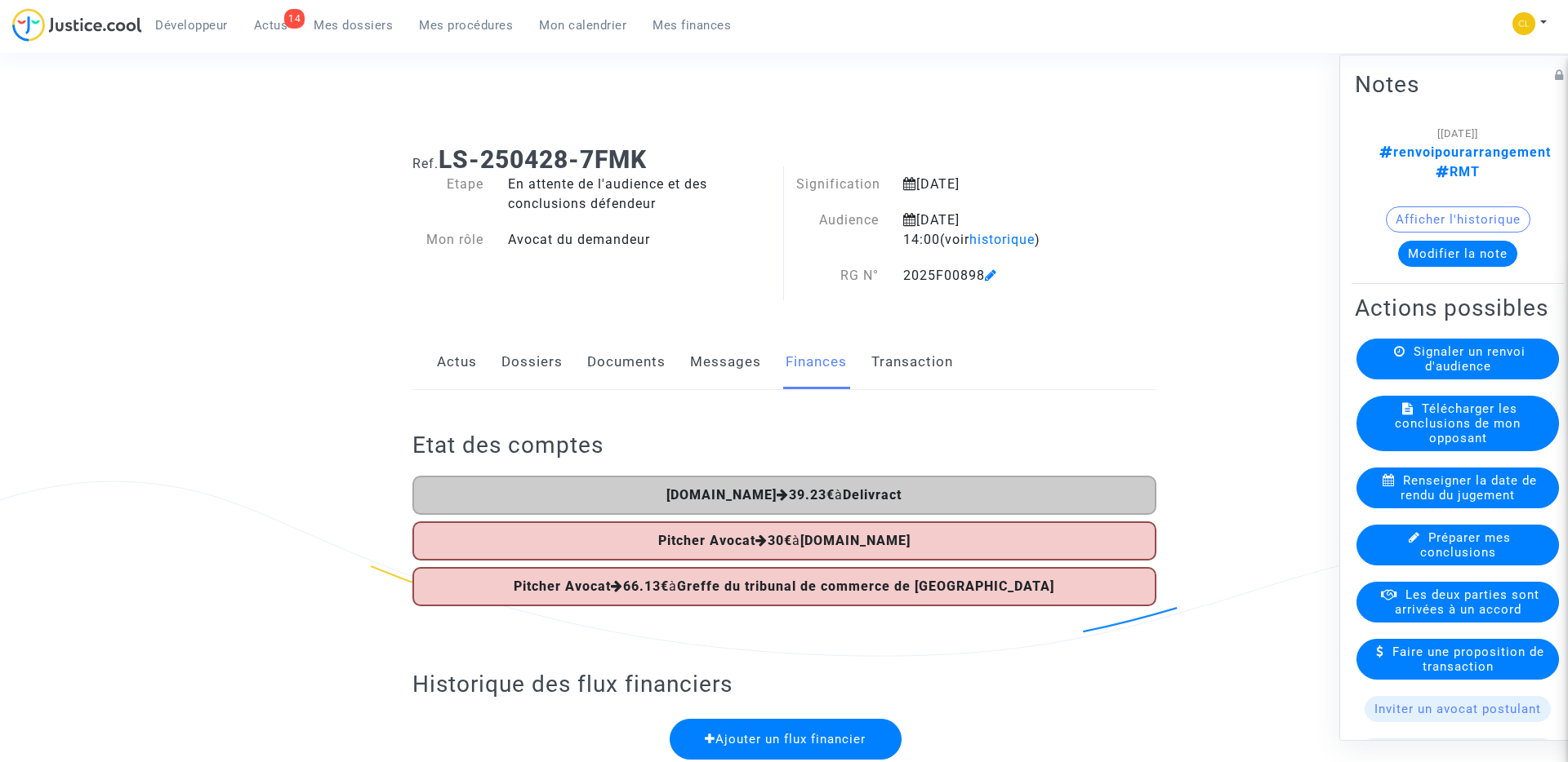
click at [412, 104] on div "Connecté en tant que : Pitcher Avocat" at bounding box center [779, 88] width 1560 height 39
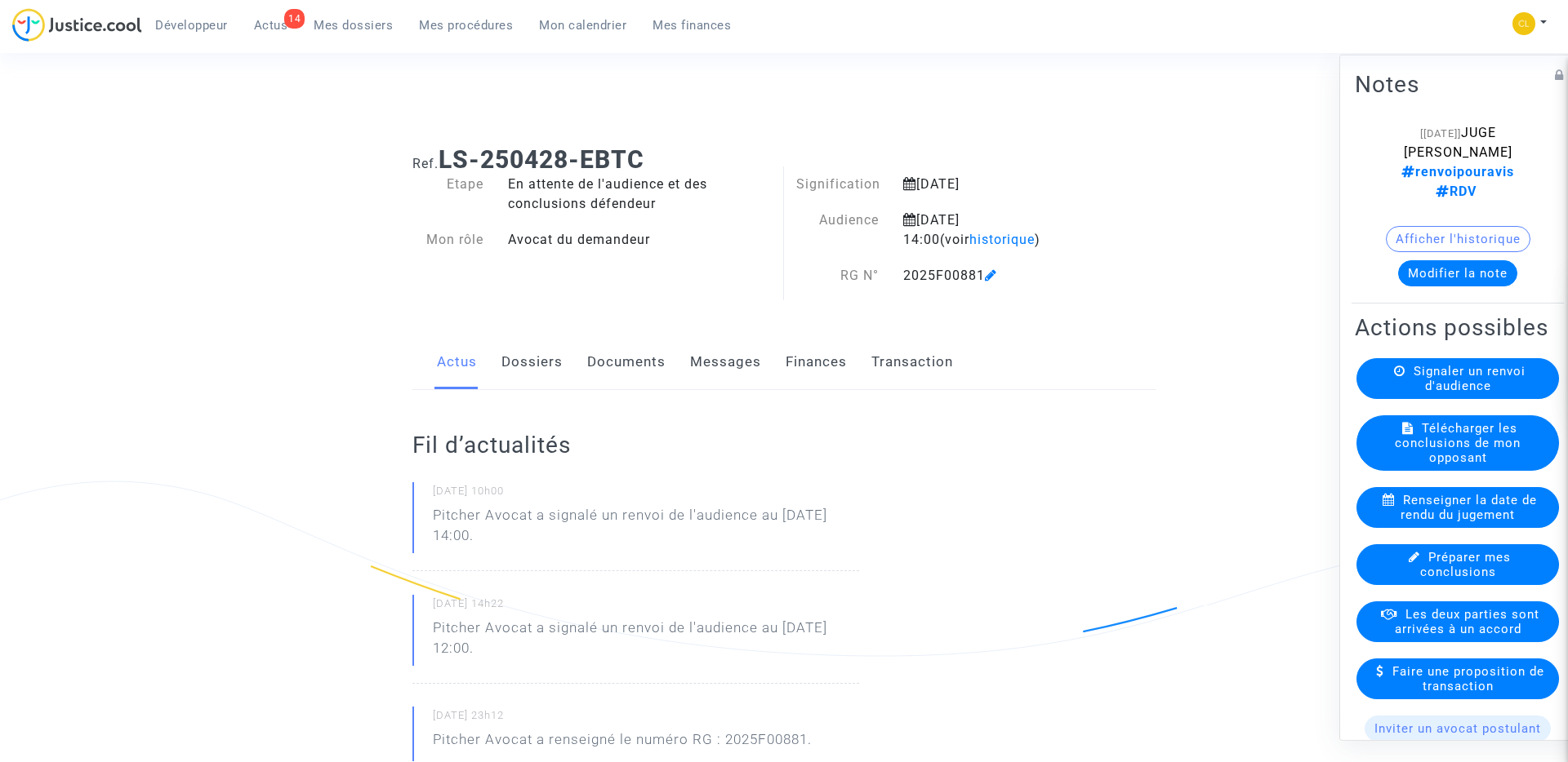
click at [828, 365] on link "Finances" at bounding box center [816, 362] width 61 height 54
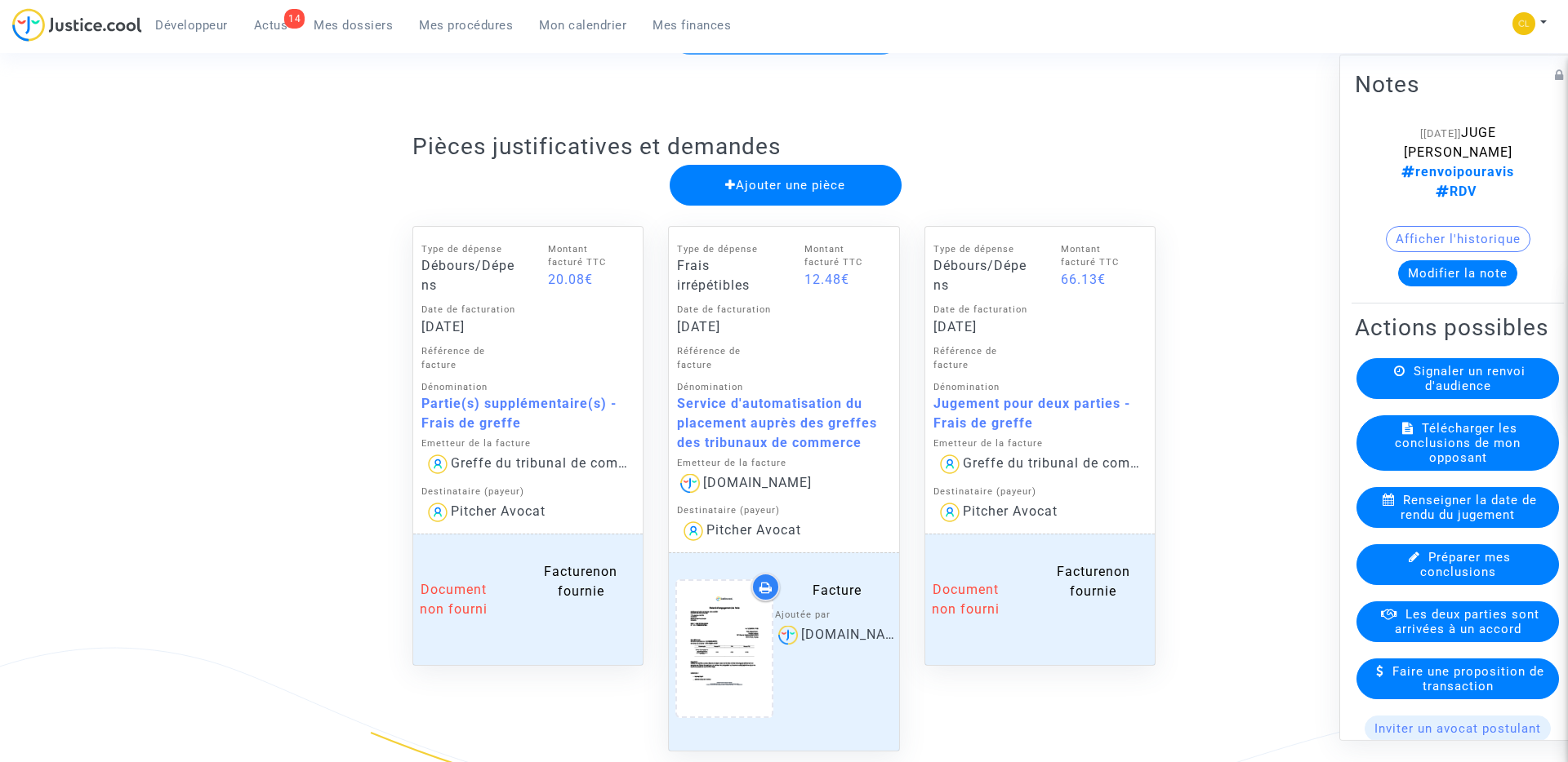
scroll to position [686, 0]
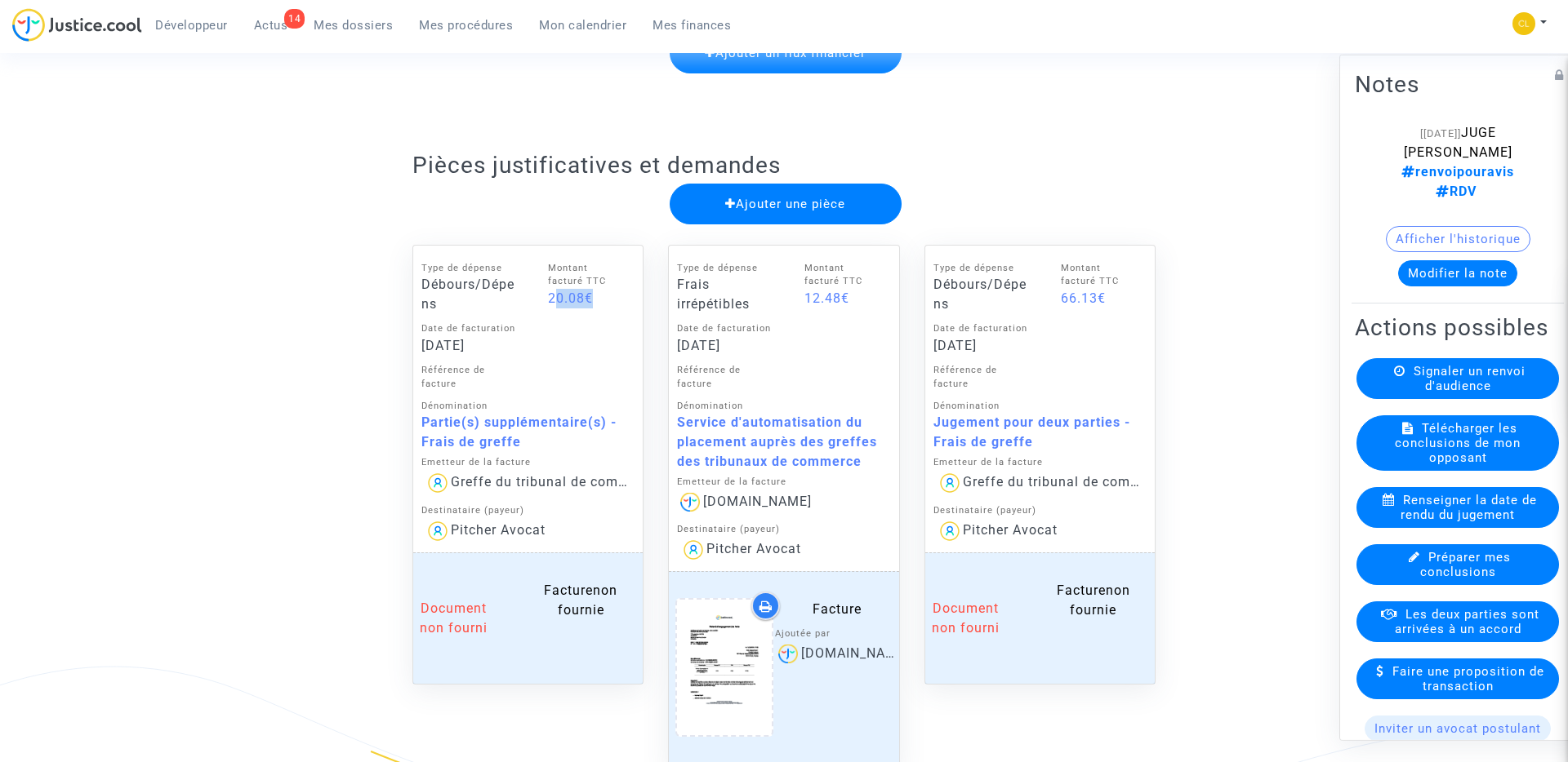
drag, startPoint x: 548, startPoint y: 298, endPoint x: 586, endPoint y: 297, distance: 38.0
click at [587, 297] on div "20.08€" at bounding box center [587, 299] width 78 height 20
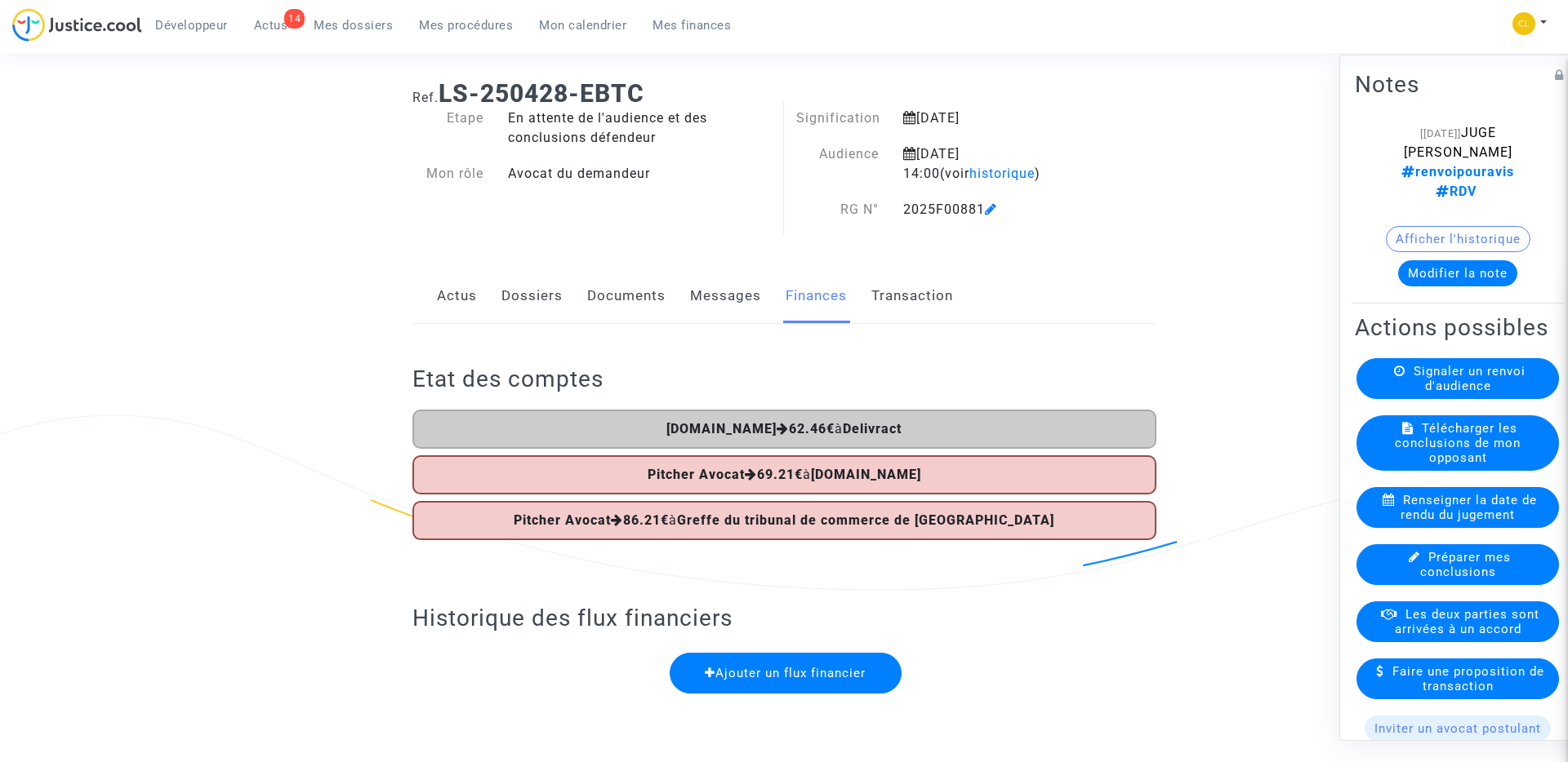
scroll to position [0, 0]
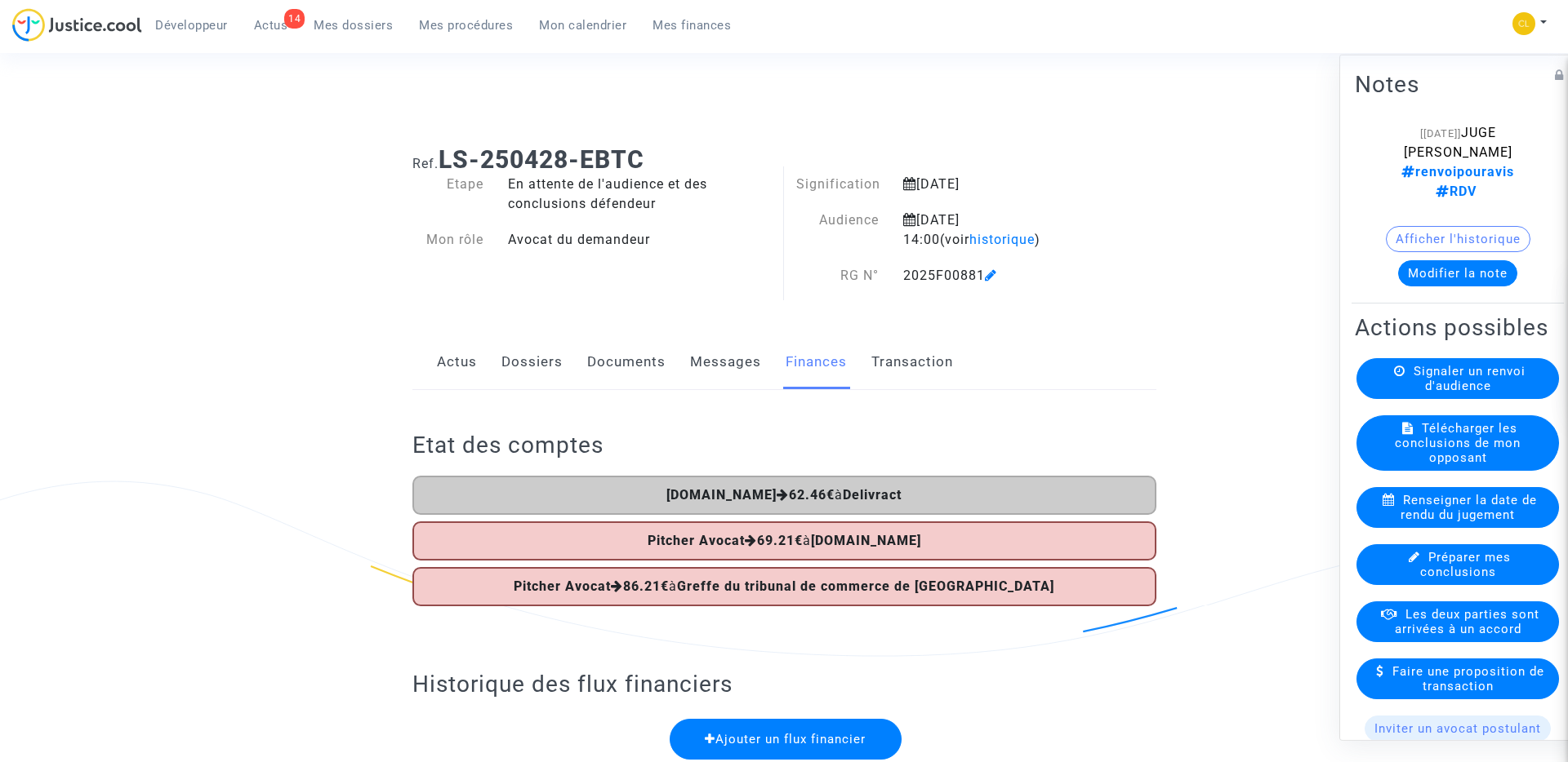
click at [901, 372] on link "Transaction" at bounding box center [912, 362] width 82 height 54
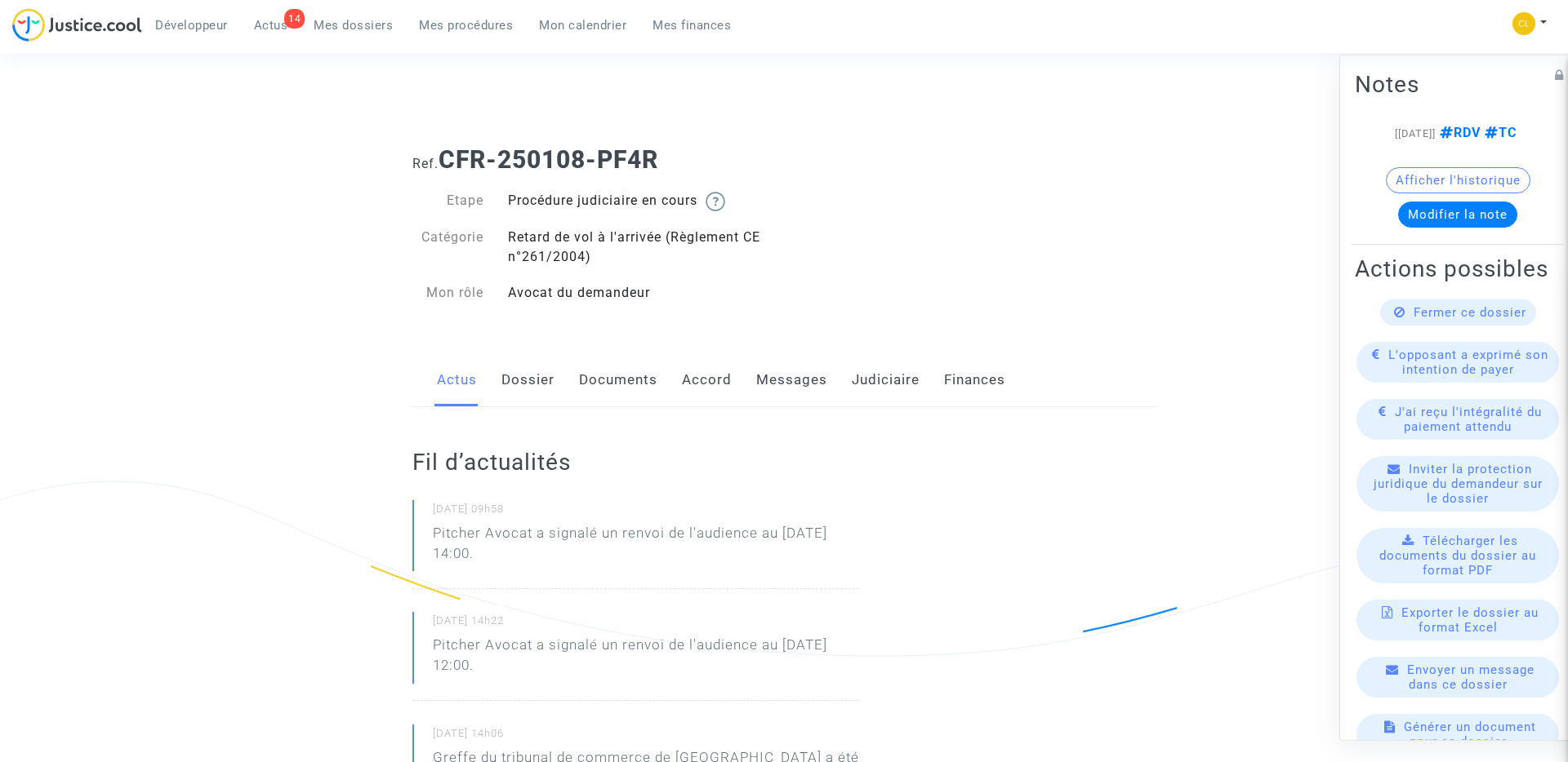
click at [966, 378] on link "Finances" at bounding box center [975, 380] width 61 height 54
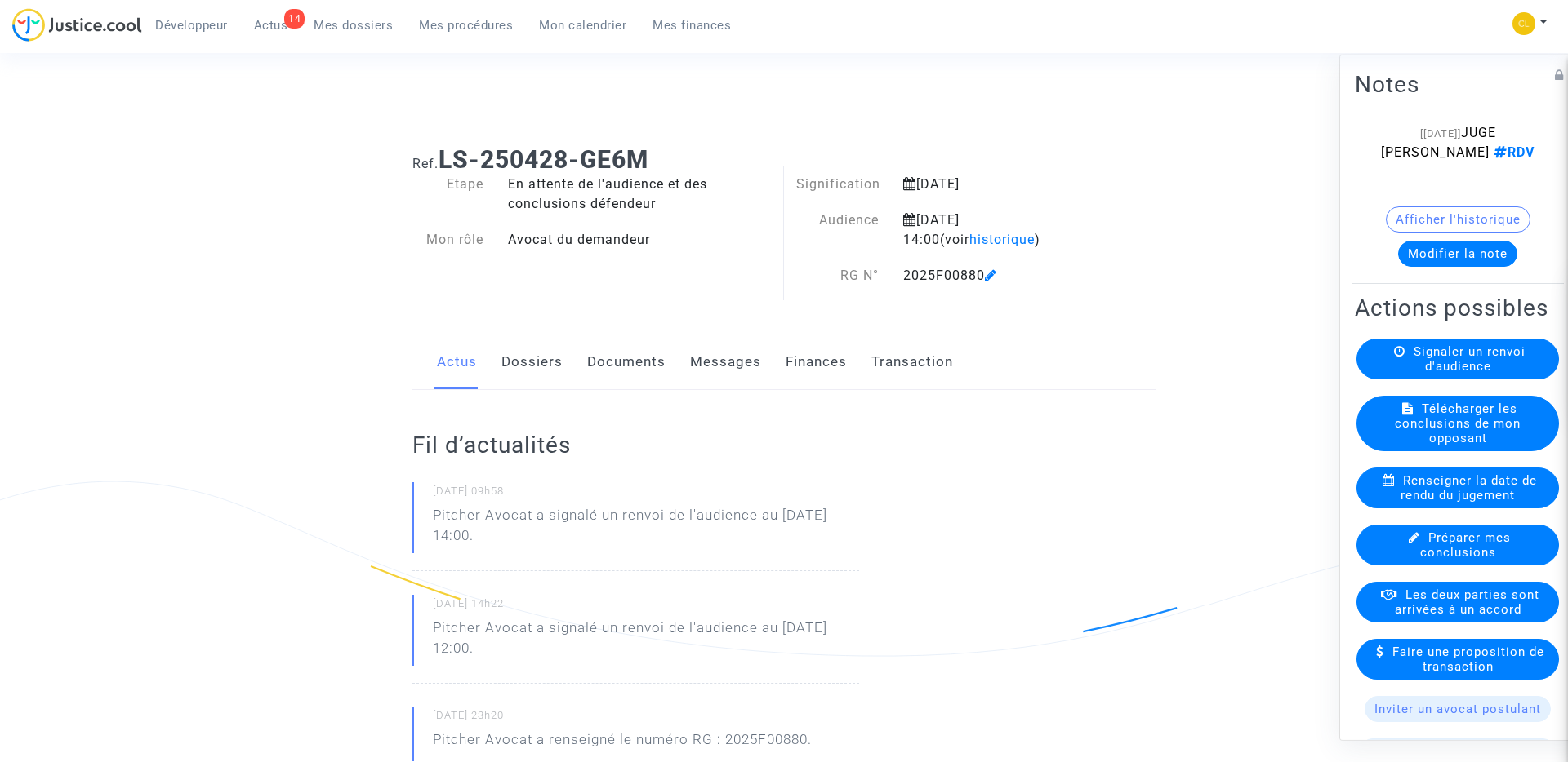
click at [818, 366] on link "Finances" at bounding box center [816, 362] width 61 height 54
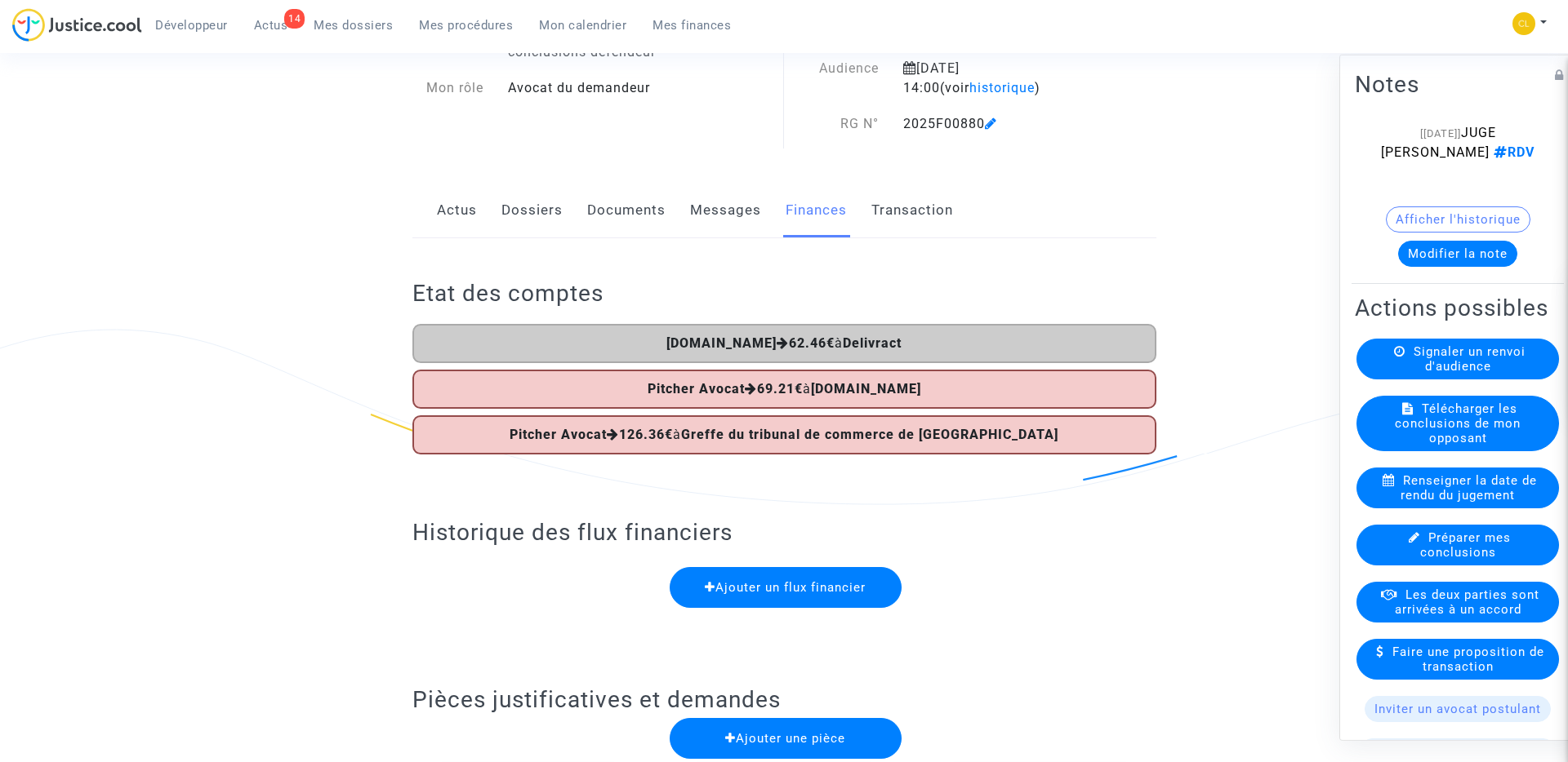
scroll to position [136, 0]
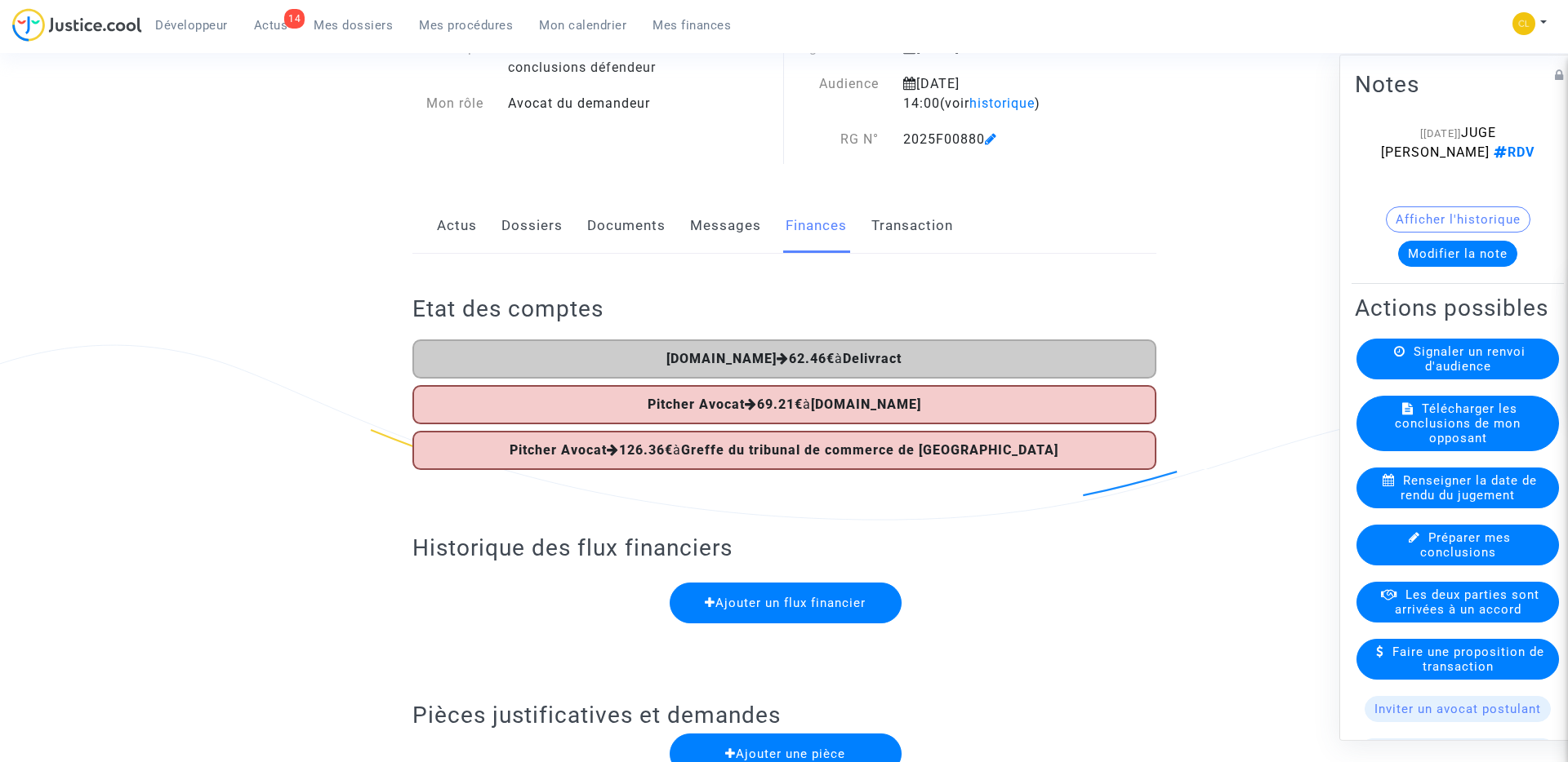
click at [918, 231] on link "Transaction" at bounding box center [912, 226] width 82 height 54
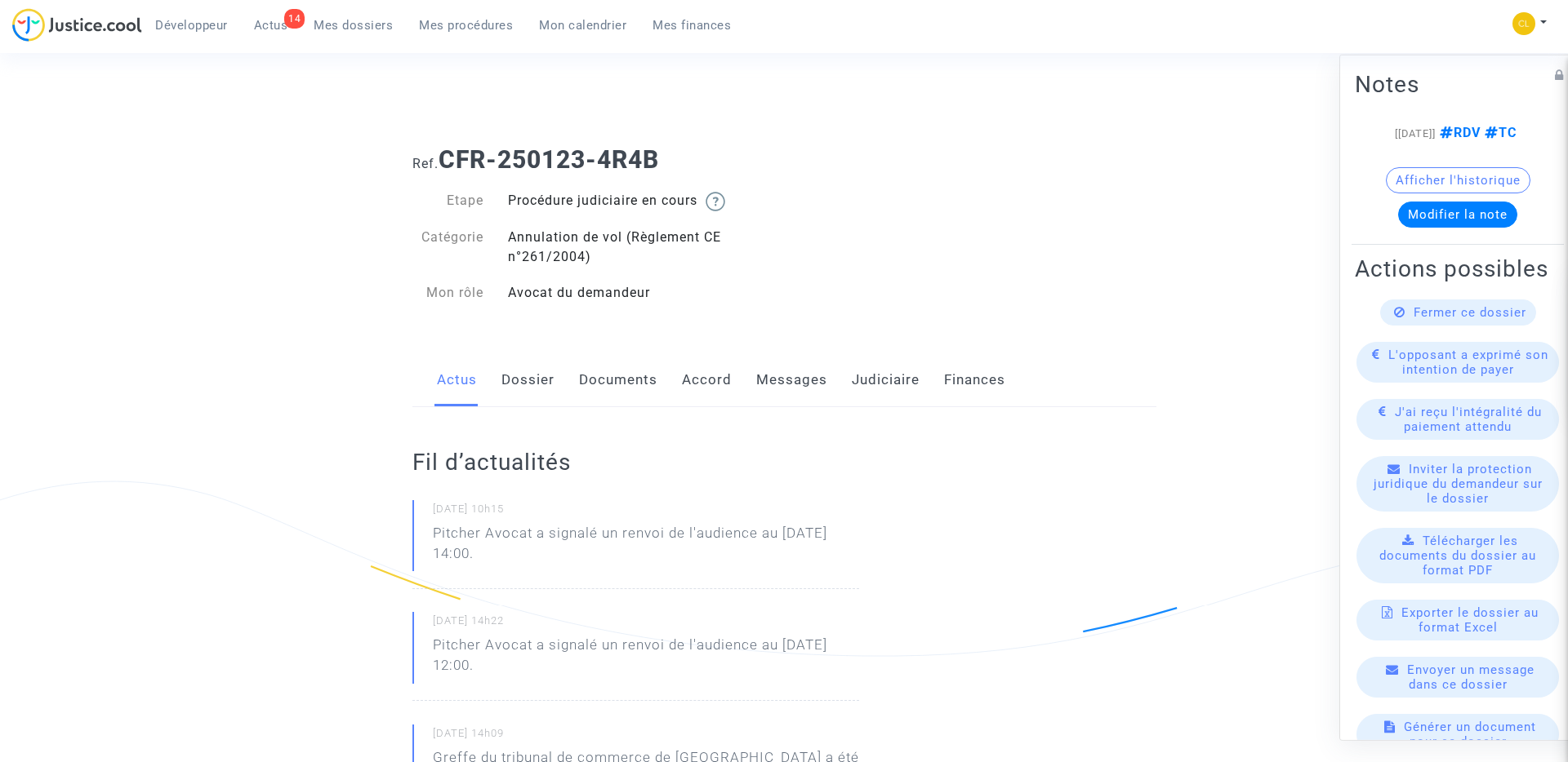
scroll to position [194, 0]
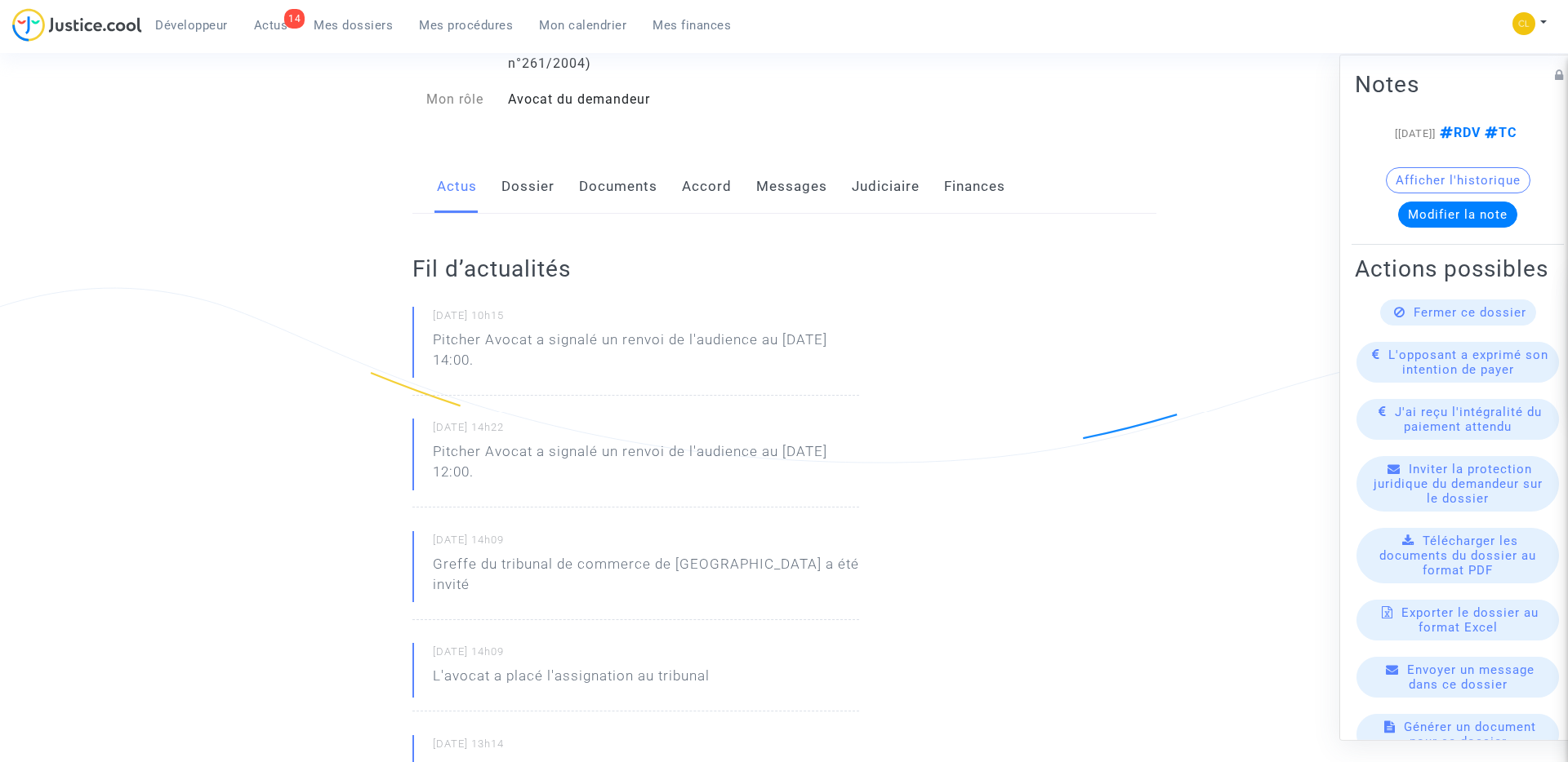
click at [979, 178] on link "Finances" at bounding box center [975, 187] width 61 height 54
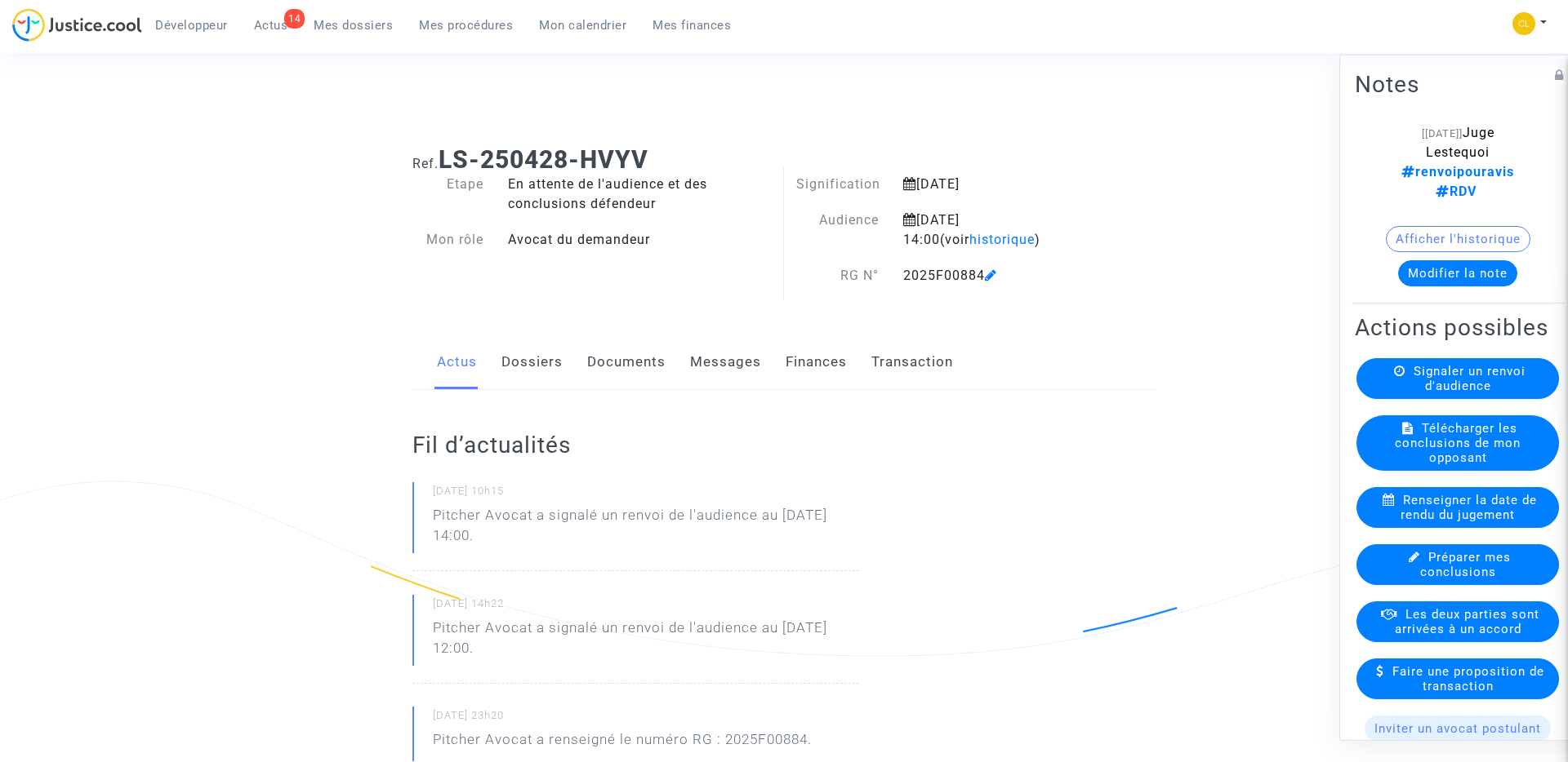
click at [904, 357] on link "Transaction" at bounding box center [912, 362] width 82 height 54
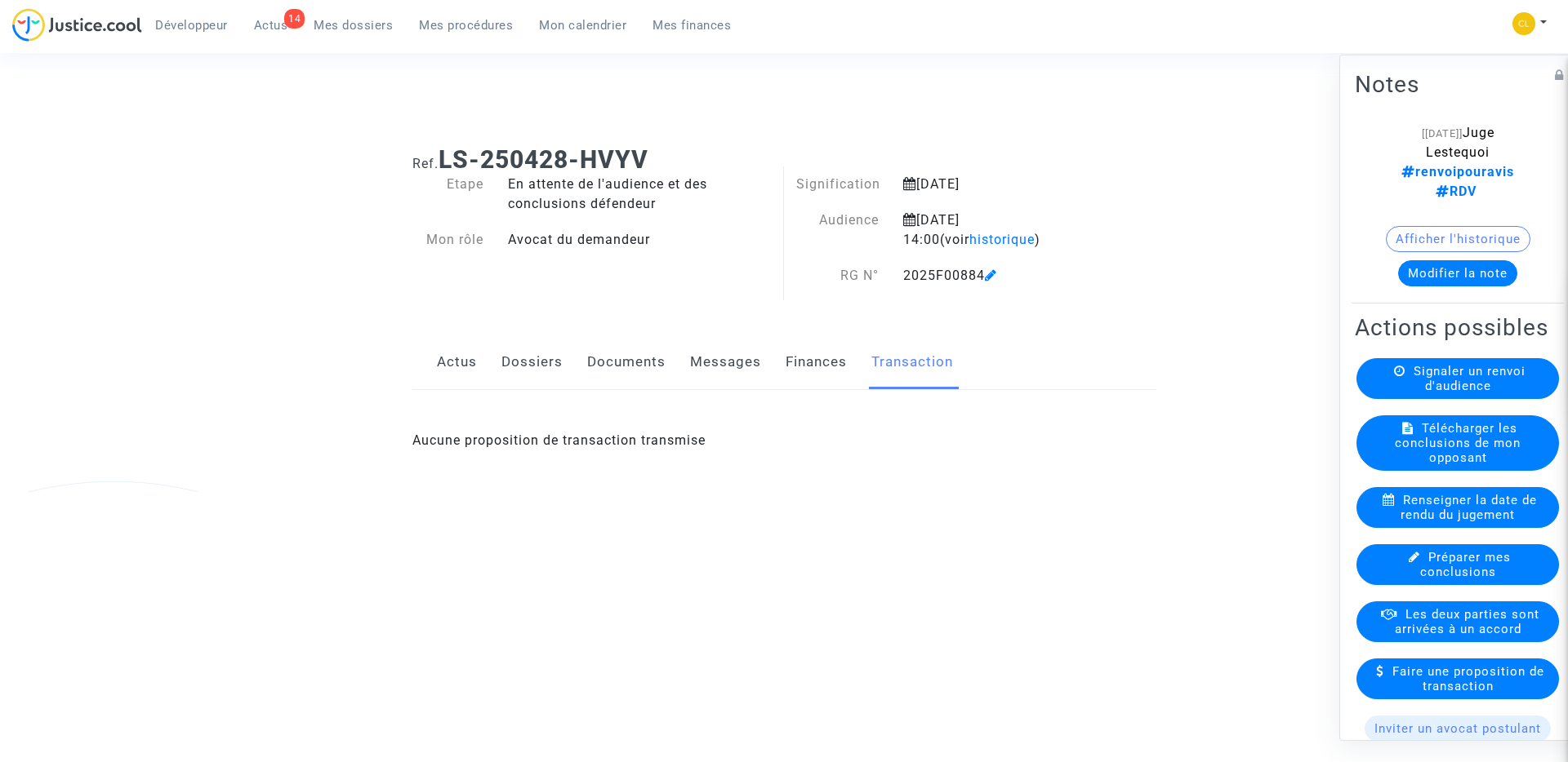
click at [824, 359] on link "Finances" at bounding box center [816, 362] width 61 height 54
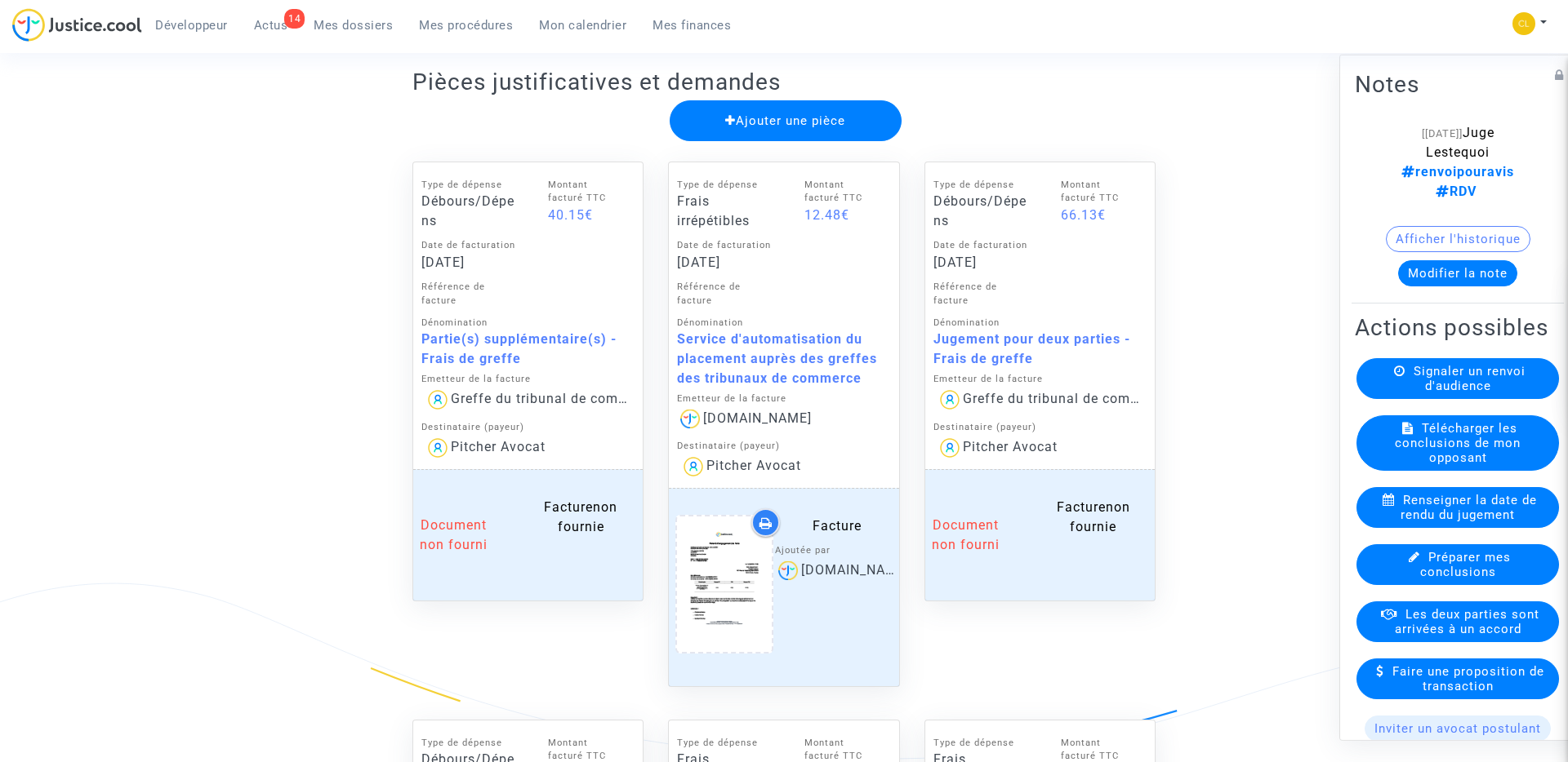
scroll to position [771, 0]
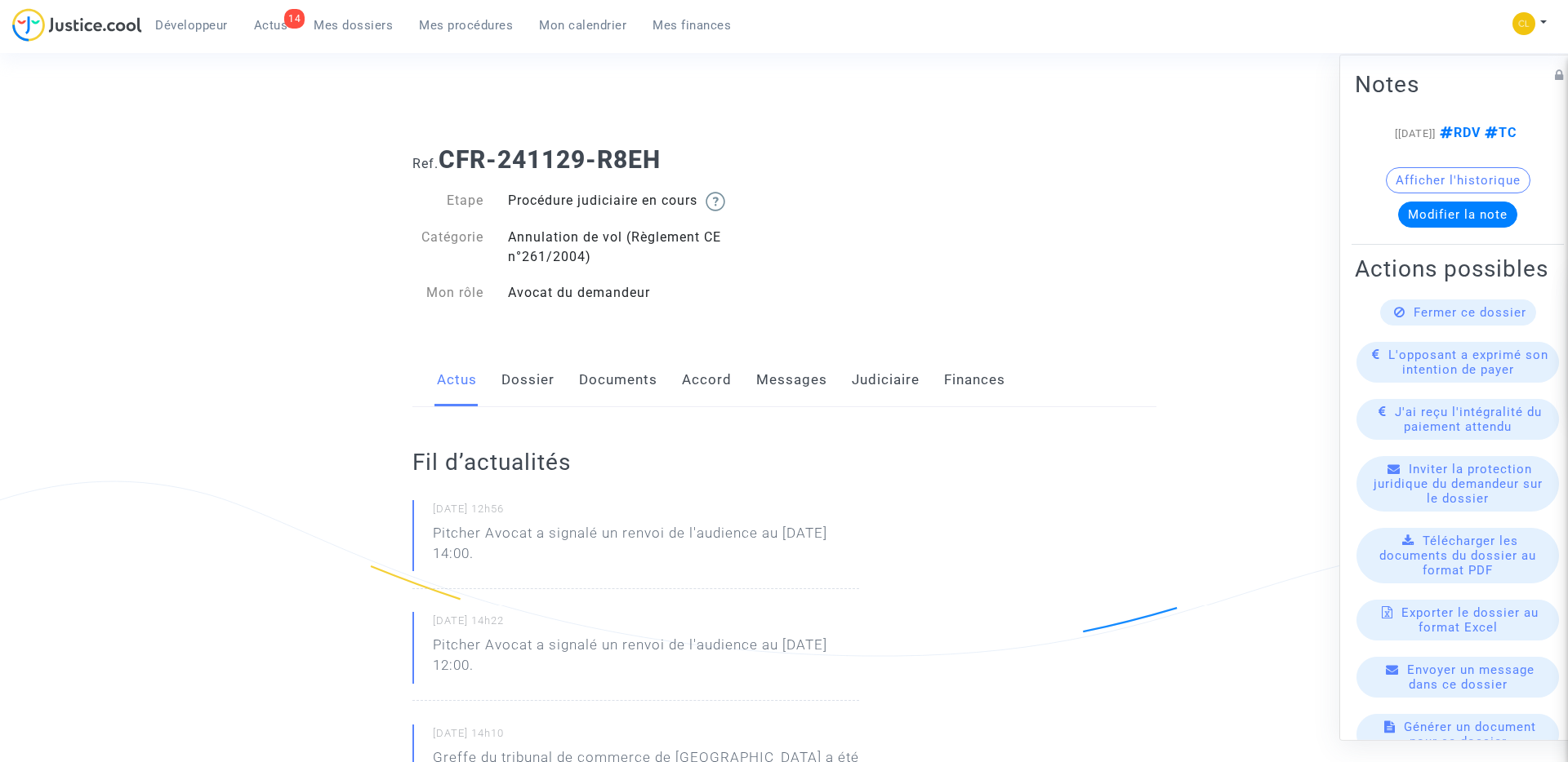
click at [893, 368] on link "Judiciaire" at bounding box center [885, 380] width 68 height 54
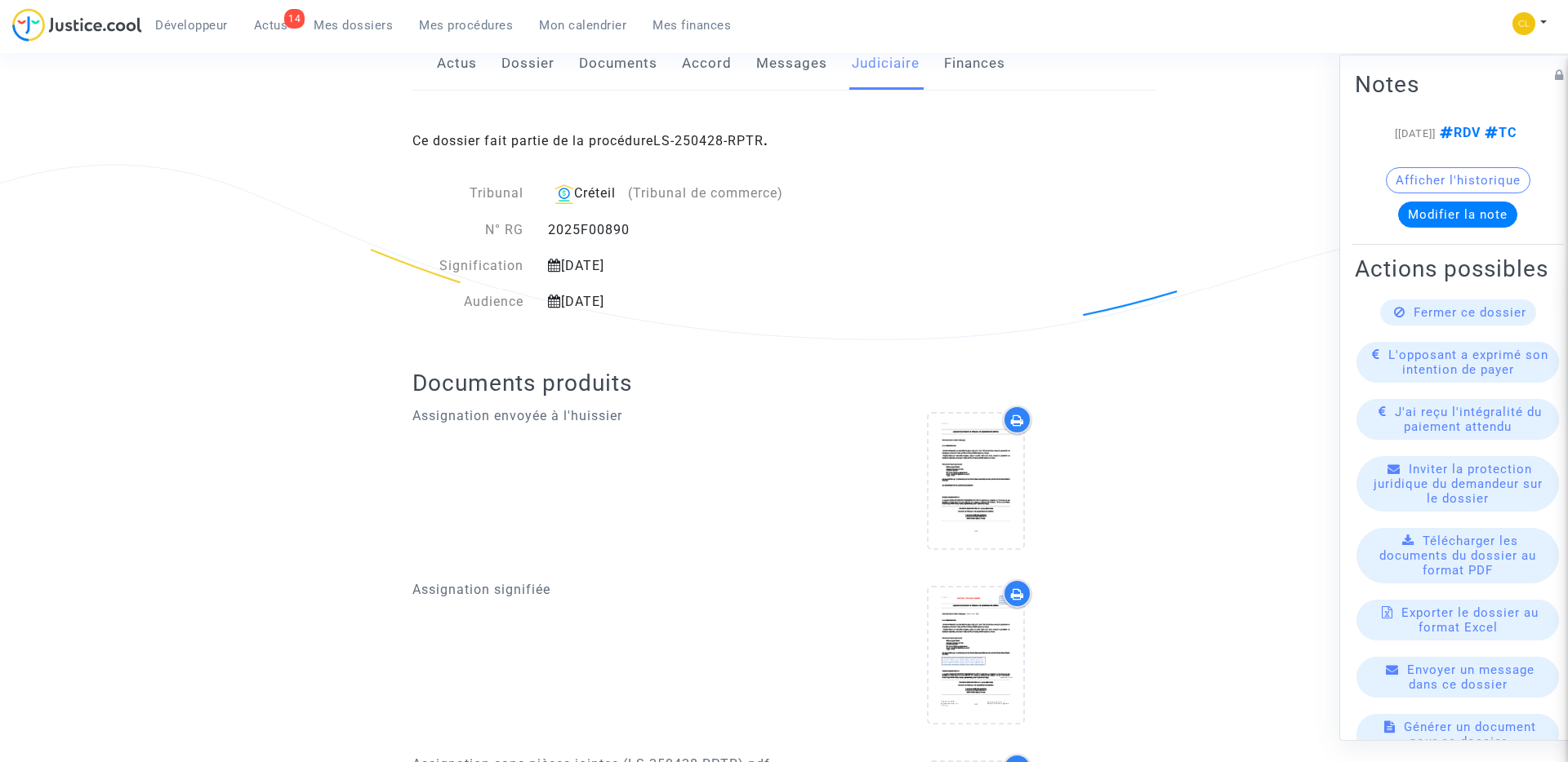
scroll to position [98, 0]
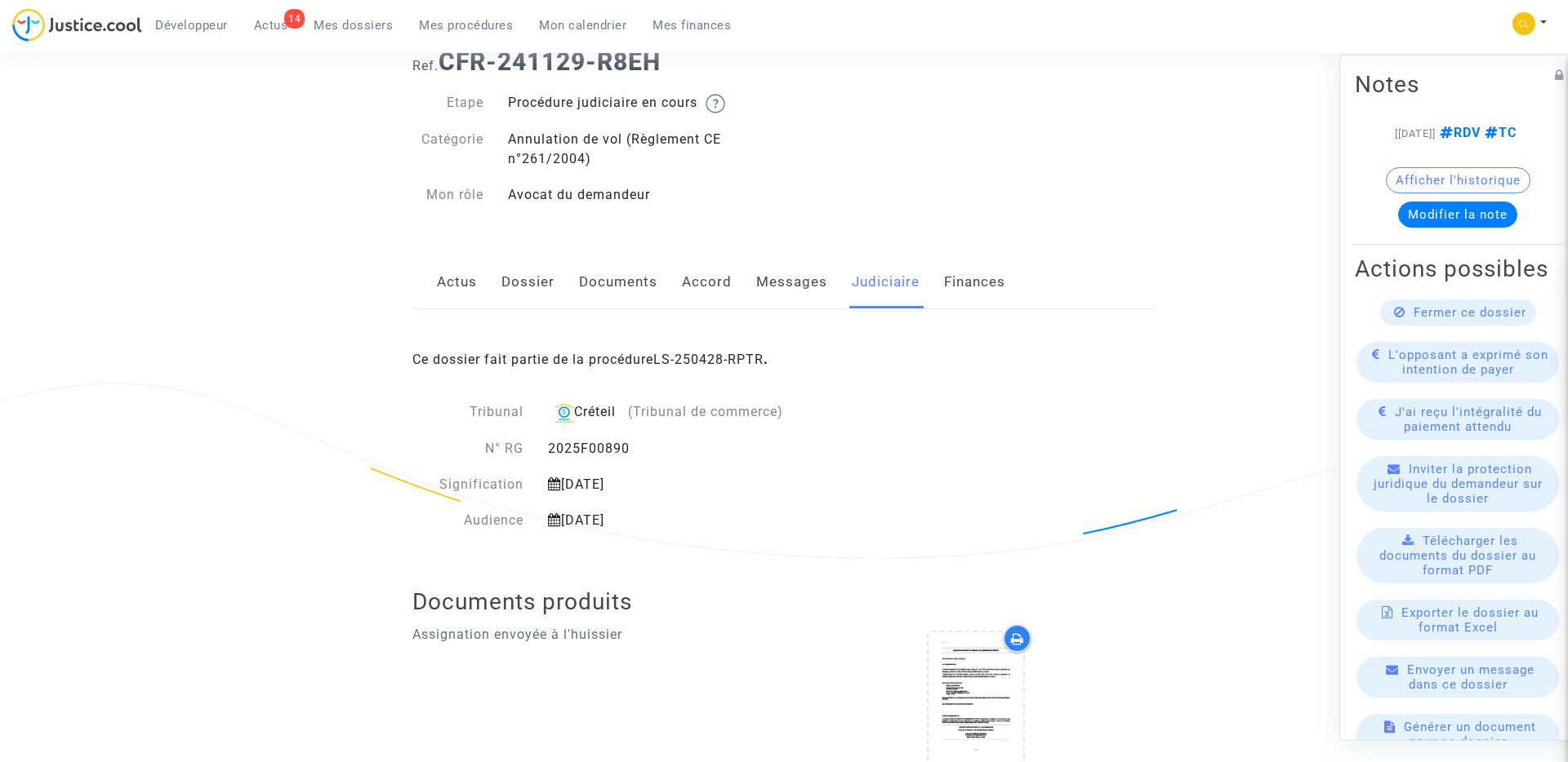
click at [963, 289] on link "Finances" at bounding box center [975, 283] width 61 height 54
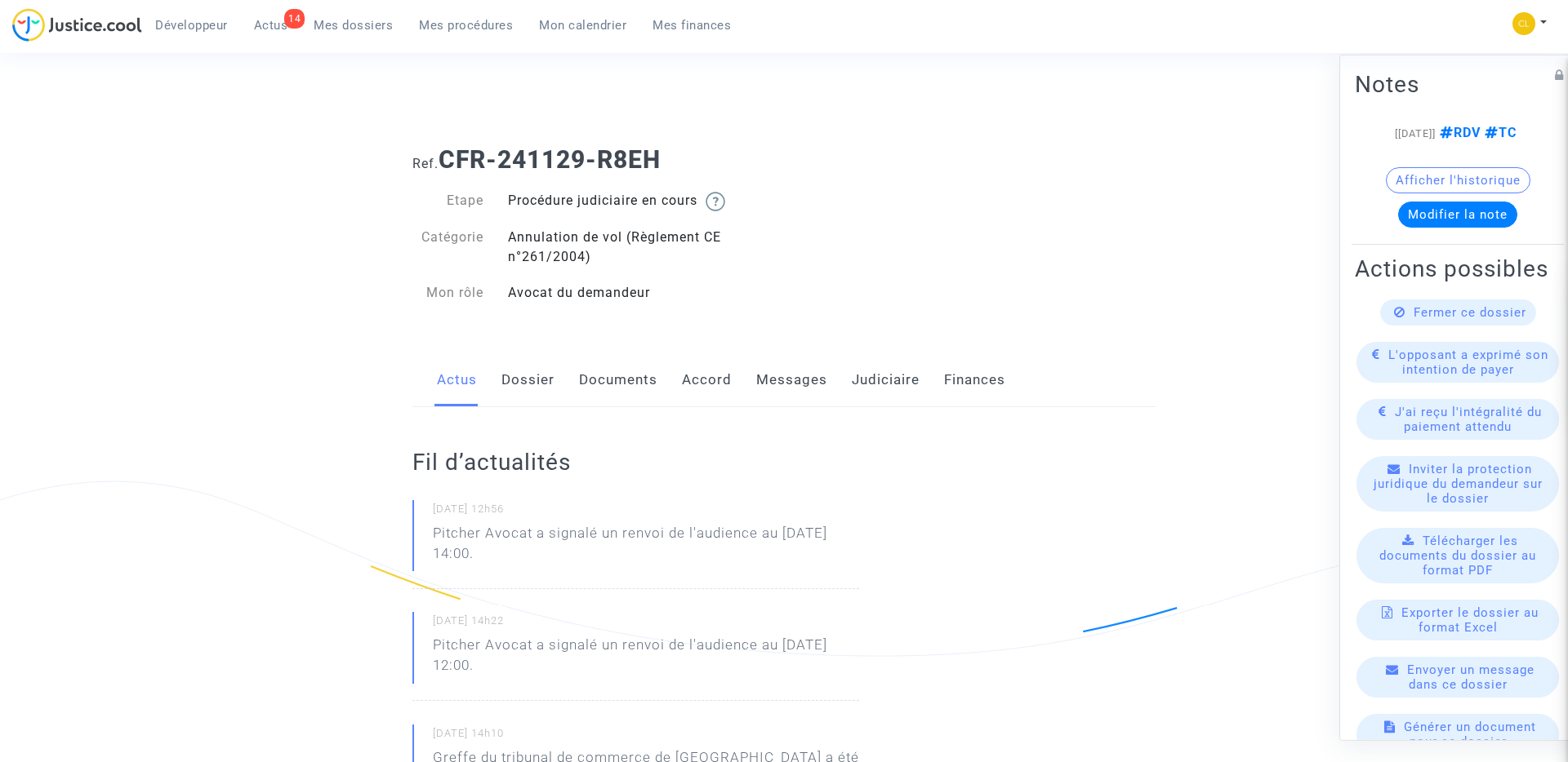
click at [871, 378] on link "Judiciaire" at bounding box center [885, 380] width 68 height 54
